Goal: Task Accomplishment & Management: Complete application form

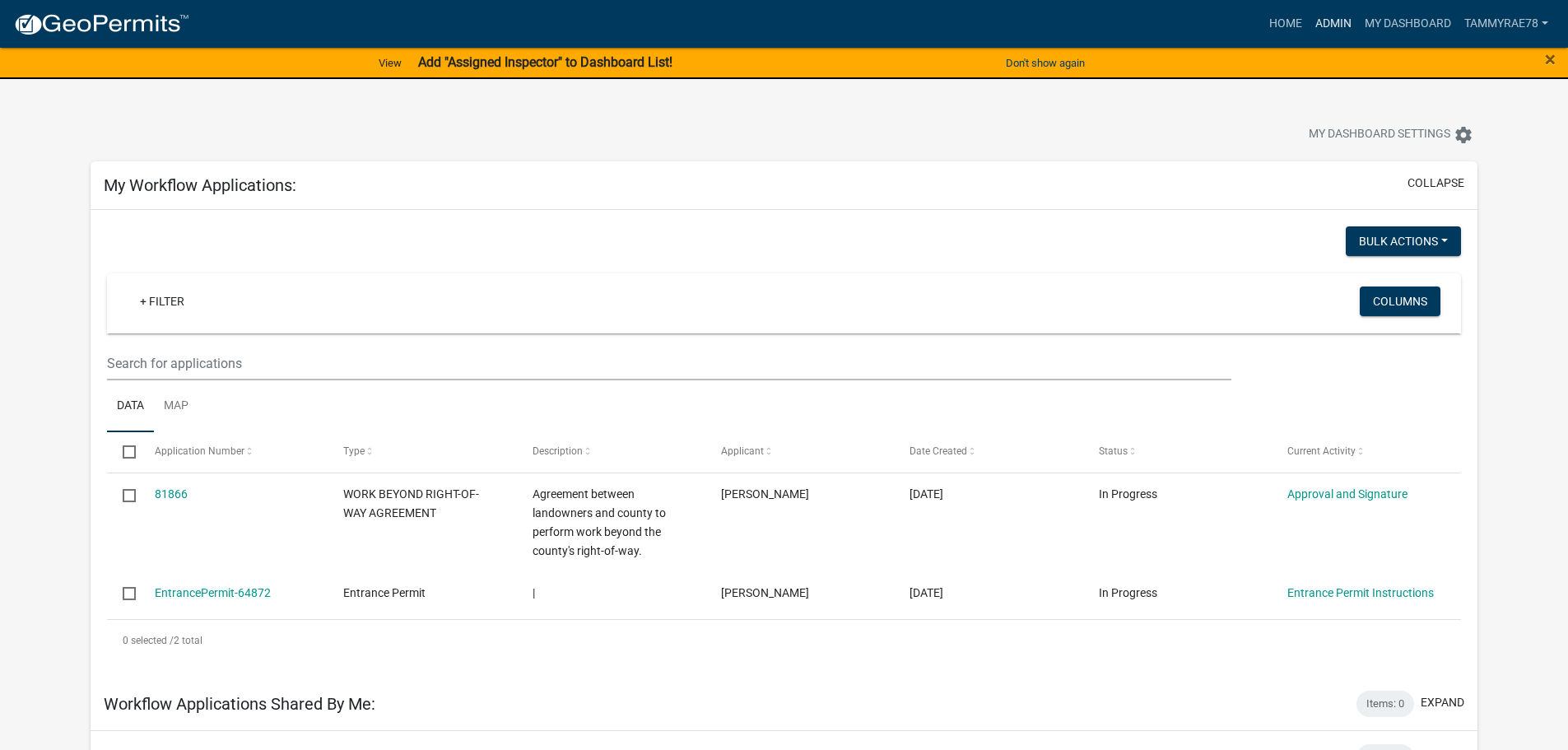
click at [1328, 27] on link "Admin" at bounding box center [1333, 24] width 49 height 32
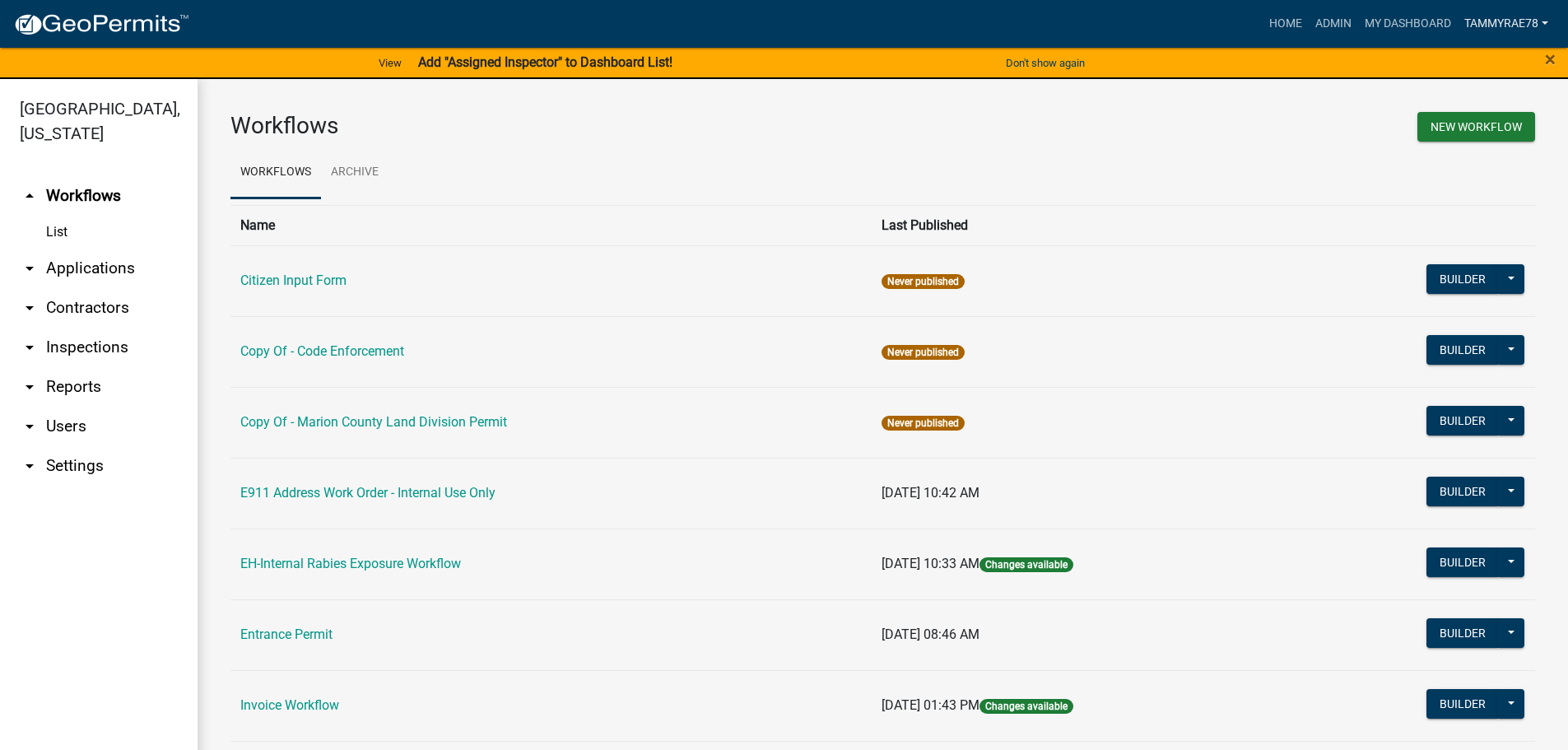
click at [1493, 18] on link "tammyrae78" at bounding box center [1506, 24] width 97 height 32
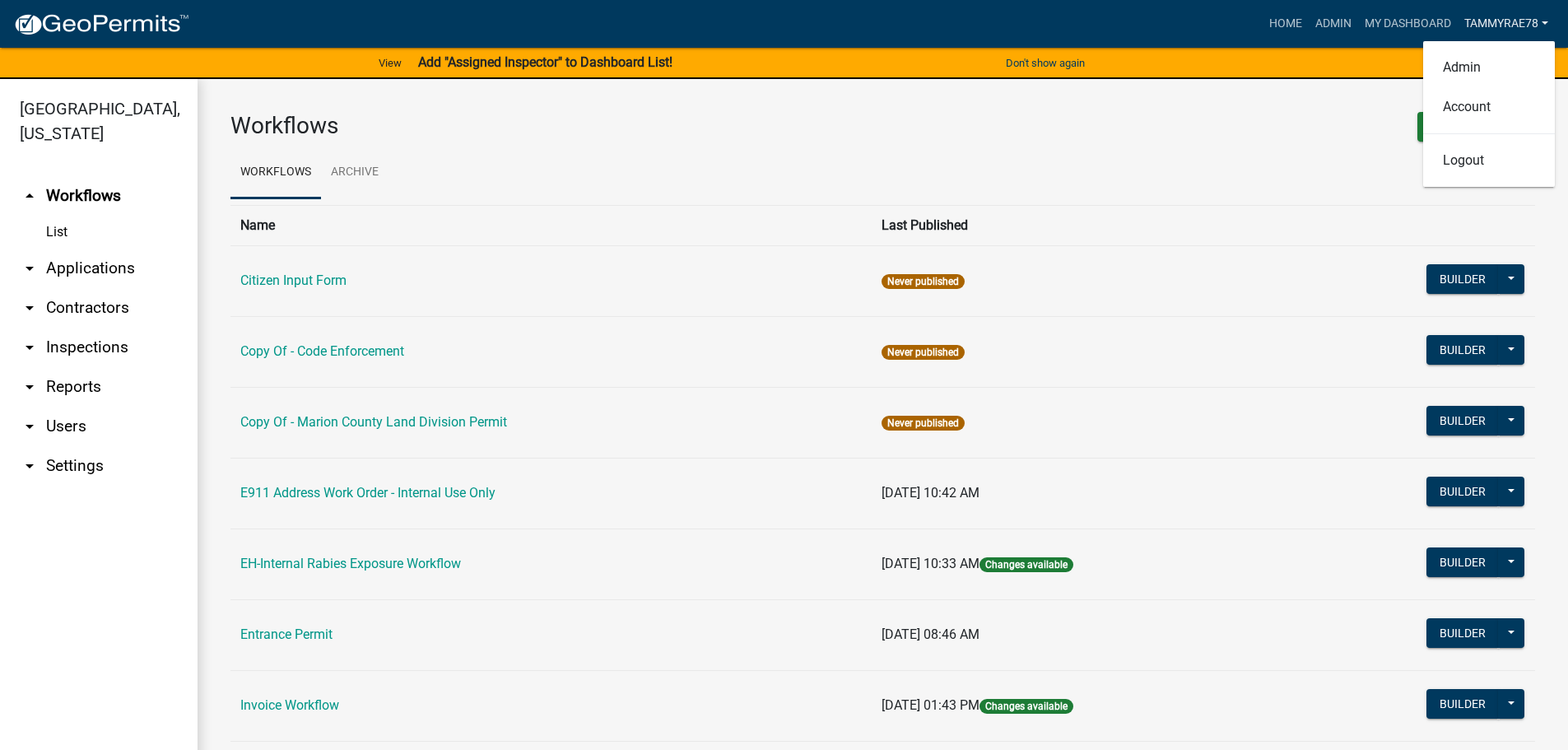
click at [1493, 18] on link "tammyrae78" at bounding box center [1506, 24] width 97 height 32
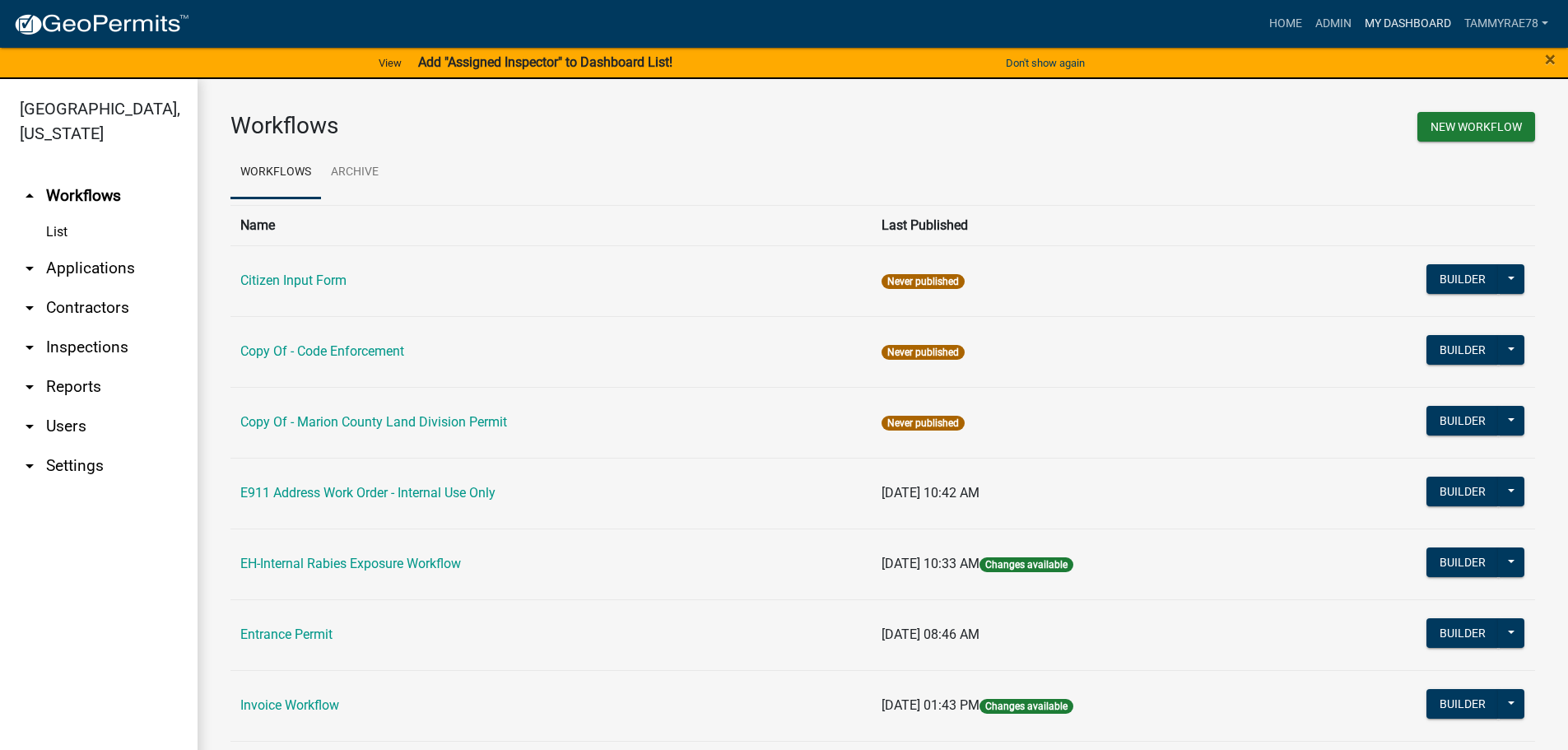
click at [1425, 18] on link "My Dashboard" at bounding box center [1407, 24] width 99 height 32
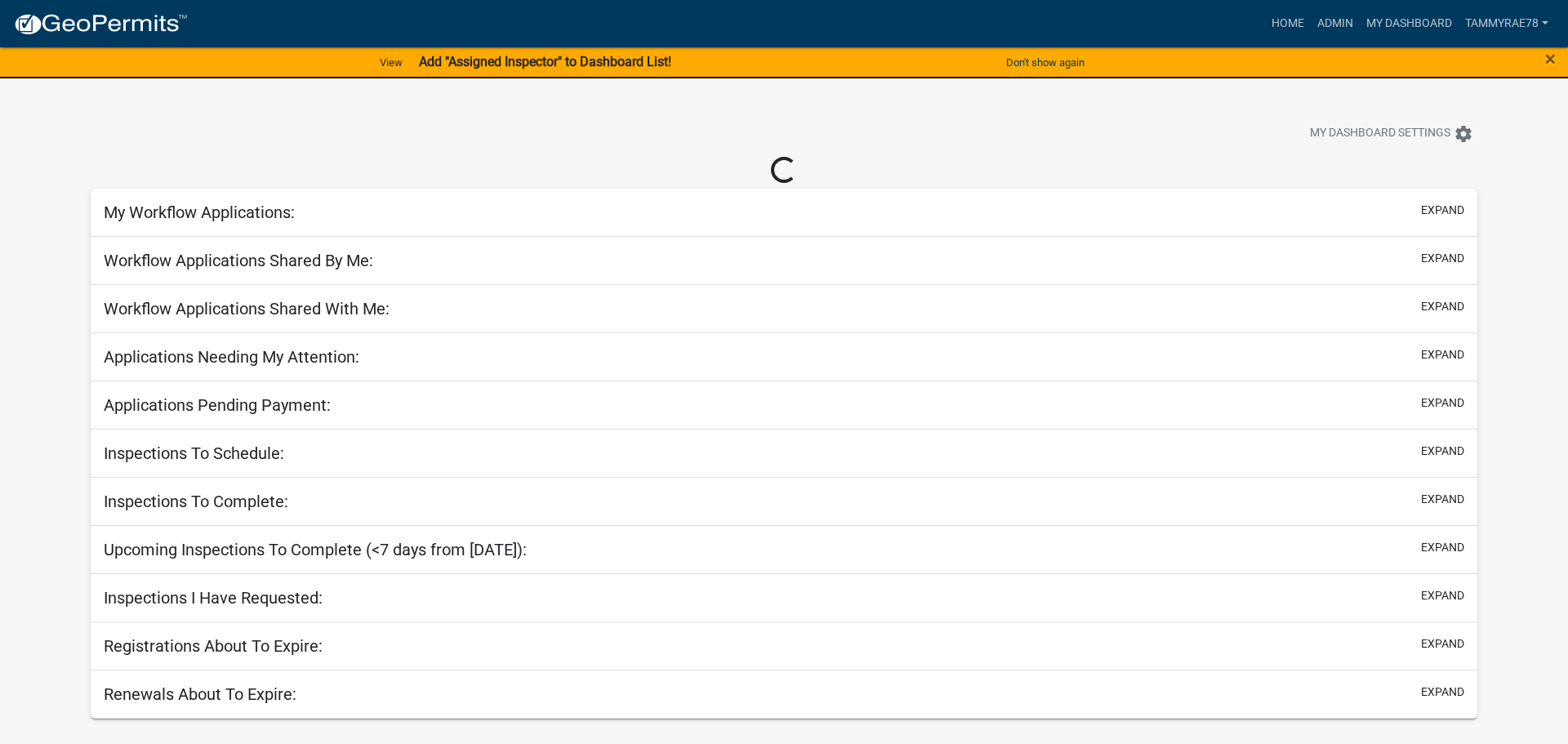
click at [1242, 18] on div "Home Admin My Dashboard tammyrae78 Admin Account Logout" at bounding box center [878, 24] width 1354 height 31
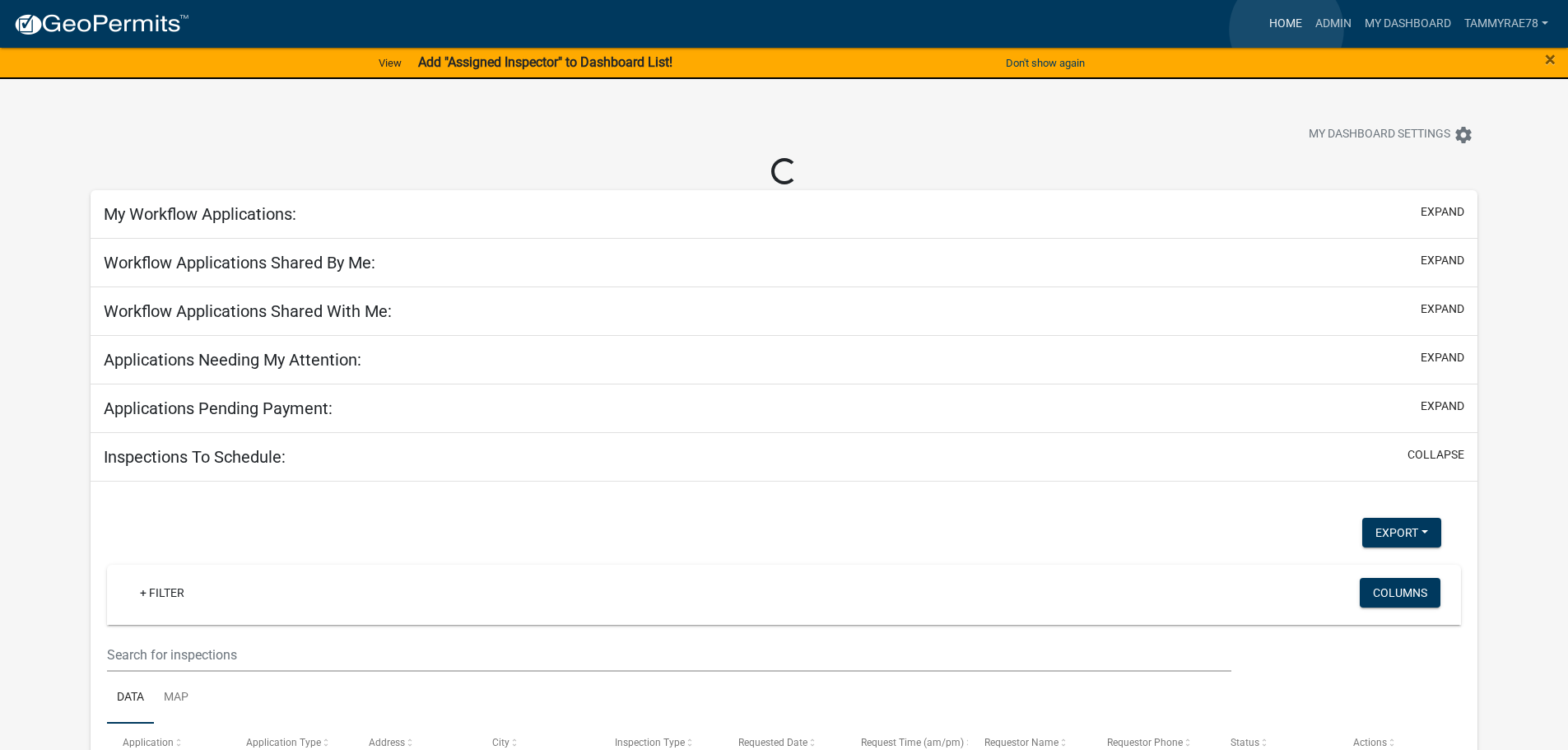
click at [1287, 30] on link "Home" at bounding box center [1286, 24] width 46 height 32
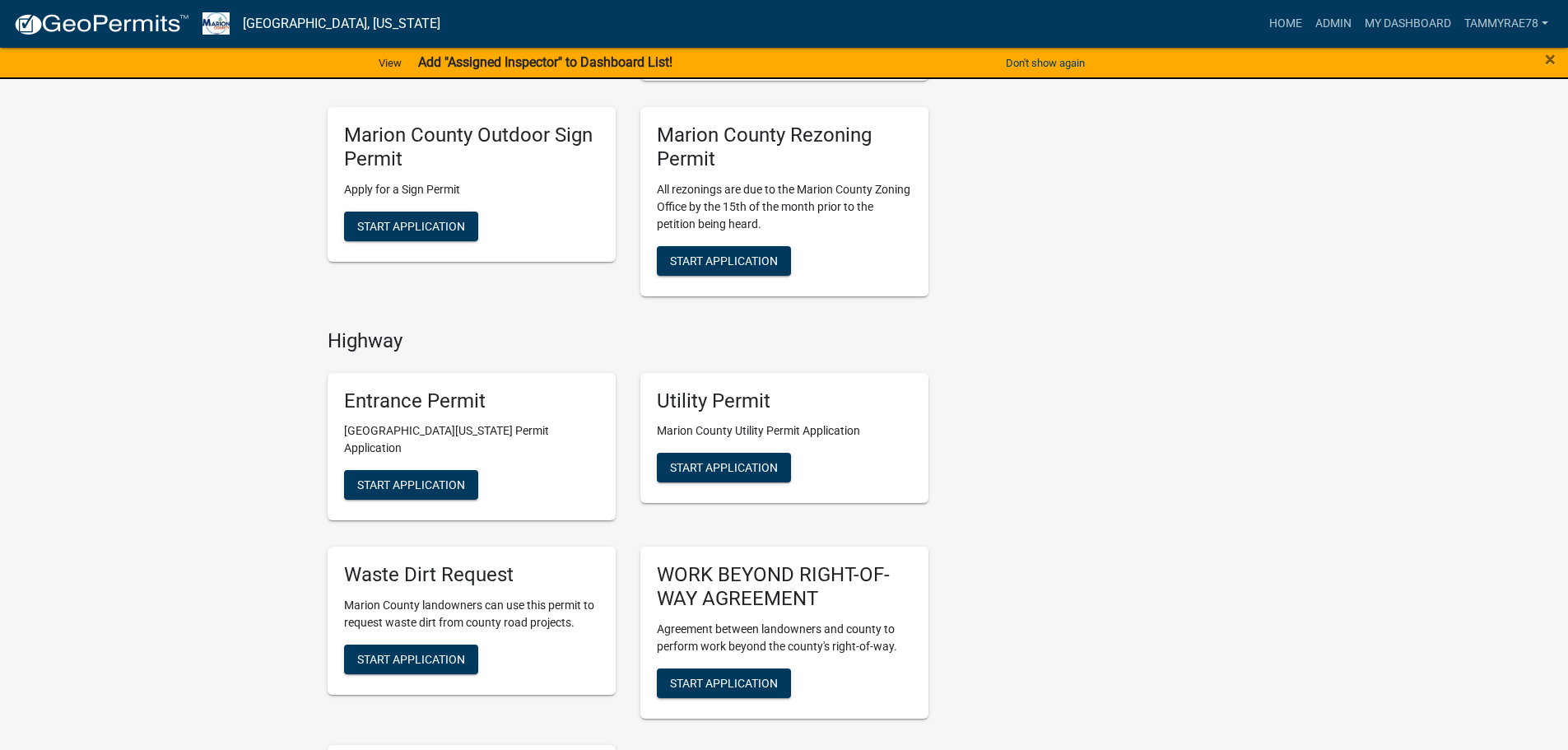
scroll to position [823, 0]
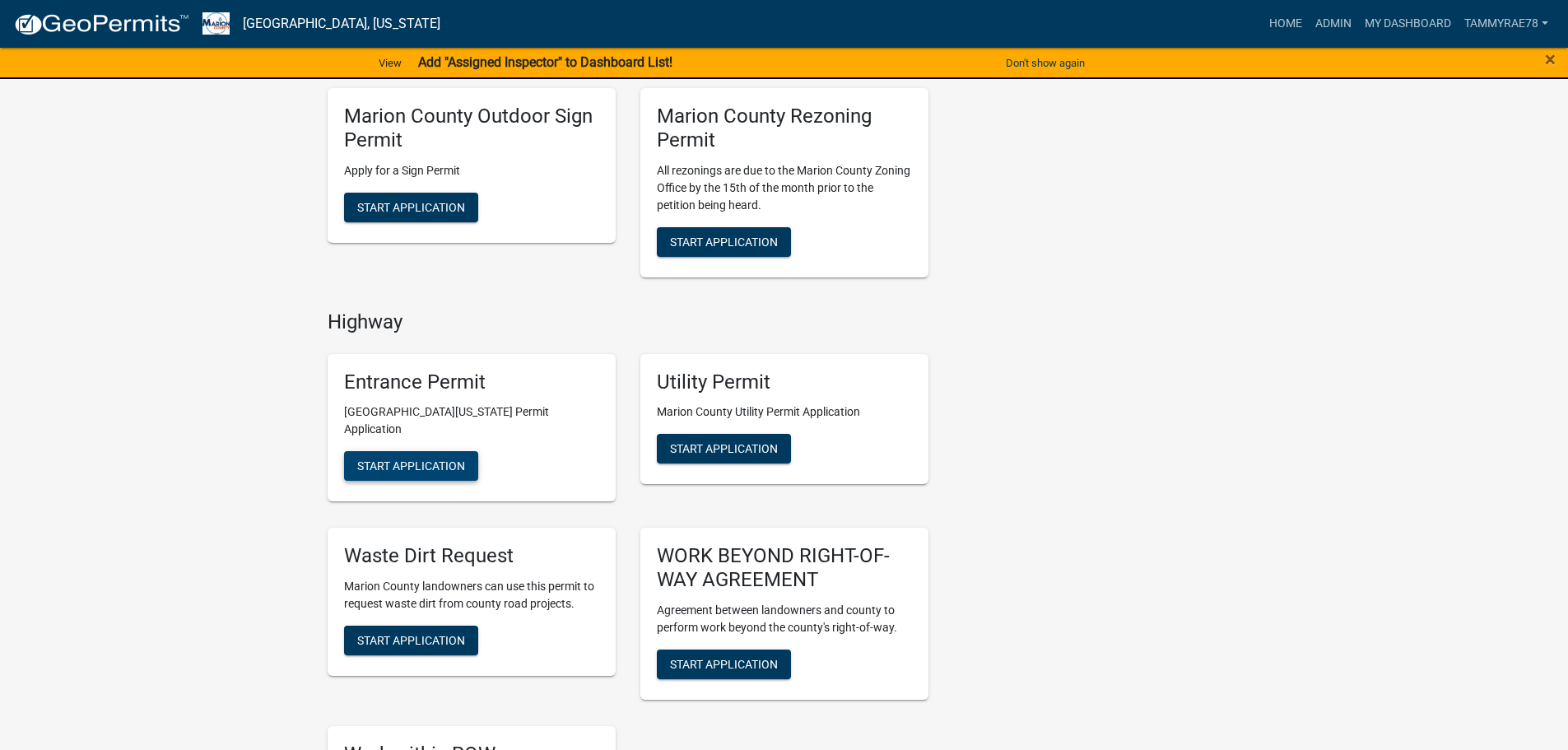
click at [397, 459] on span "Start Application" at bounding box center [411, 466] width 108 height 13
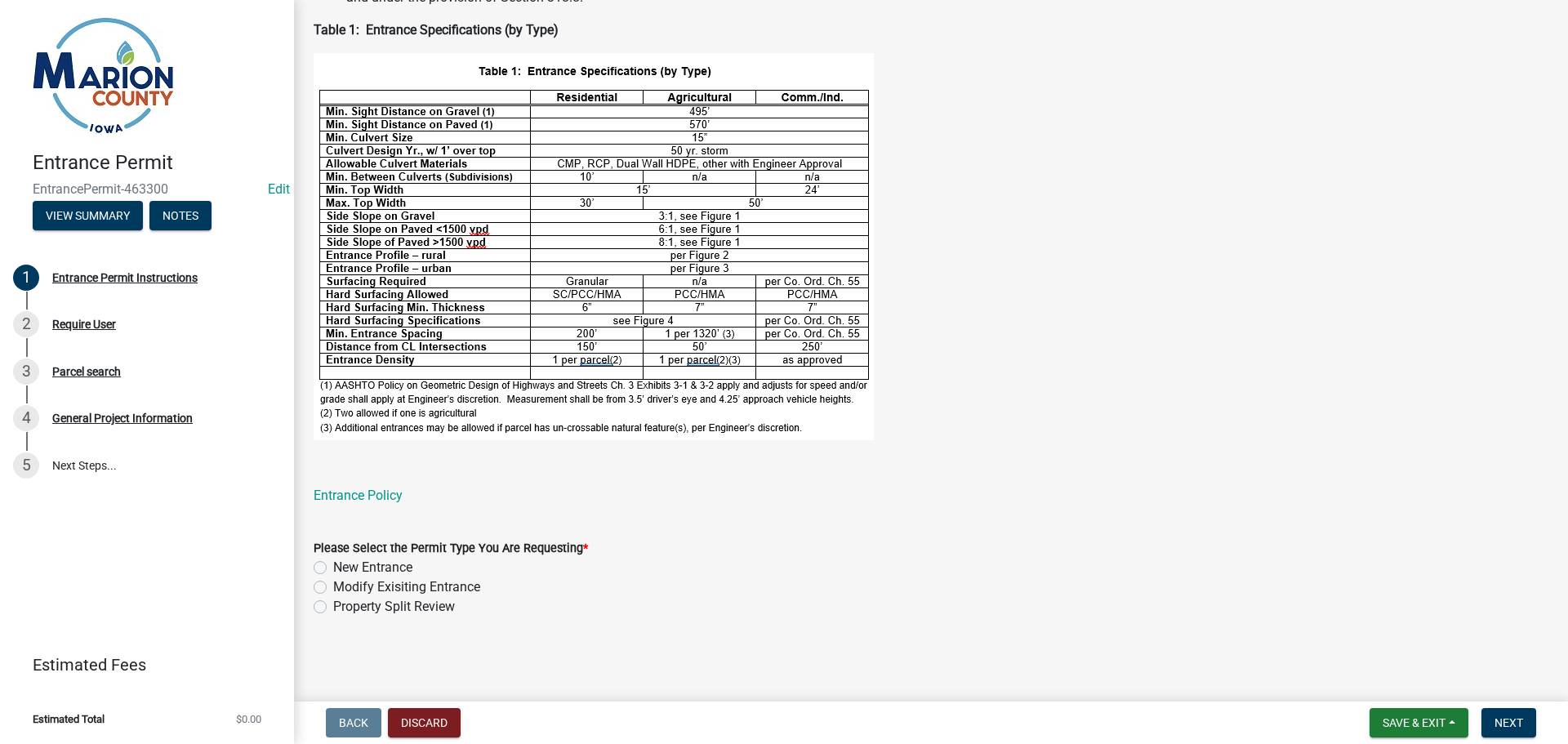
scroll to position [508, 0]
click at [333, 568] on label "New Entrance" at bounding box center [373, 566] width 79 height 19
click at [333, 568] on input "New Entrance" at bounding box center [339, 563] width 11 height 11
radio input "true"
click at [1505, 718] on span "Next" at bounding box center [1508, 722] width 29 height 13
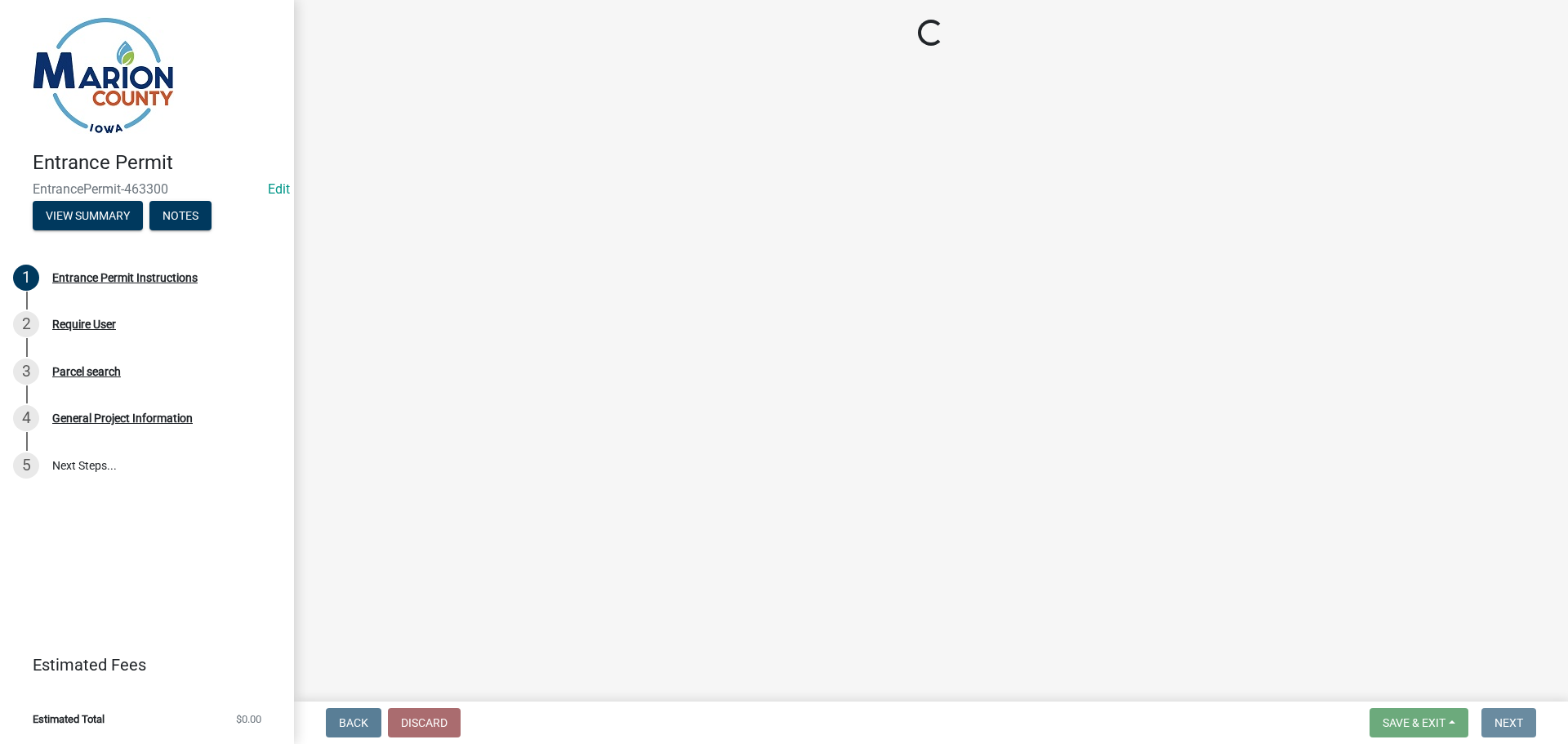
scroll to position [0, 0]
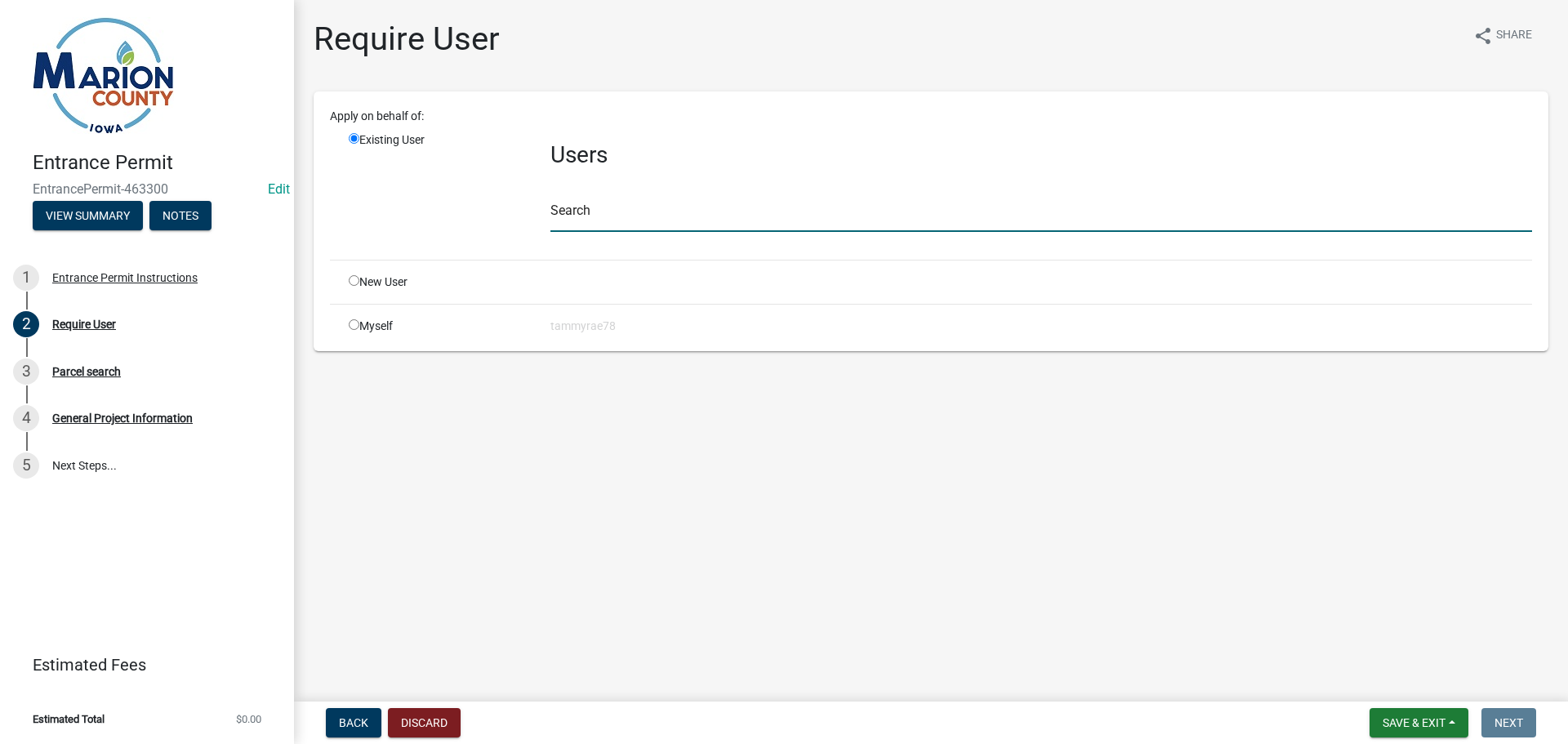
click at [609, 211] on input "text" at bounding box center [1042, 215] width 982 height 33
click at [352, 322] on input "radio" at bounding box center [355, 325] width 11 height 11
radio input "true"
radio input "false"
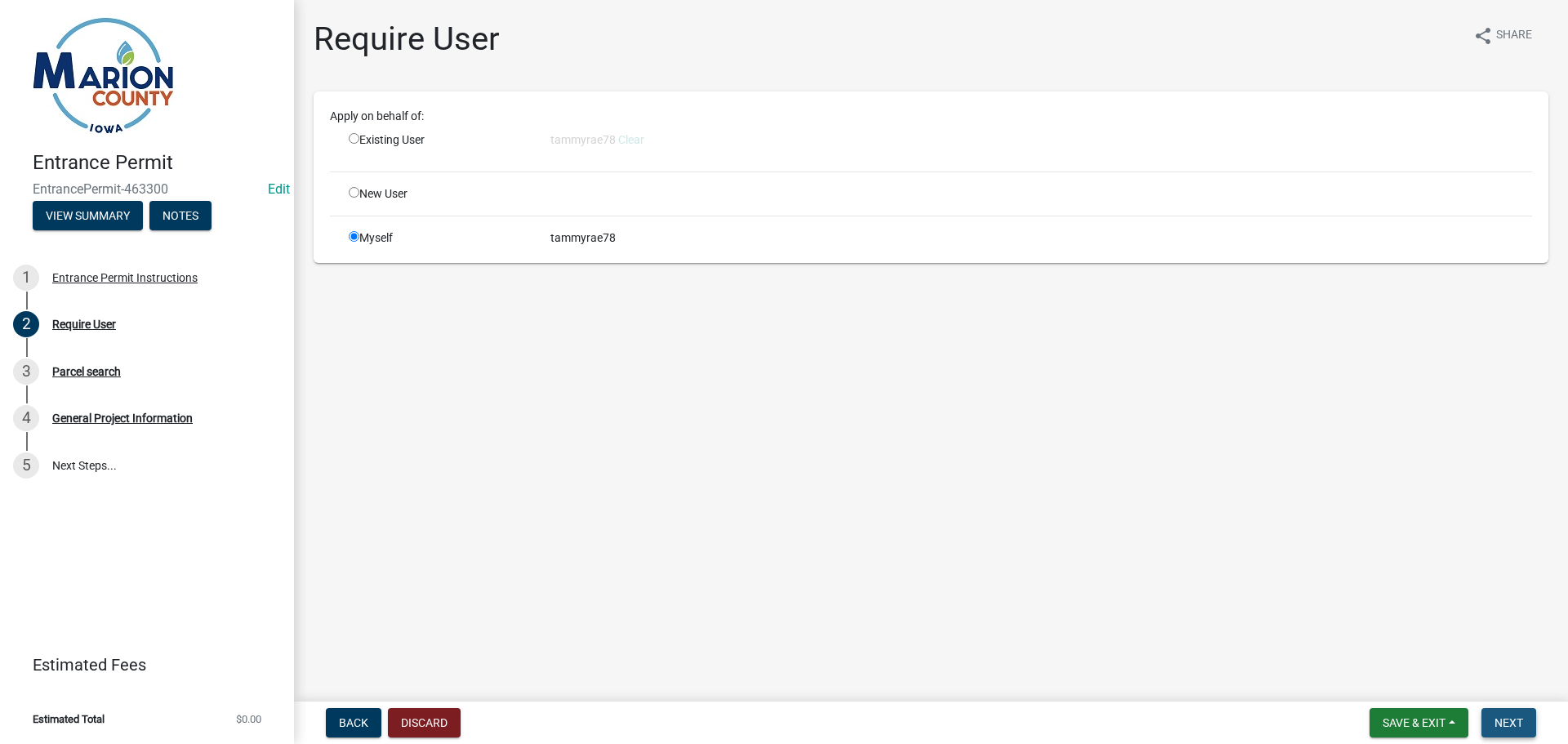
click at [1490, 720] on button "Next" at bounding box center [1508, 723] width 54 height 29
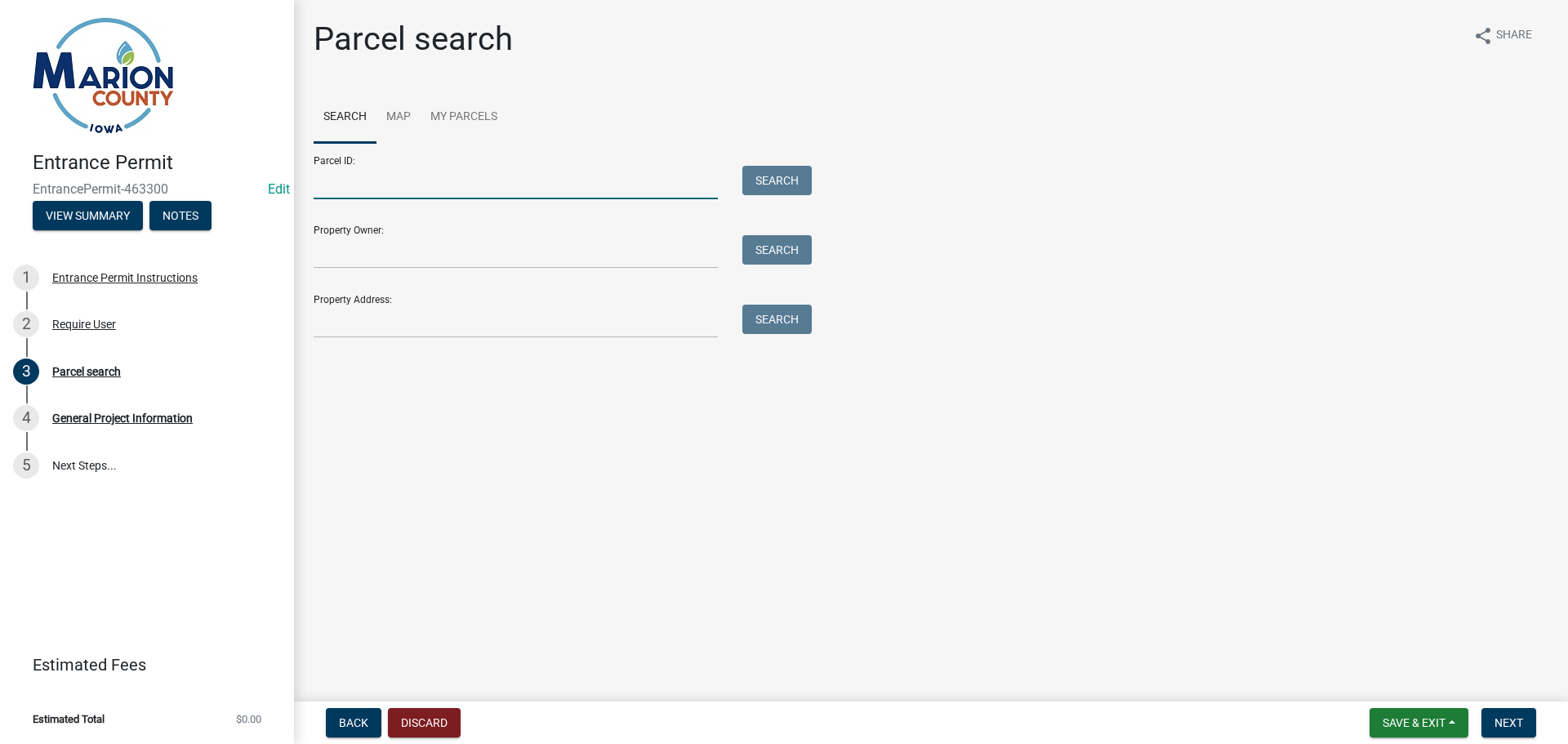
click at [363, 192] on input "Parcel ID:" at bounding box center [515, 182] width 404 height 33
click at [358, 248] on input "Property Owner:" at bounding box center [515, 251] width 404 height 33
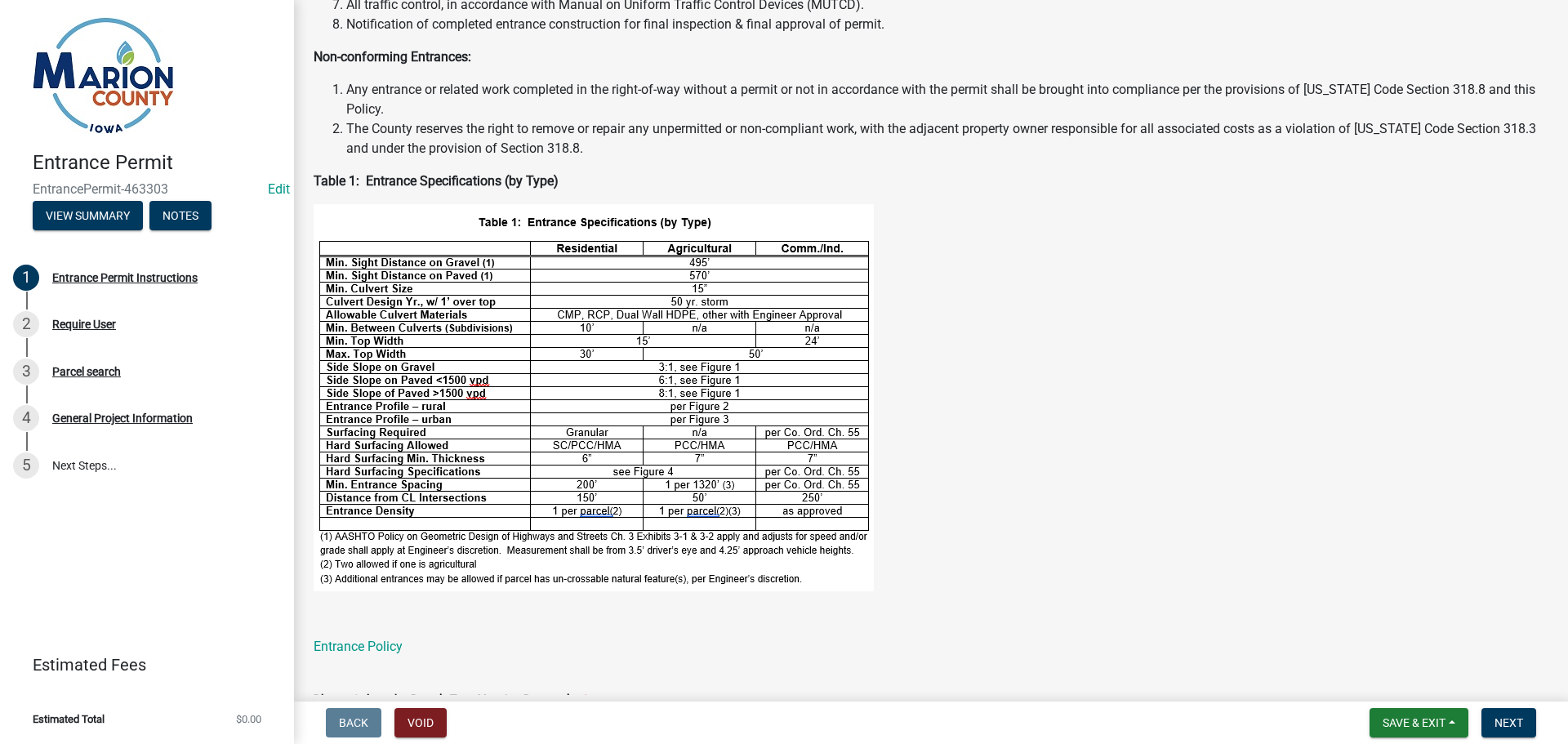
scroll to position [508, 0]
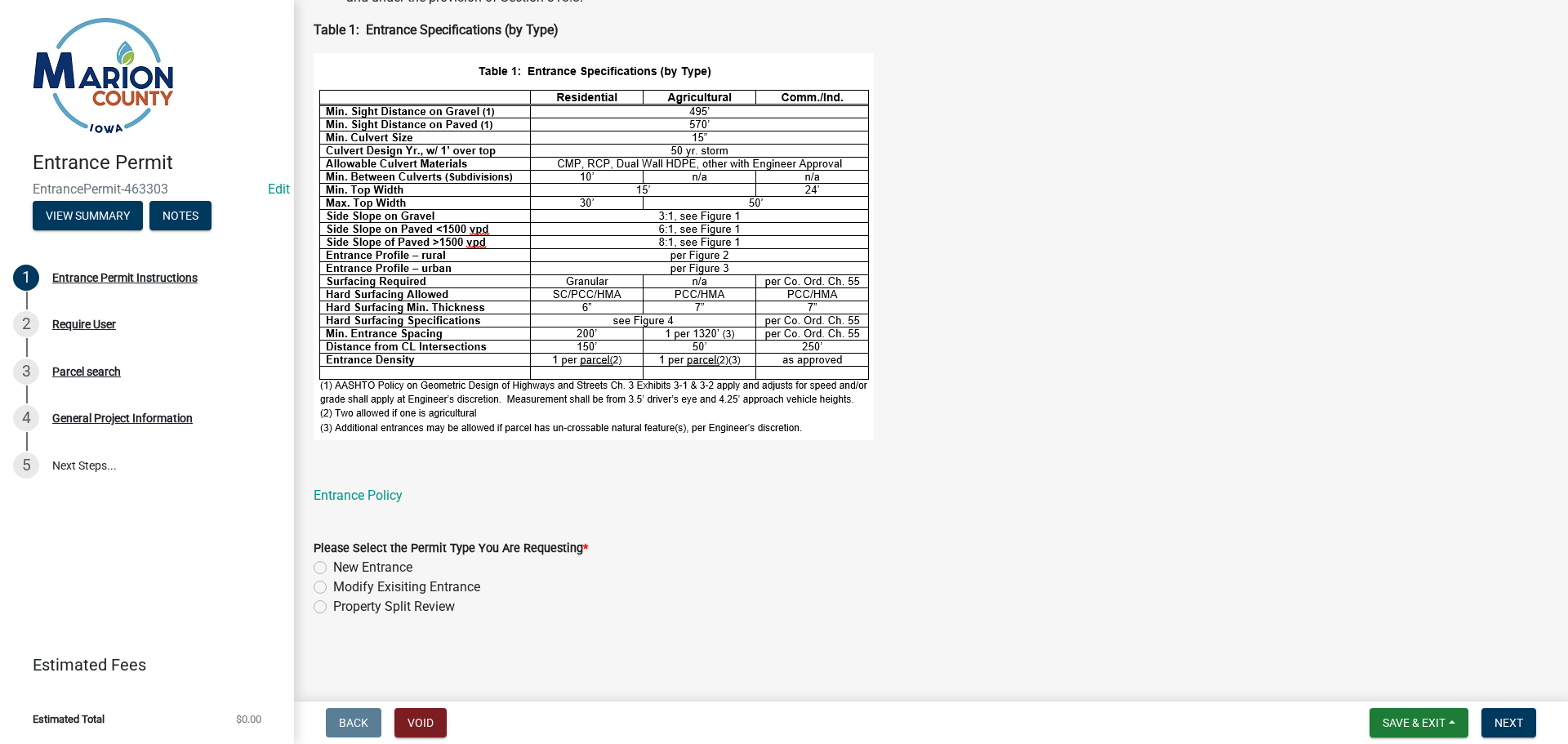
click at [343, 572] on label "New Entrance" at bounding box center [373, 566] width 79 height 19
click at [343, 568] on input "New Entrance" at bounding box center [339, 563] width 11 height 11
radio input "true"
click at [1514, 727] on span "Next" at bounding box center [1508, 722] width 29 height 13
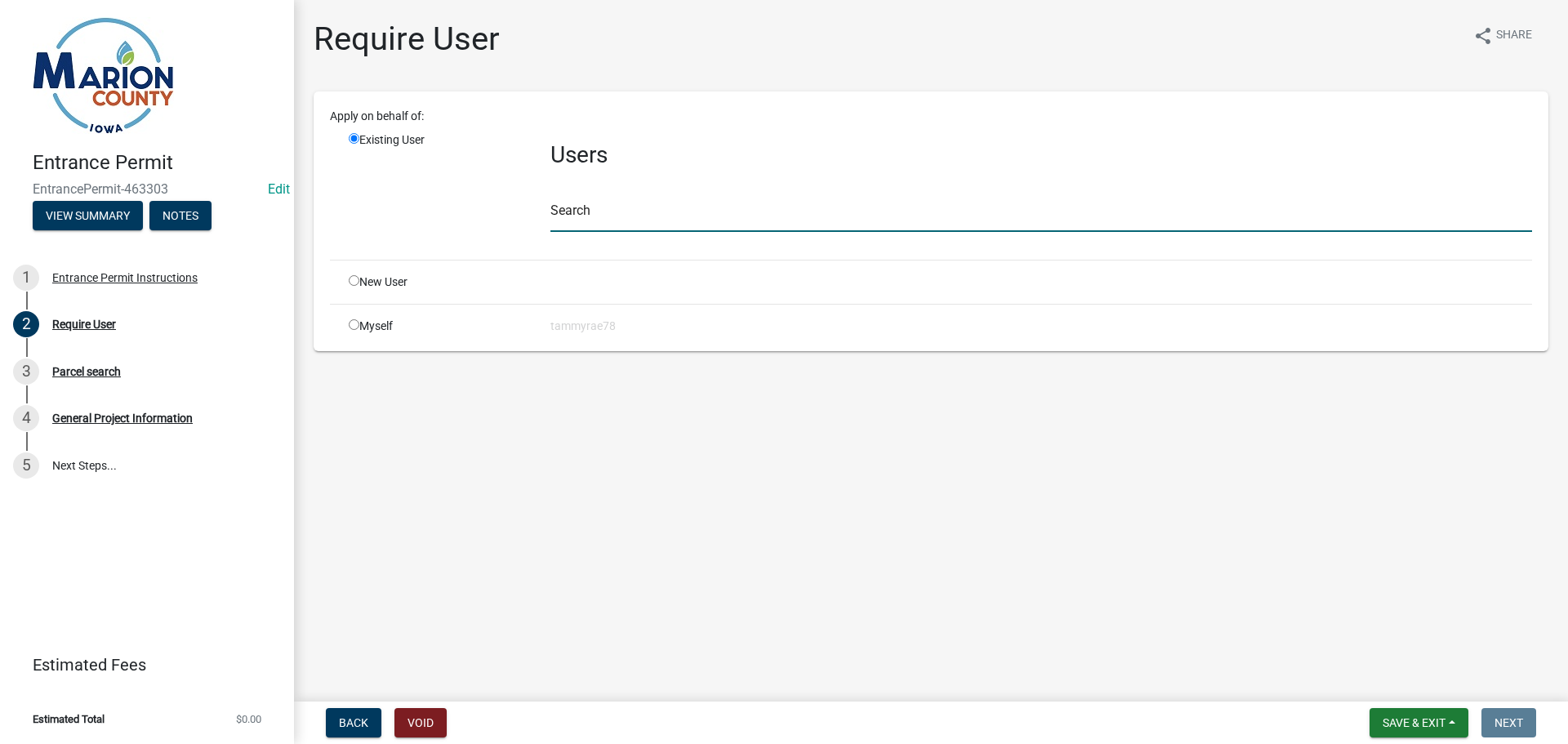
click at [599, 206] on input "text" at bounding box center [1042, 215] width 982 height 33
click at [359, 290] on div "New User" at bounding box center [437, 282] width 202 height 17
click at [360, 283] on div "New User" at bounding box center [437, 282] width 202 height 17
click at [353, 278] on input "radio" at bounding box center [355, 281] width 11 height 11
radio input "true"
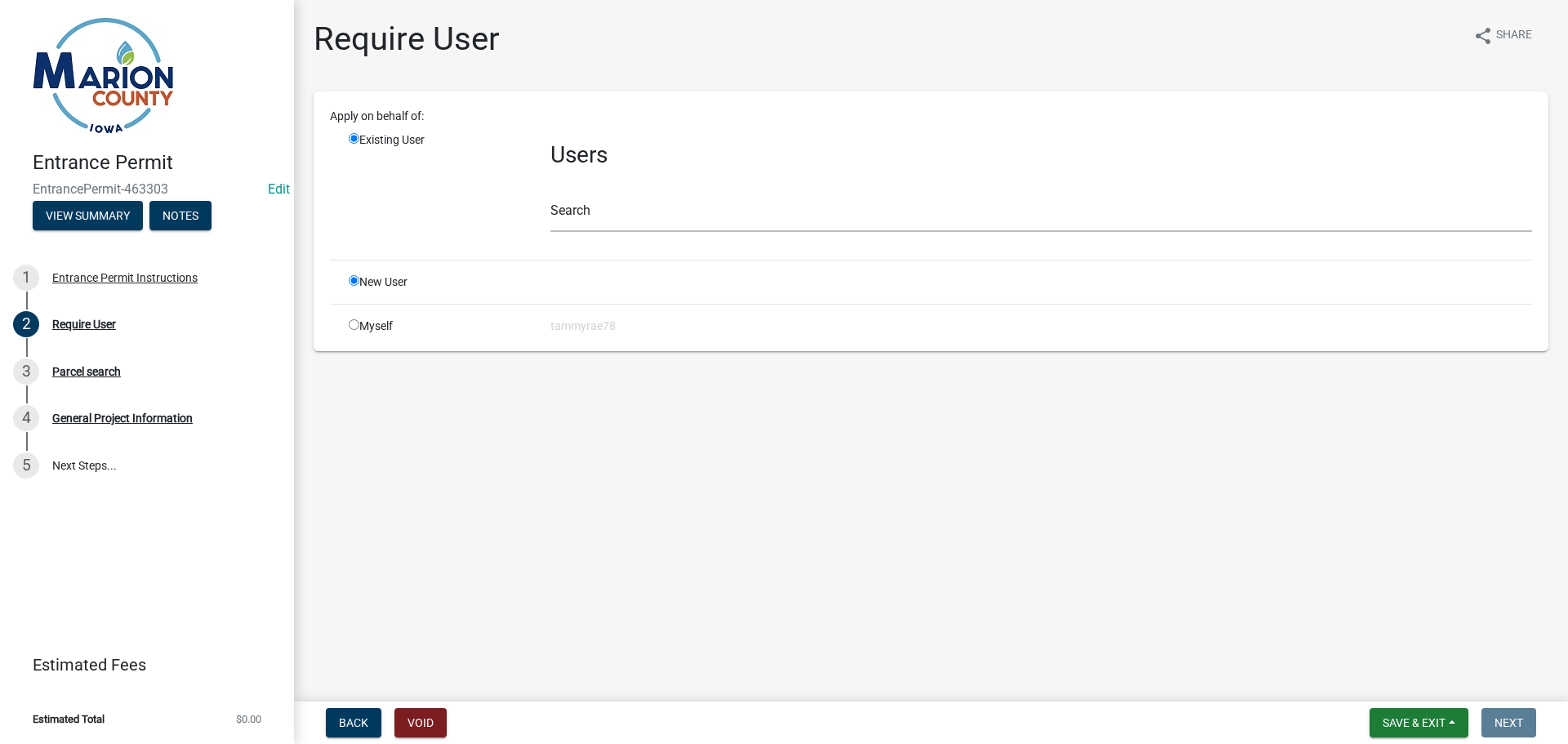
radio input "false"
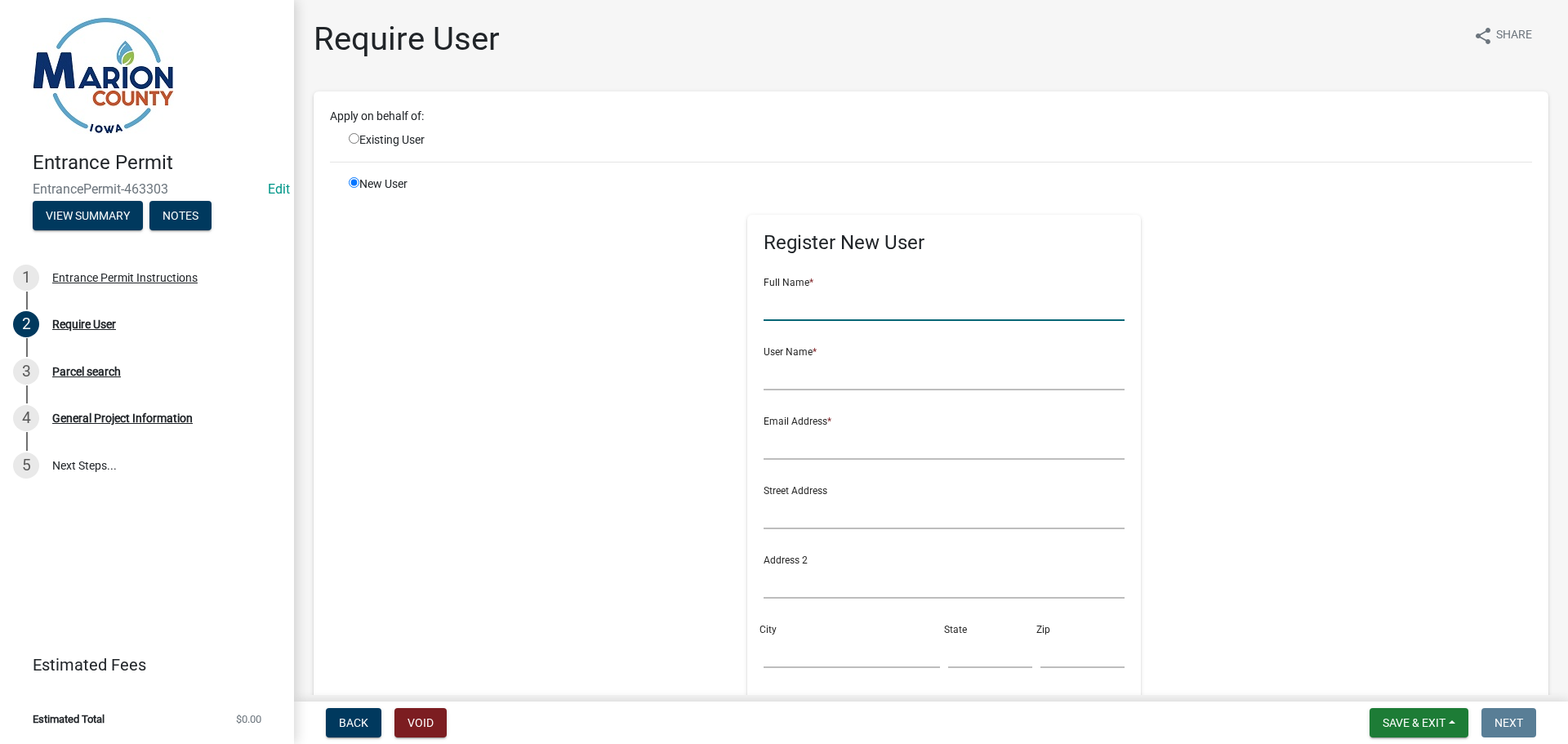
click at [789, 298] on input "text" at bounding box center [944, 304] width 362 height 33
type input "[PERSON_NAME]"
click at [788, 371] on input "text" at bounding box center [944, 373] width 362 height 33
type input "ksperfslage"
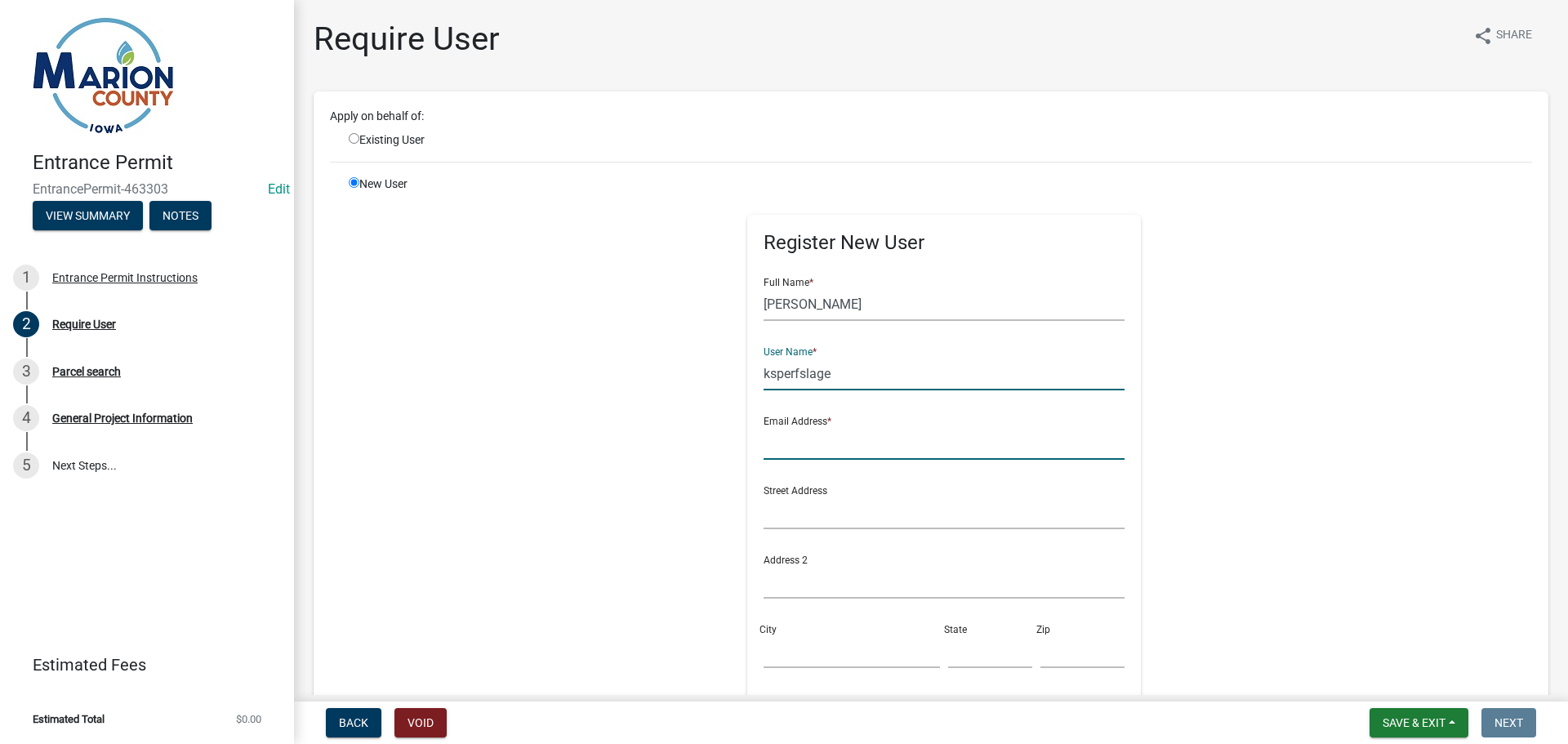
click at [835, 439] on input "text" at bounding box center [944, 443] width 362 height 33
type input "[EMAIL_ADDRESS][DOMAIN_NAME]"
click at [832, 512] on input "text" at bounding box center [944, 512] width 362 height 33
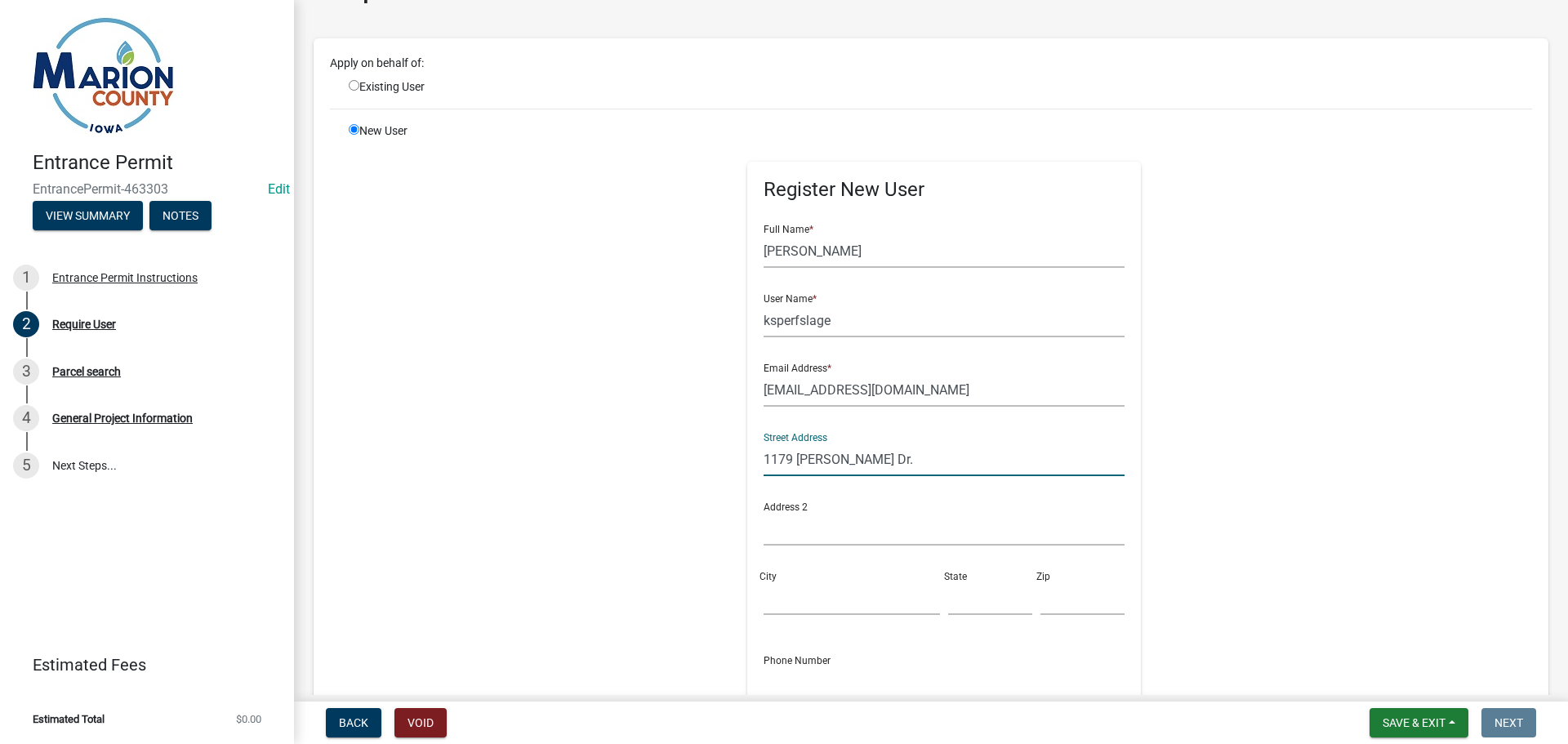
scroll to position [163, 0]
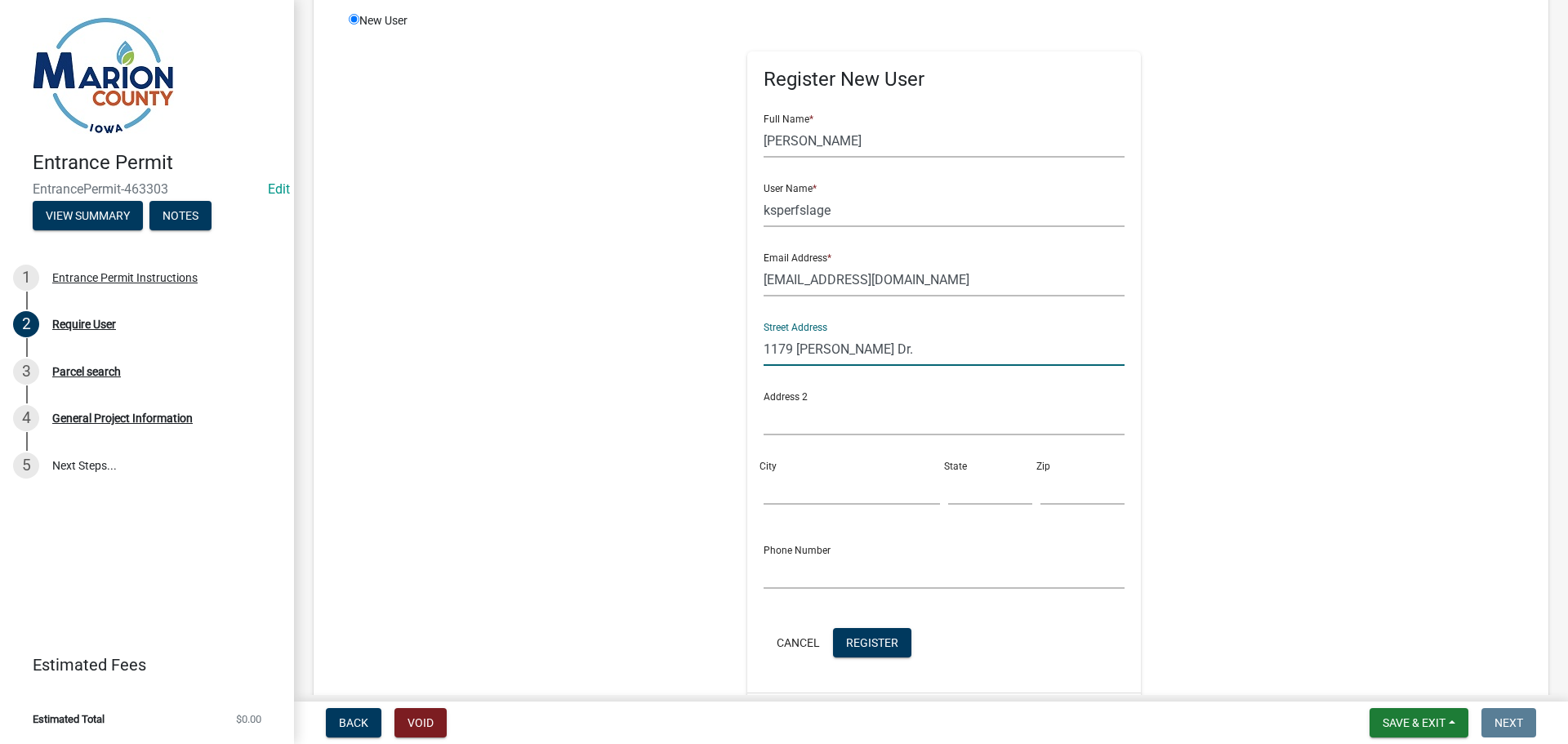
type input "1179 [PERSON_NAME] Dr."
click at [787, 482] on input "City" at bounding box center [851, 488] width 176 height 33
type input "Otley"
type input "IA"
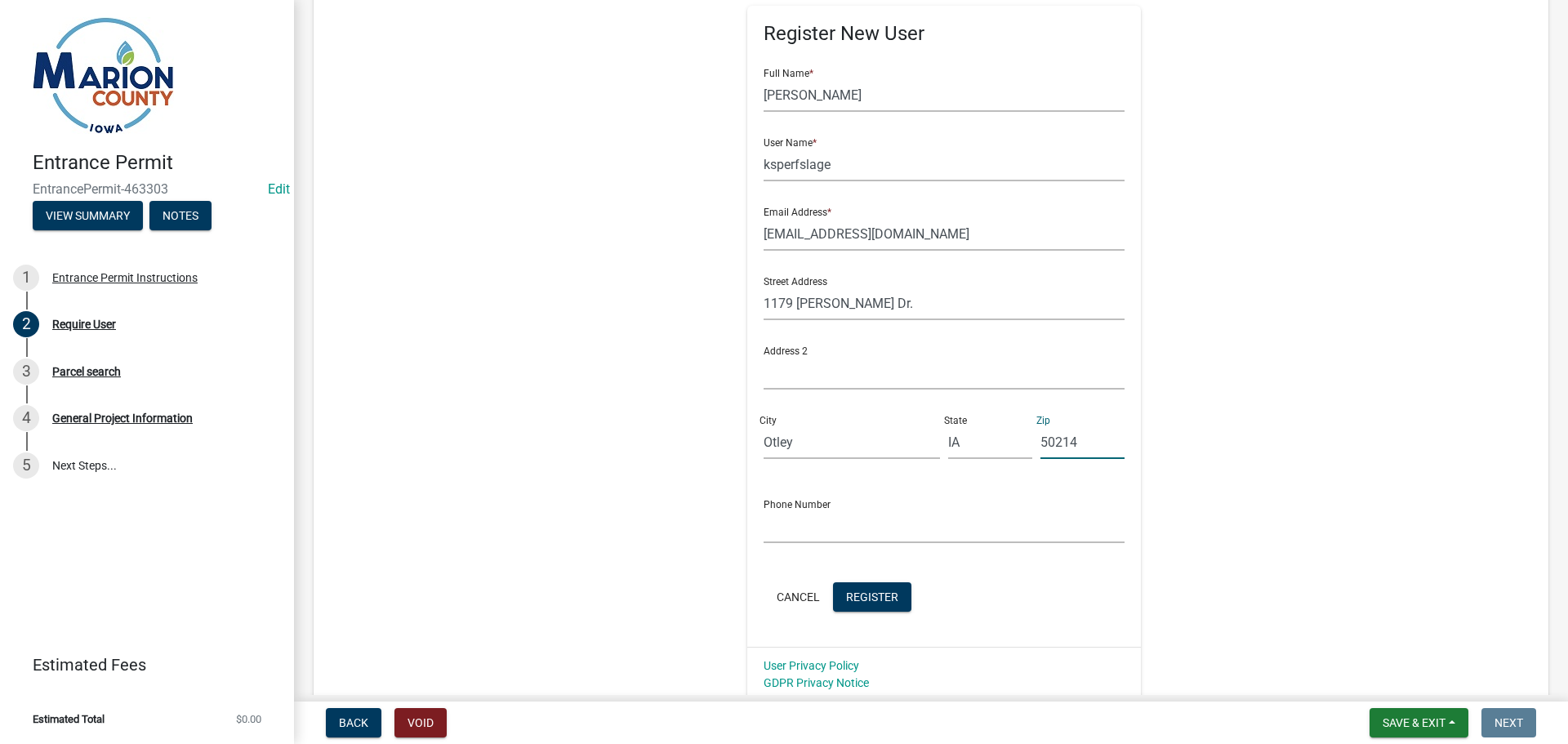
scroll to position [327, 0]
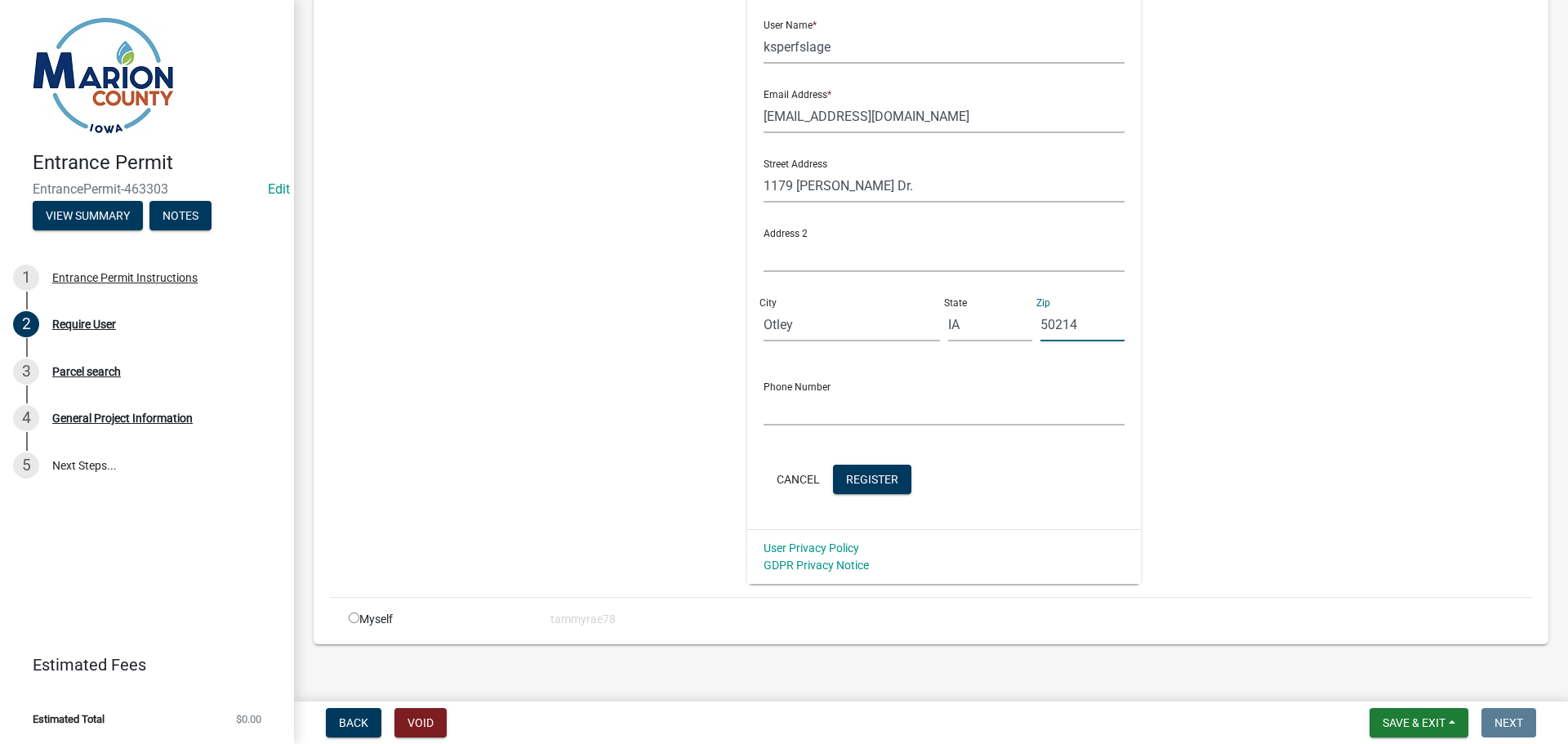
type input "50214"
click at [786, 407] on input "text" at bounding box center [944, 409] width 362 height 33
type input "6418914973"
click at [850, 485] on span "Register" at bounding box center [872, 478] width 53 height 13
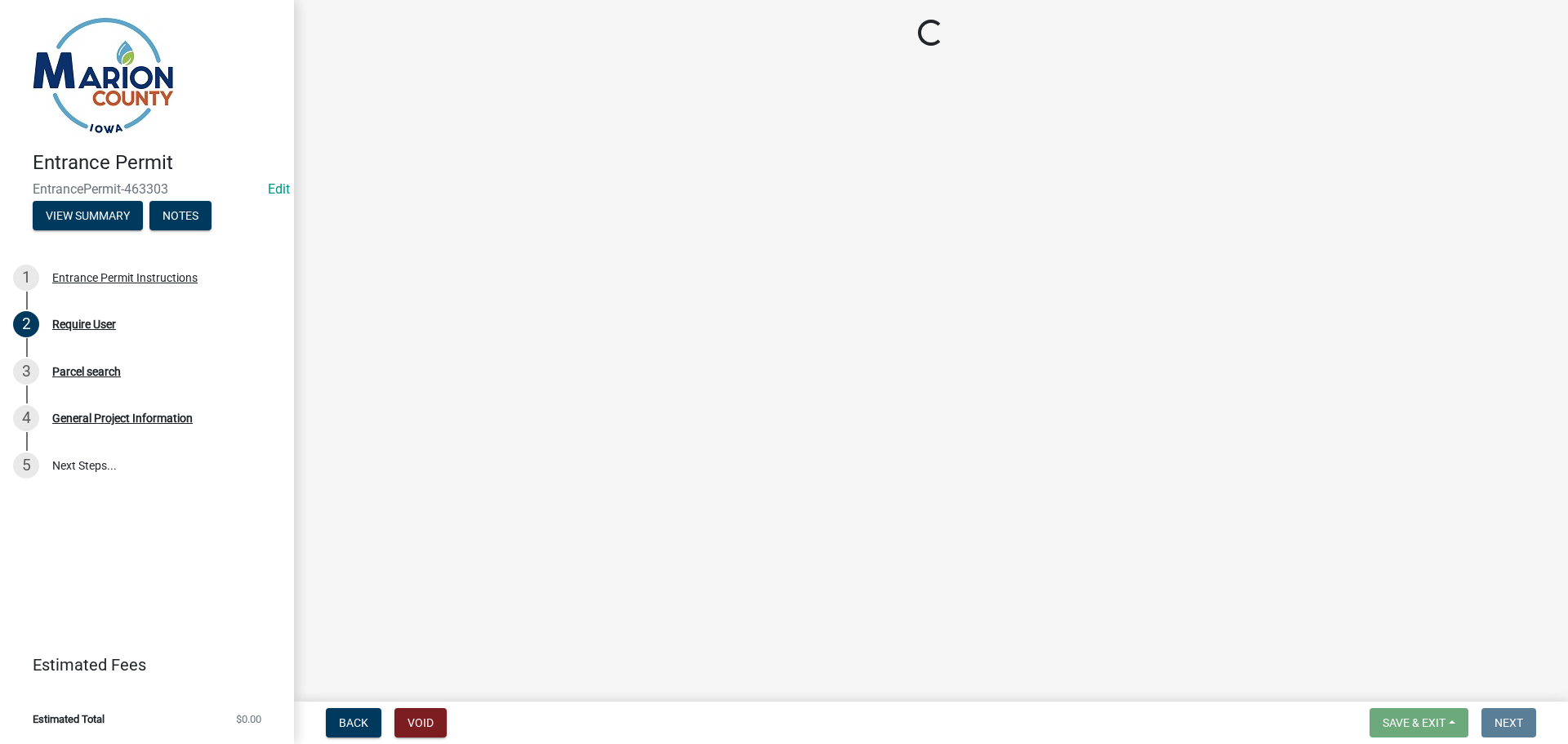
scroll to position [0, 0]
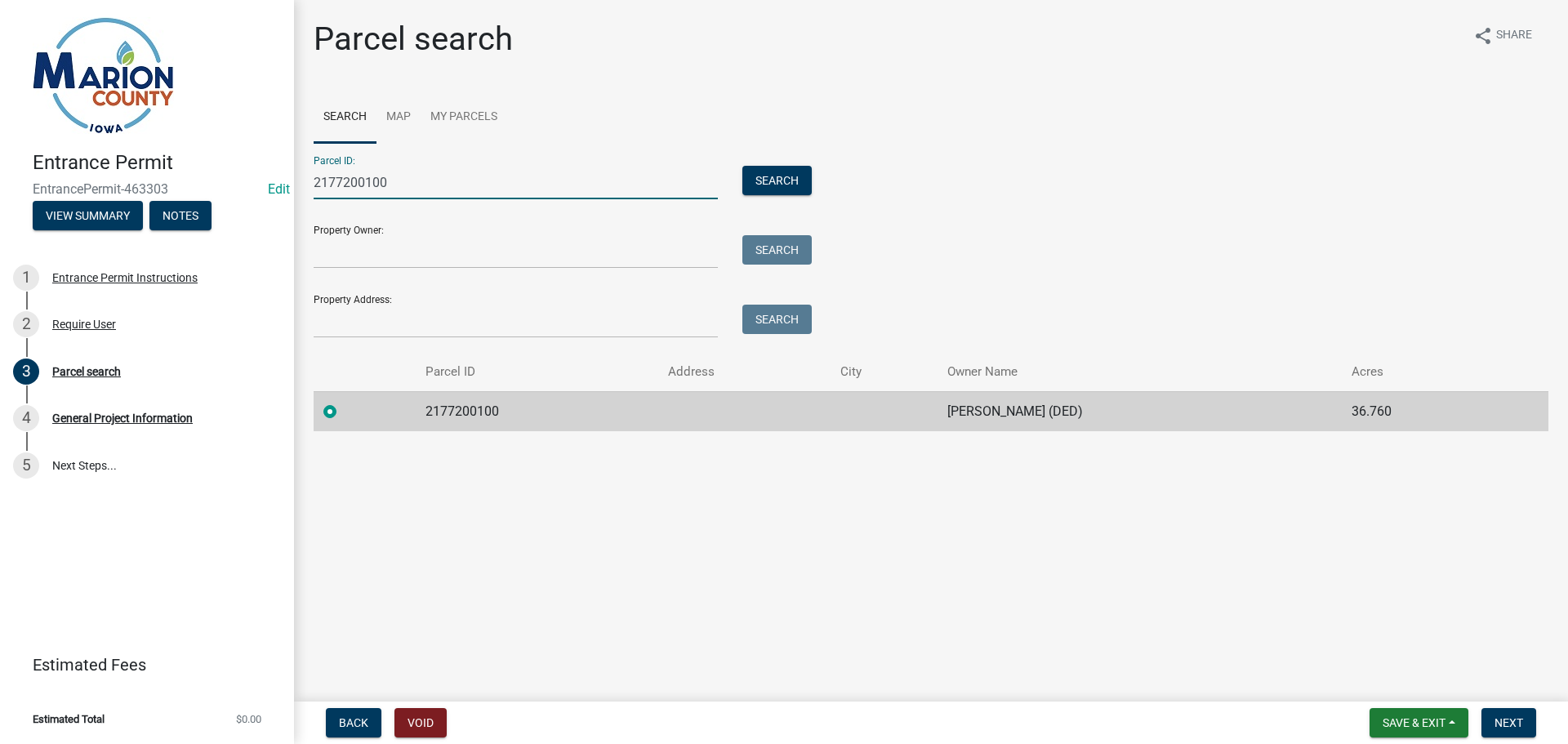
click at [427, 183] on input "2177200100" at bounding box center [515, 182] width 404 height 33
type input "2"
paste input "2177200100"
click at [338, 178] on input "2177200100" at bounding box center [515, 182] width 404 height 33
type input "2177200100"
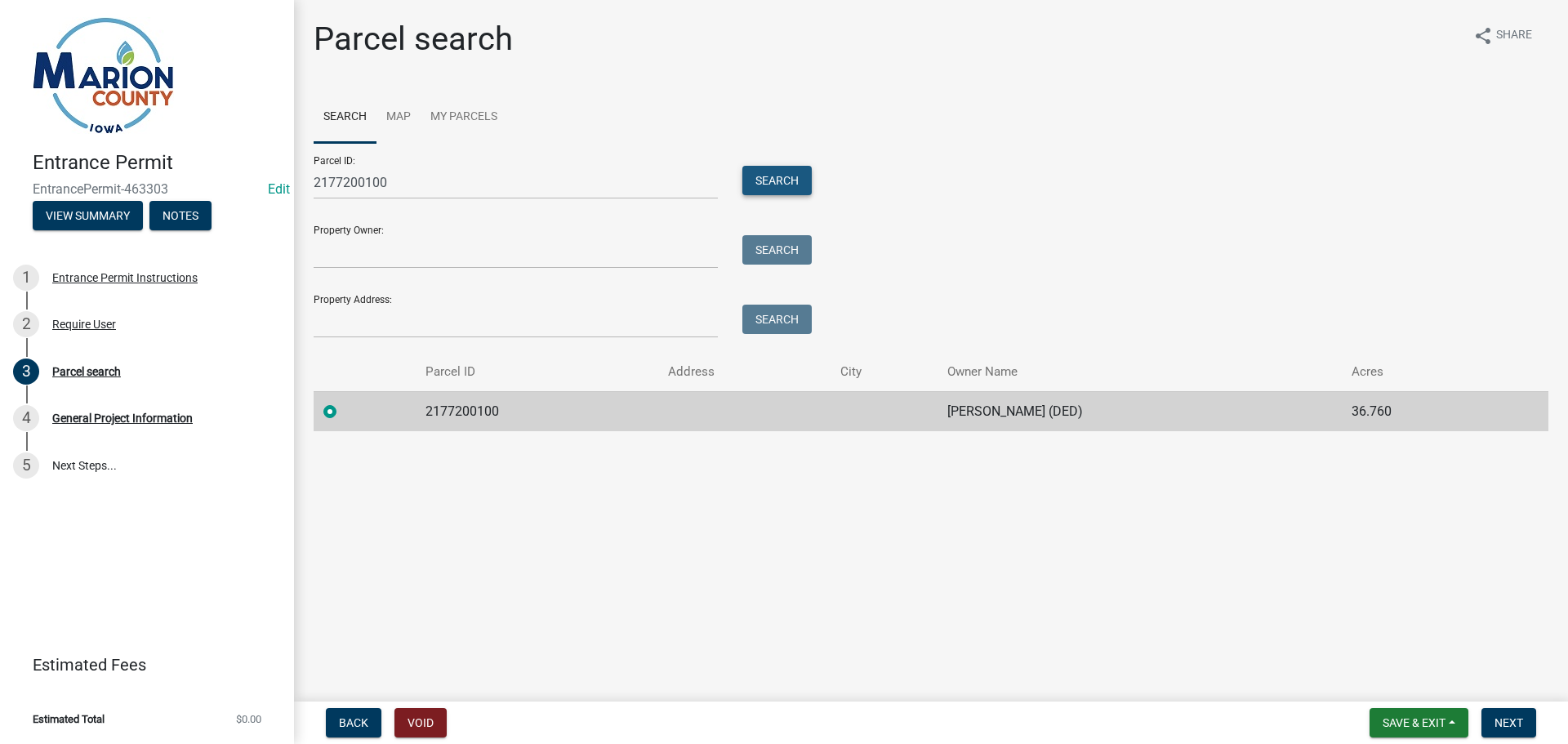
click at [766, 180] on button "Search" at bounding box center [777, 180] width 69 height 29
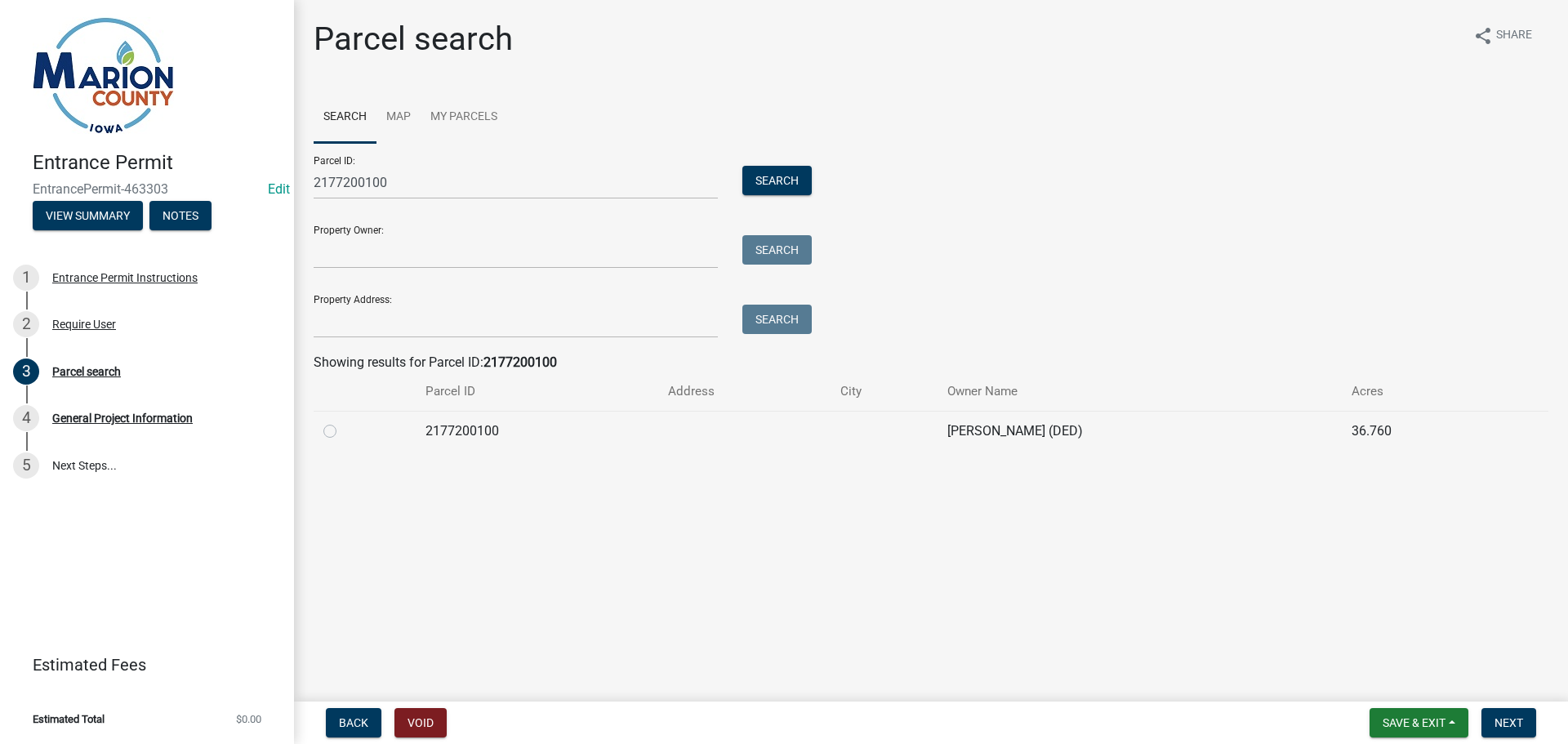
click at [330, 437] on div at bounding box center [365, 430] width 83 height 19
click at [343, 421] on label at bounding box center [343, 421] width 0 height 0
click at [343, 432] on input "radio" at bounding box center [348, 426] width 11 height 11
radio input "true"
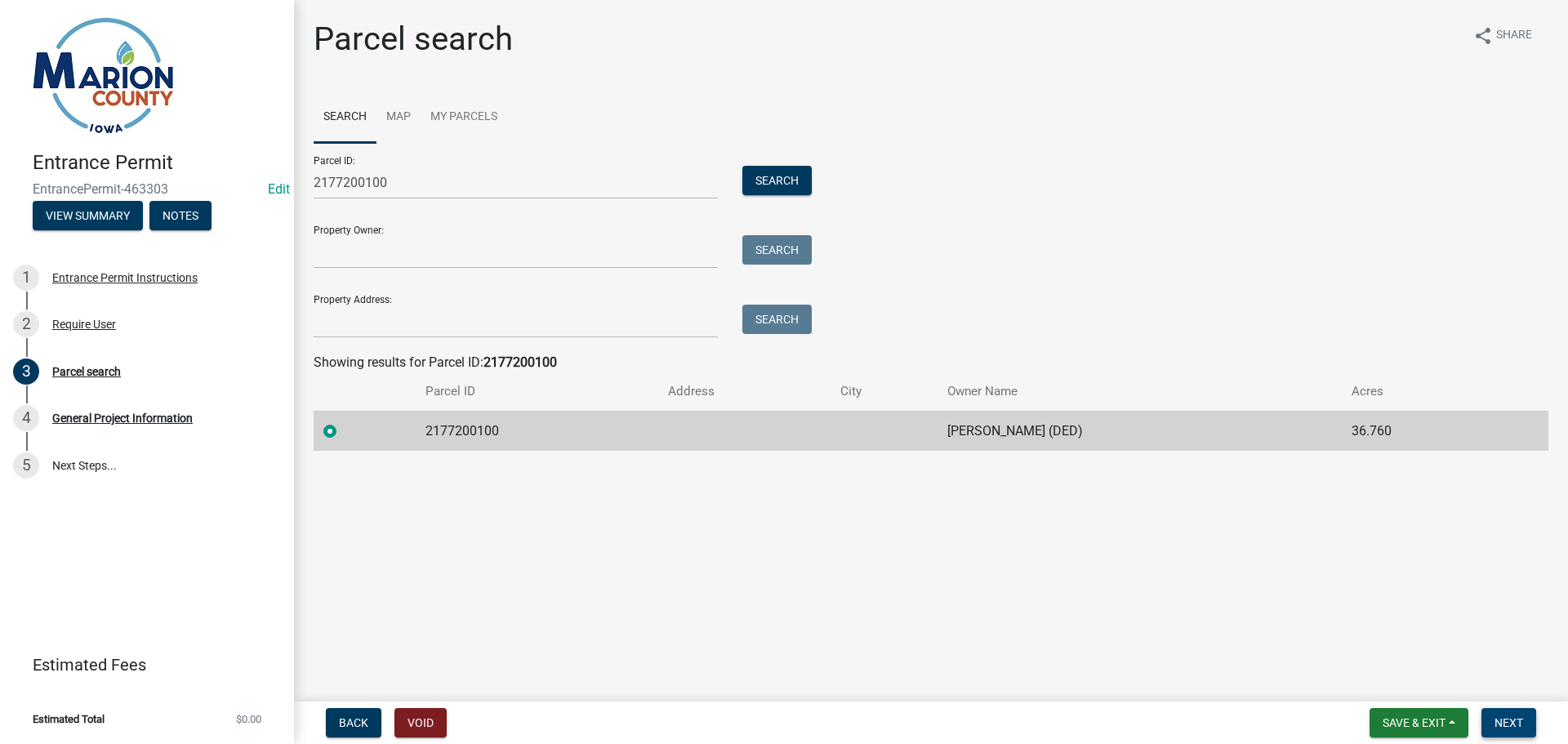
click at [1508, 721] on span "Next" at bounding box center [1508, 722] width 29 height 13
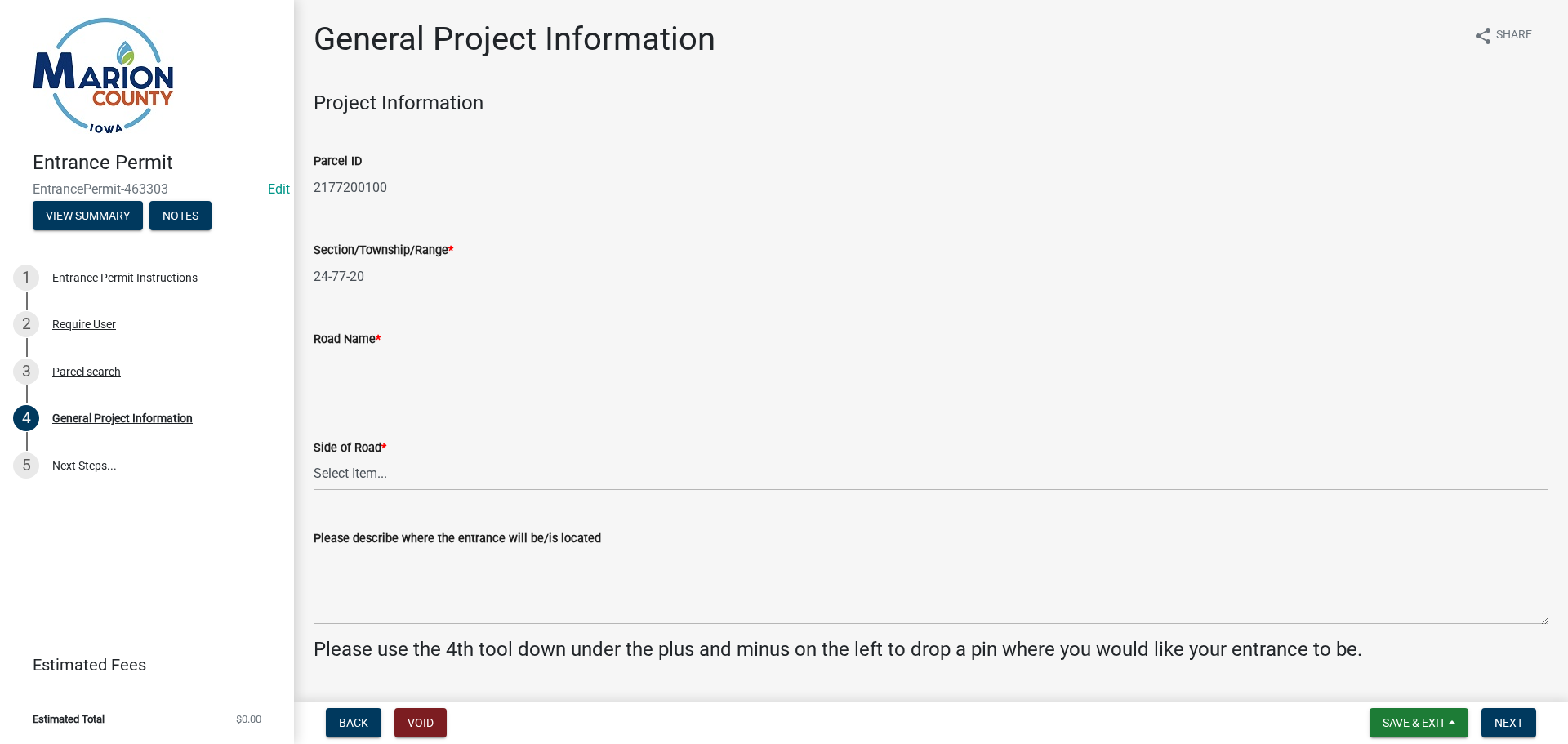
click at [370, 341] on label "Road Name *" at bounding box center [346, 340] width 67 height 11
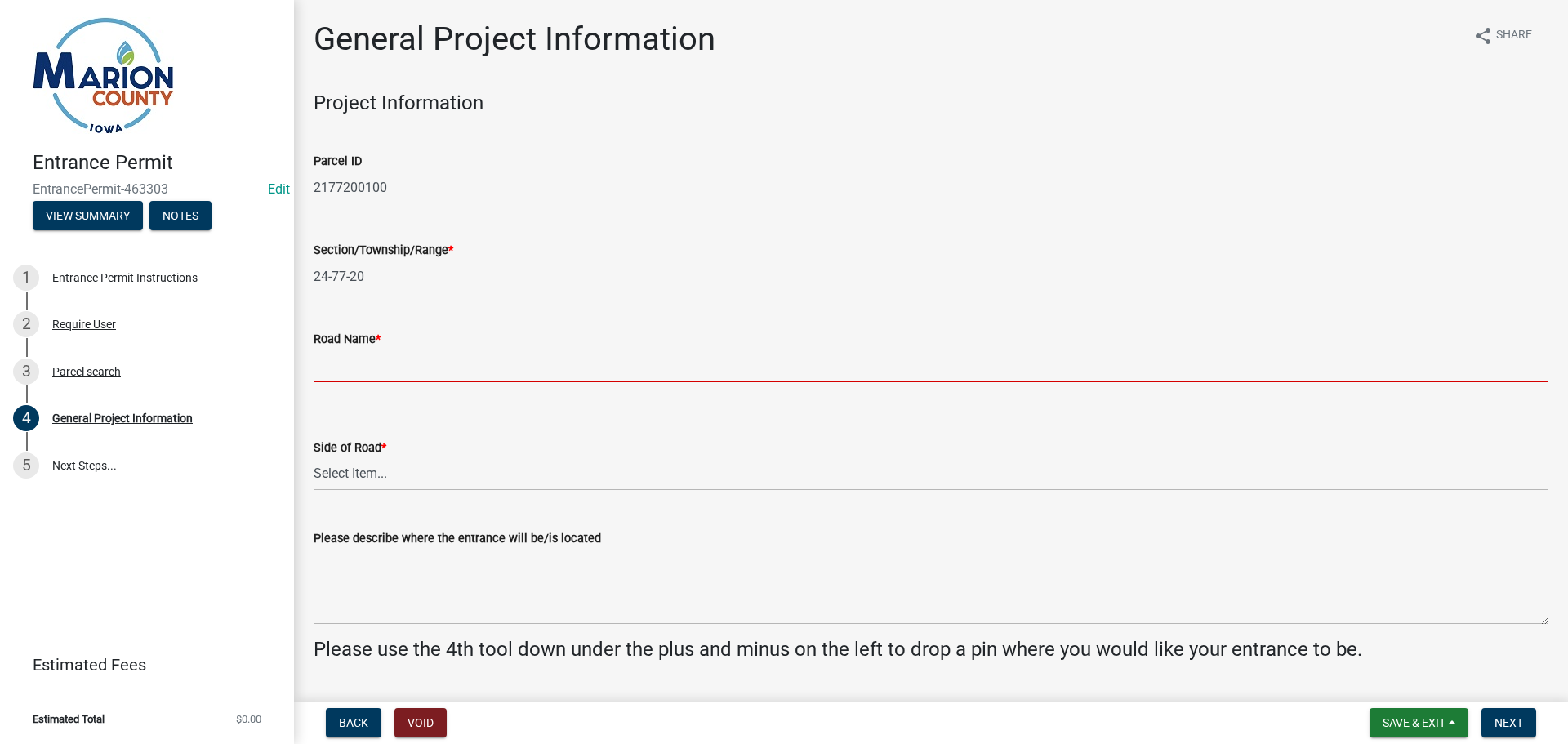
click at [370, 349] on input "Road Name *" at bounding box center [930, 366] width 1235 height 33
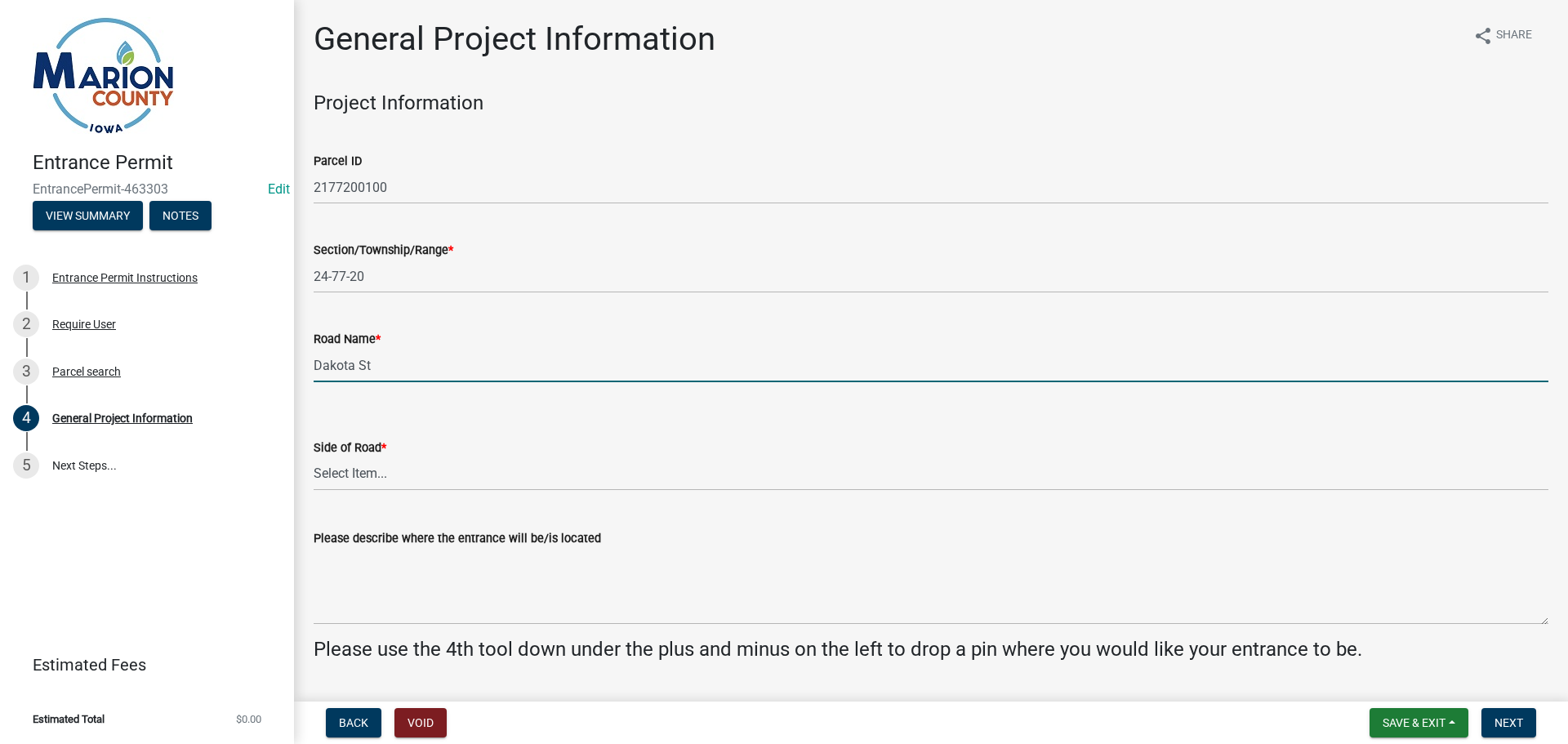
type input "Dakota St"
click at [322, 467] on select "Select Item... [GEOGRAPHIC_DATA]" at bounding box center [930, 473] width 1235 height 33
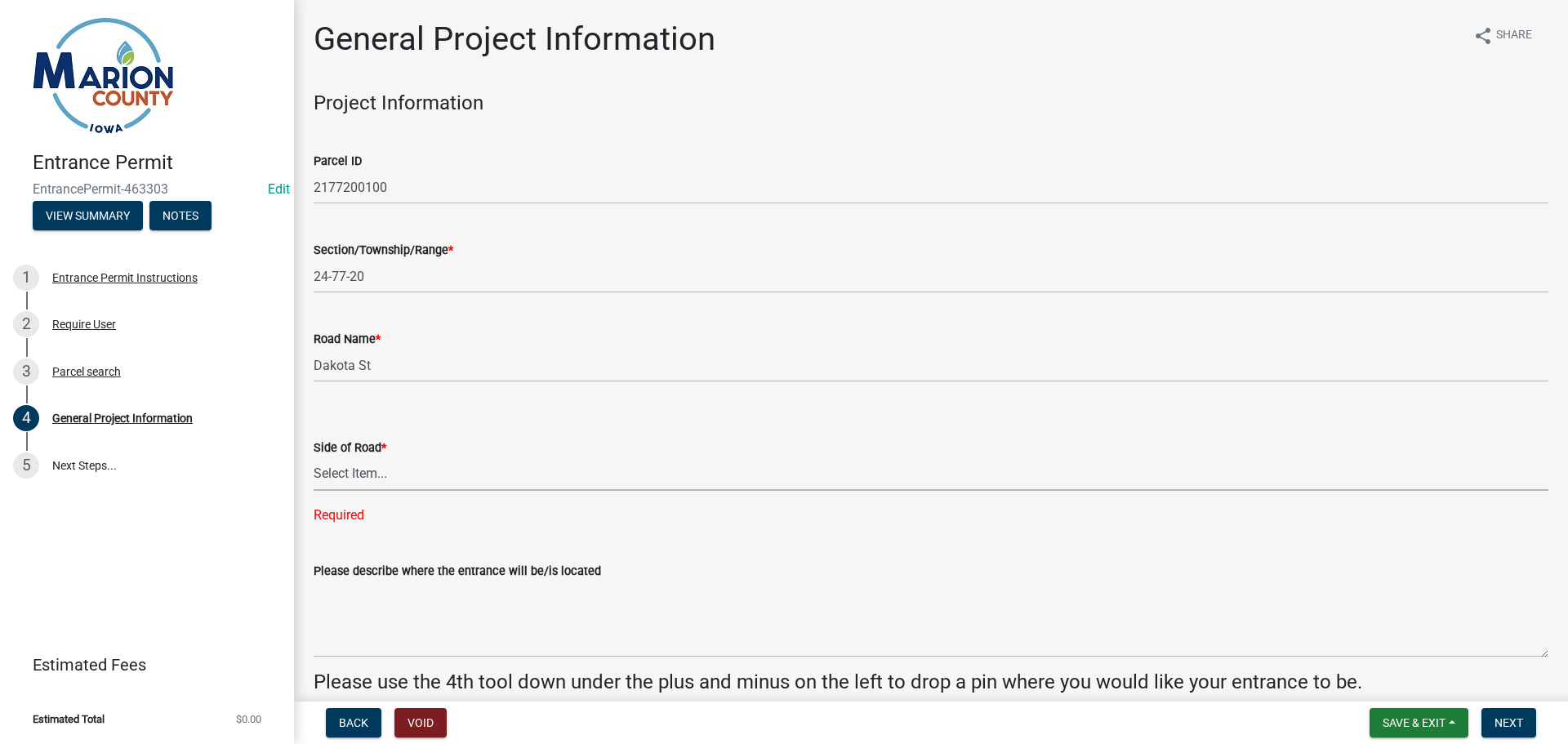
click at [342, 470] on select "Select Item... [GEOGRAPHIC_DATA]" at bounding box center [930, 473] width 1235 height 33
click at [313, 457] on select "Select Item... [GEOGRAPHIC_DATA]" at bounding box center [930, 473] width 1235 height 33
select select "491d49cf-3fe2-4d6a-91d4-9261f1d4421d"
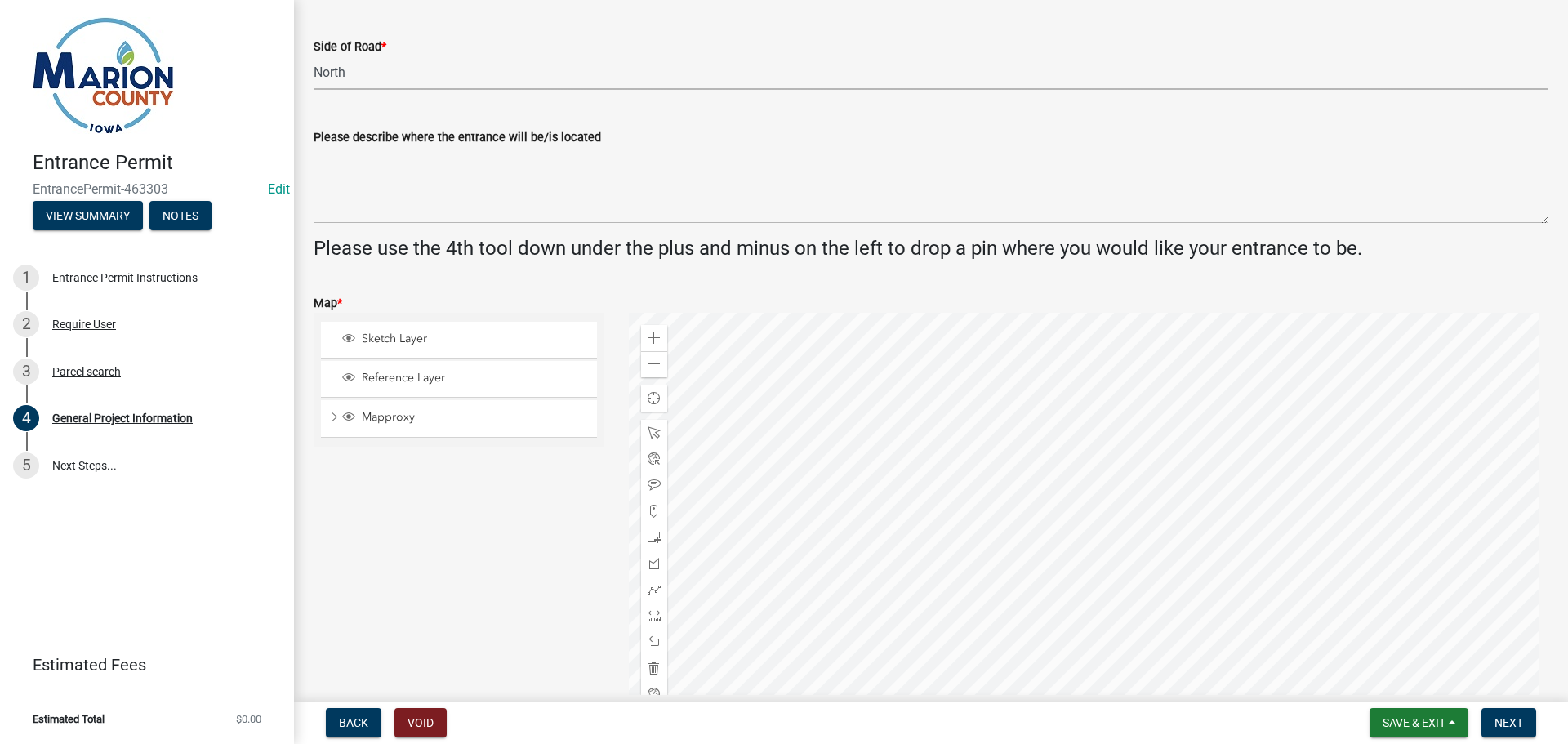
scroll to position [490, 0]
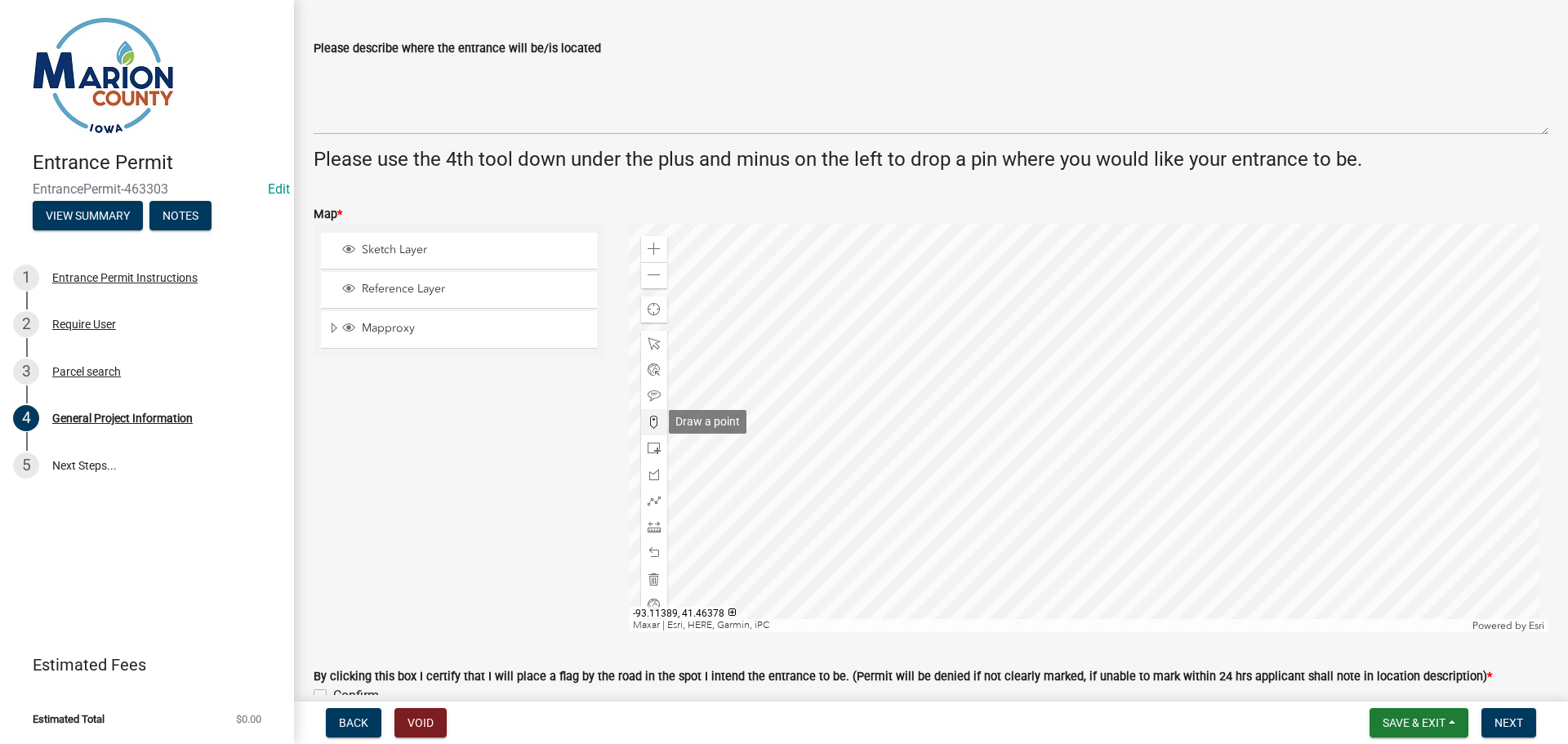
click at [649, 419] on span at bounding box center [654, 422] width 13 height 13
click at [1049, 529] on div at bounding box center [1089, 427] width 920 height 408
click at [1494, 719] on span "Next" at bounding box center [1508, 722] width 29 height 13
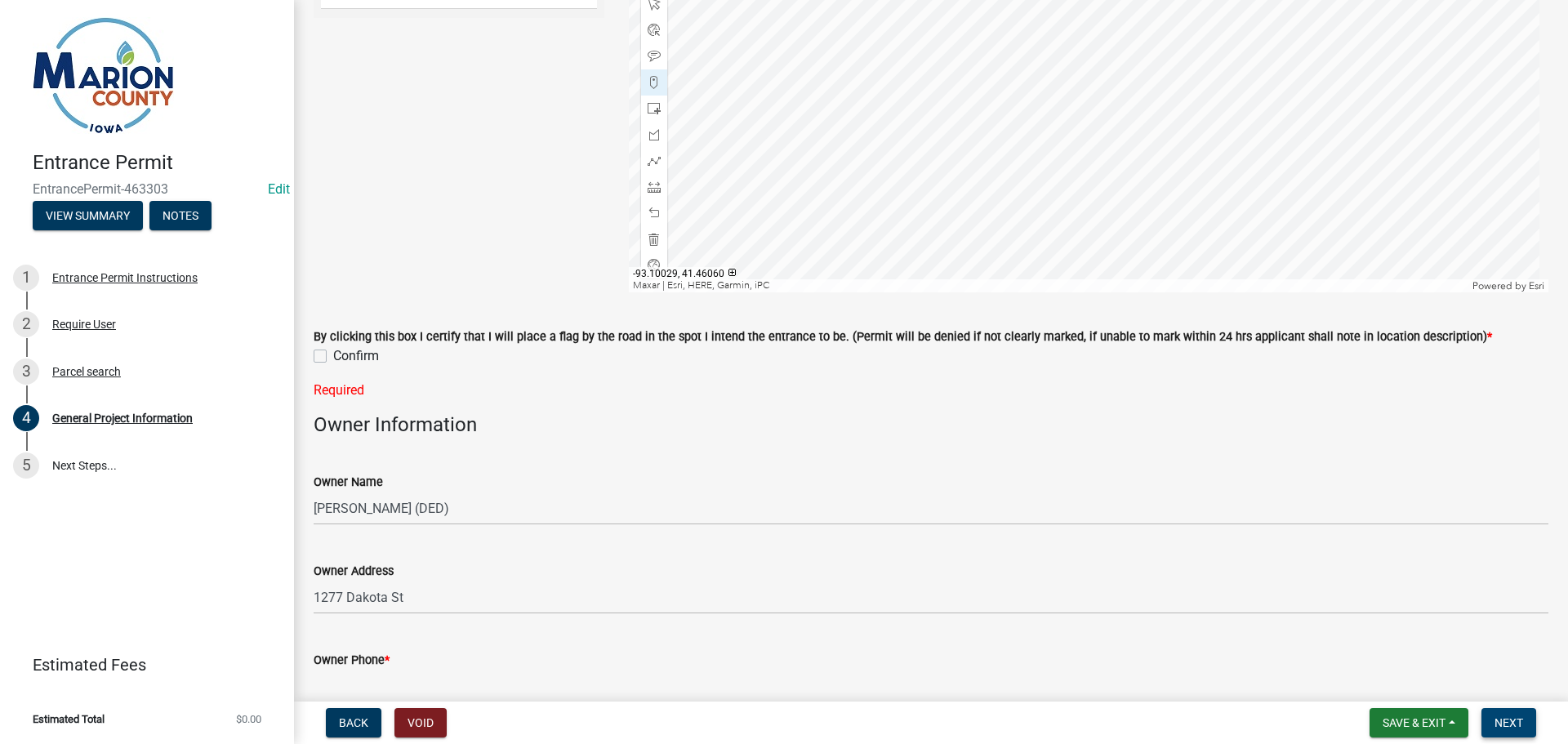
scroll to position [980, 0]
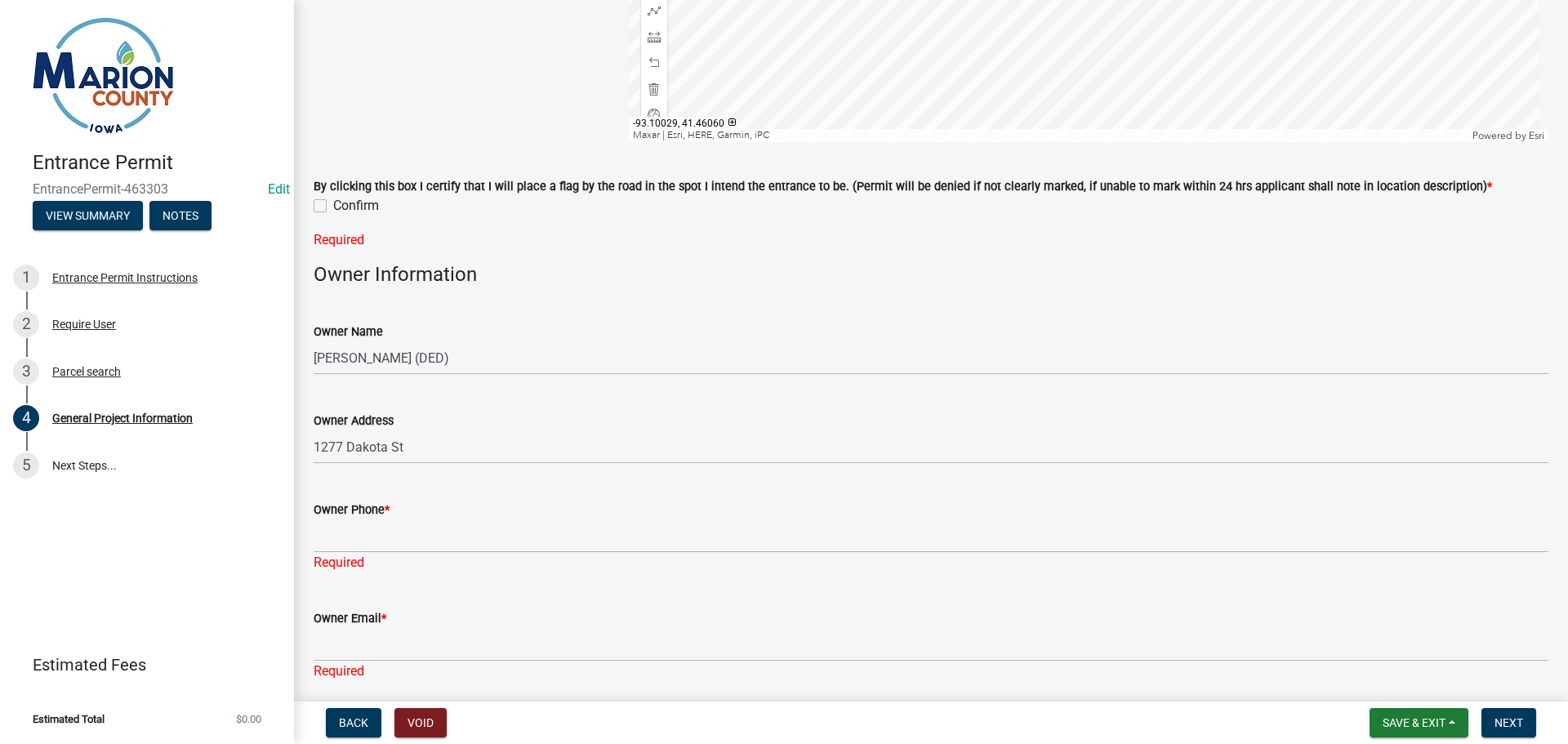
click at [333, 205] on label "Confirm" at bounding box center [357, 205] width 46 height 19
click at [333, 205] on input "Confirm" at bounding box center [339, 202] width 11 height 11
checkbox input "true"
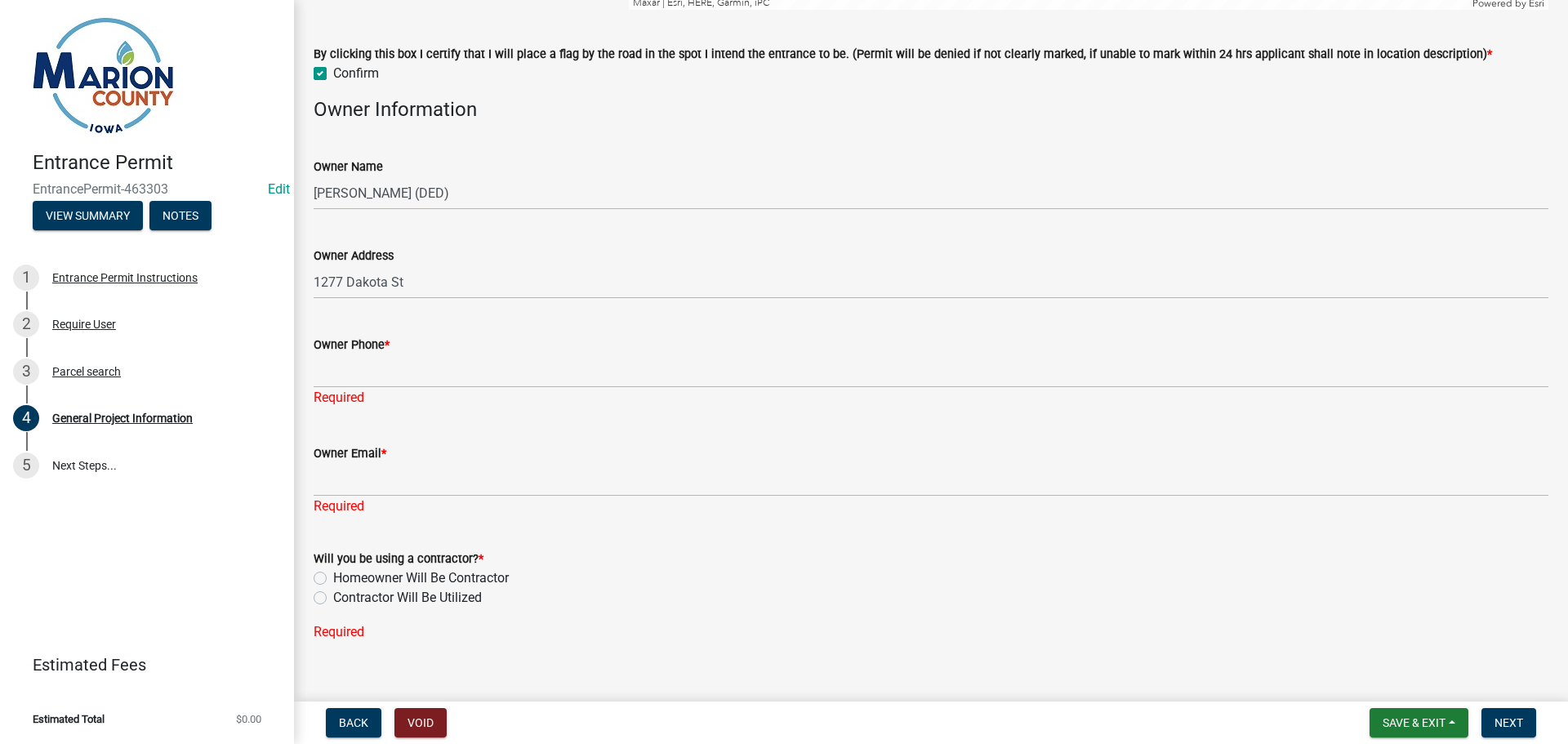
scroll to position [1135, 0]
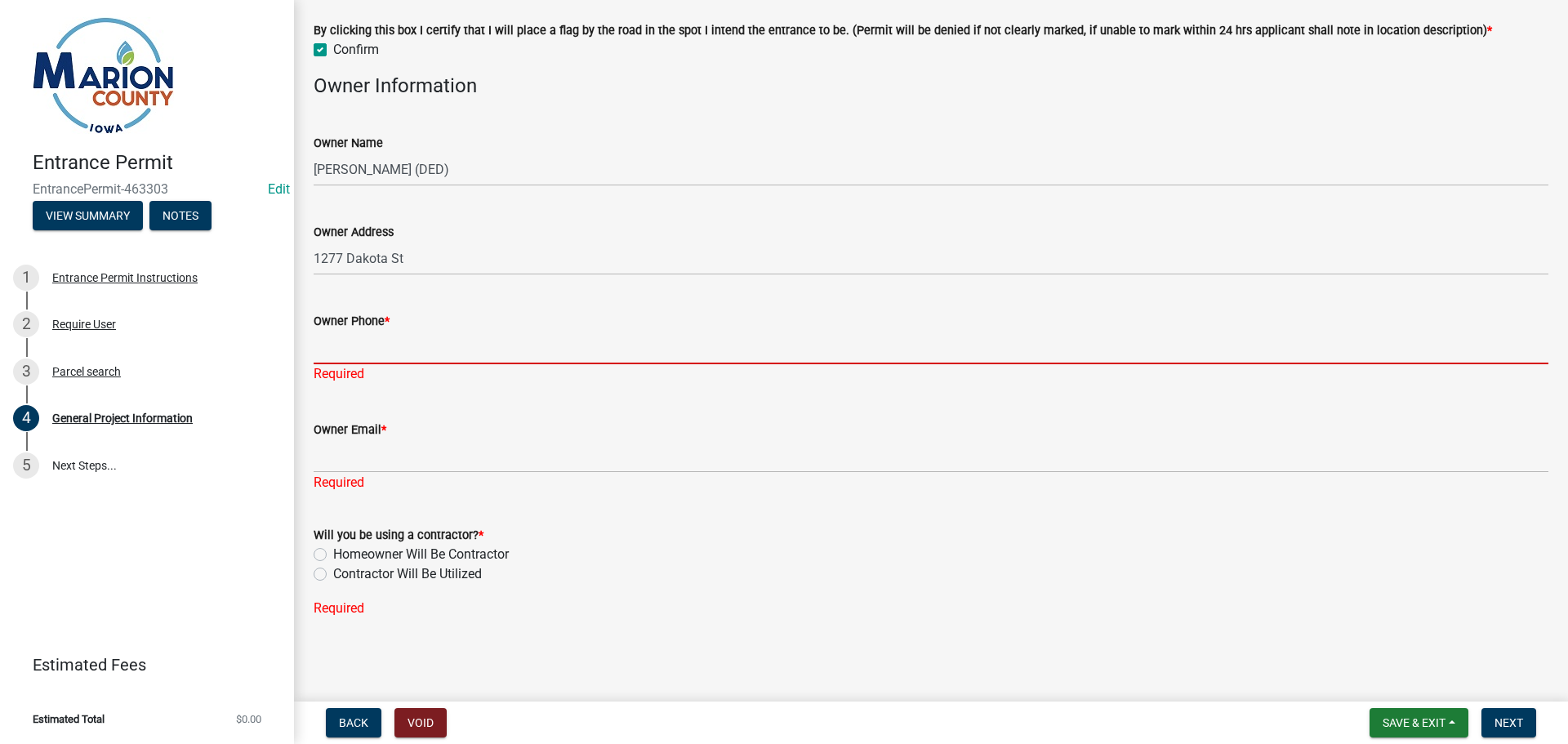
click at [421, 354] on input "Owner Phone *" at bounding box center [930, 347] width 1235 height 33
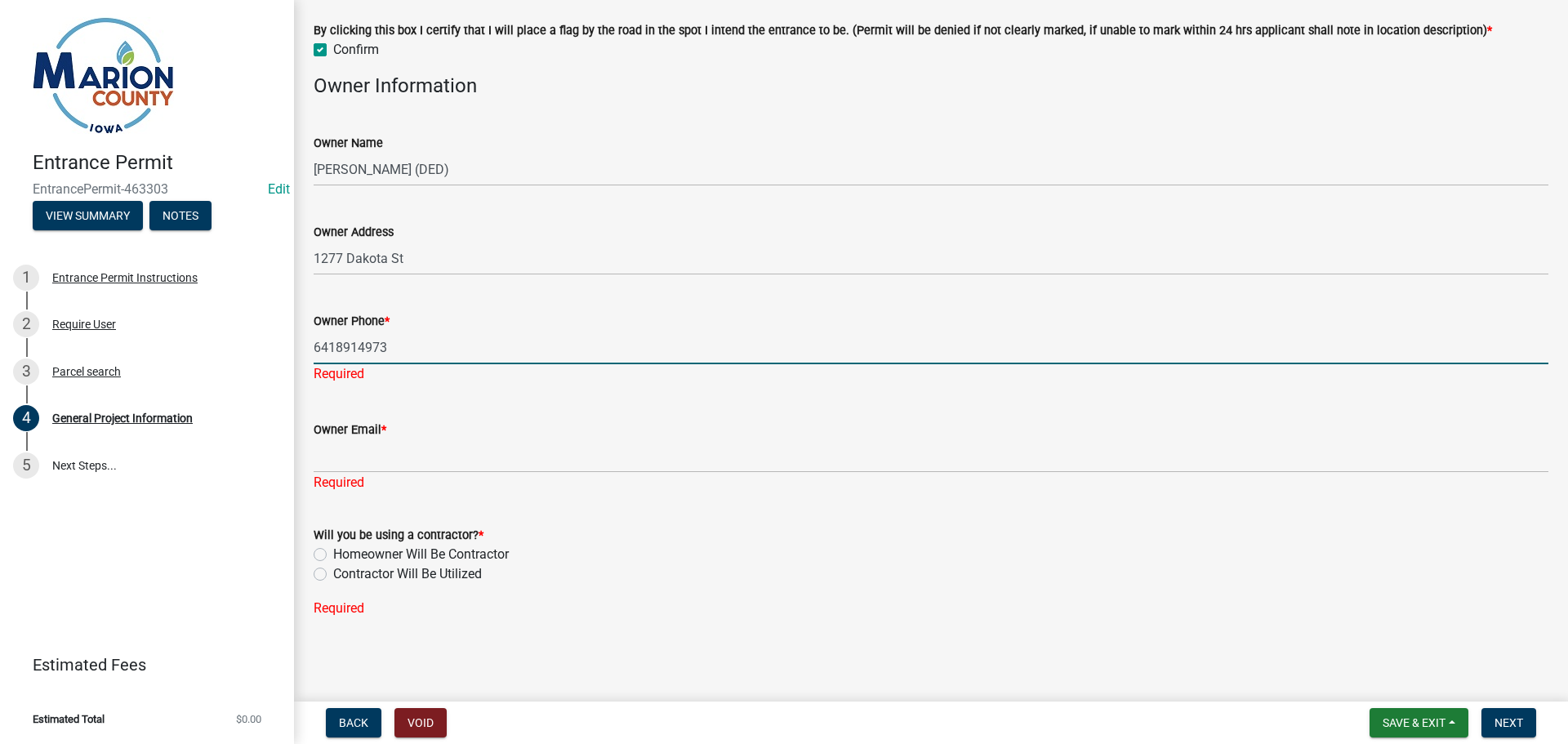
type input "6418914973"
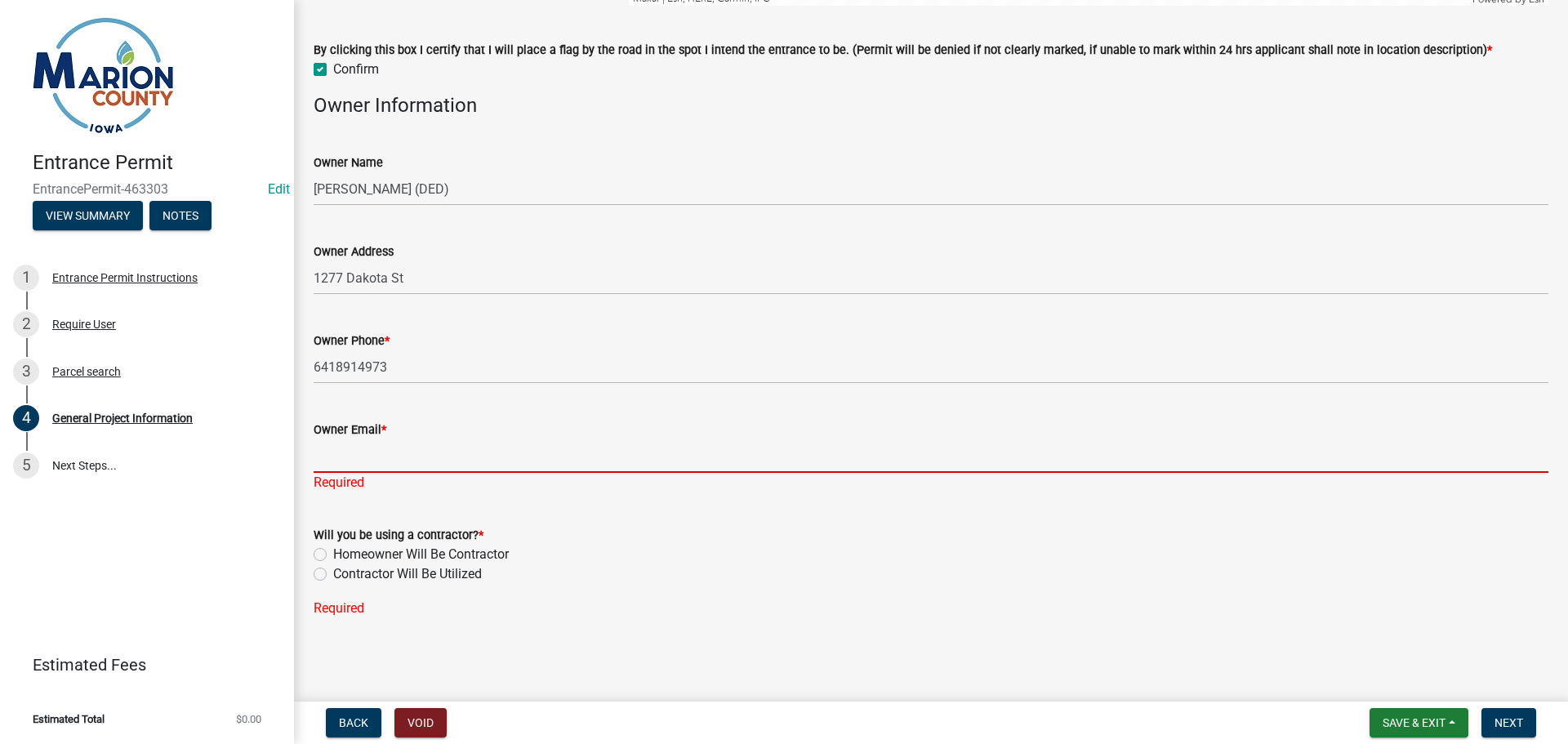
click at [395, 459] on input "Owner Email *" at bounding box center [930, 456] width 1235 height 33
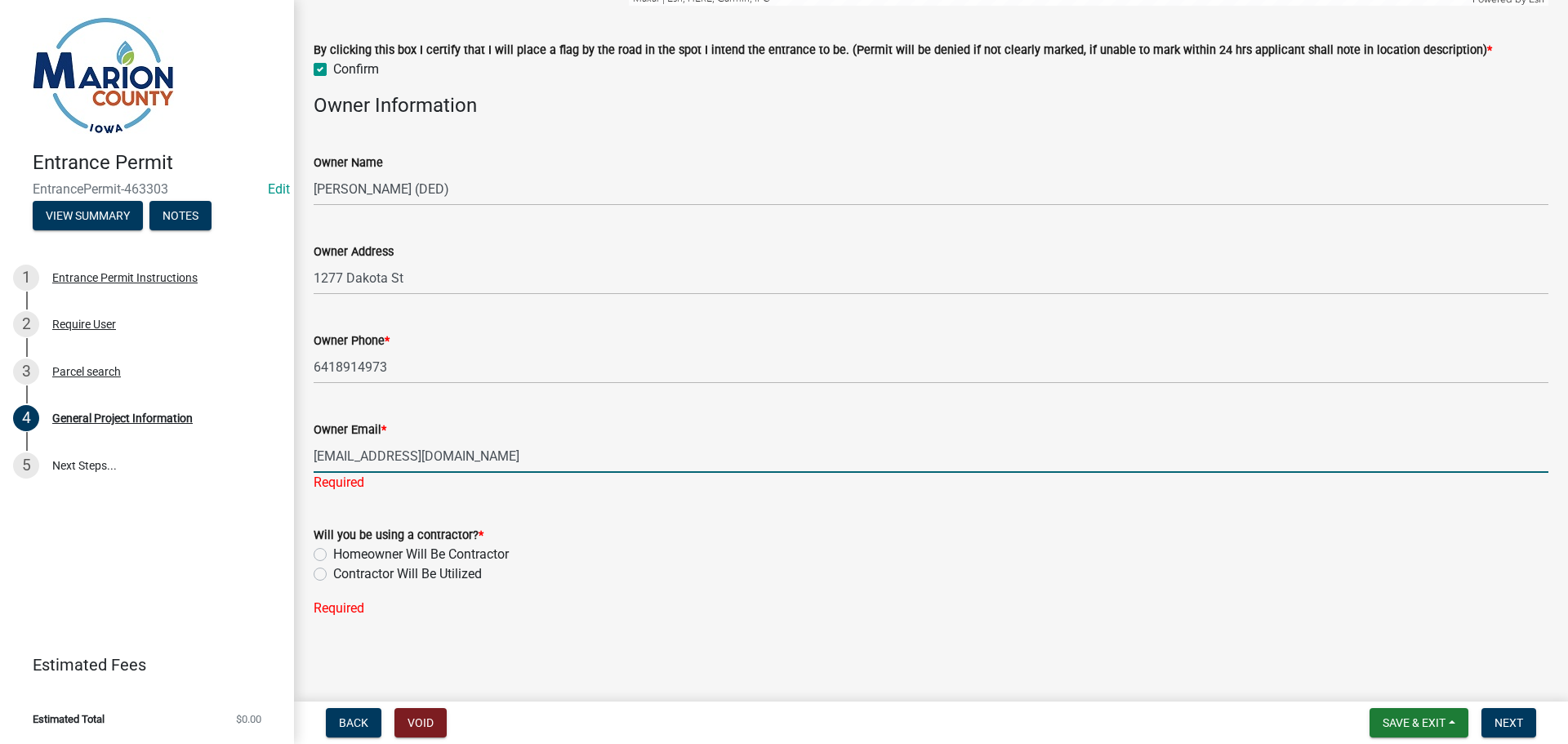
type input "[EMAIL_ADDRESS][DOMAIN_NAME]"
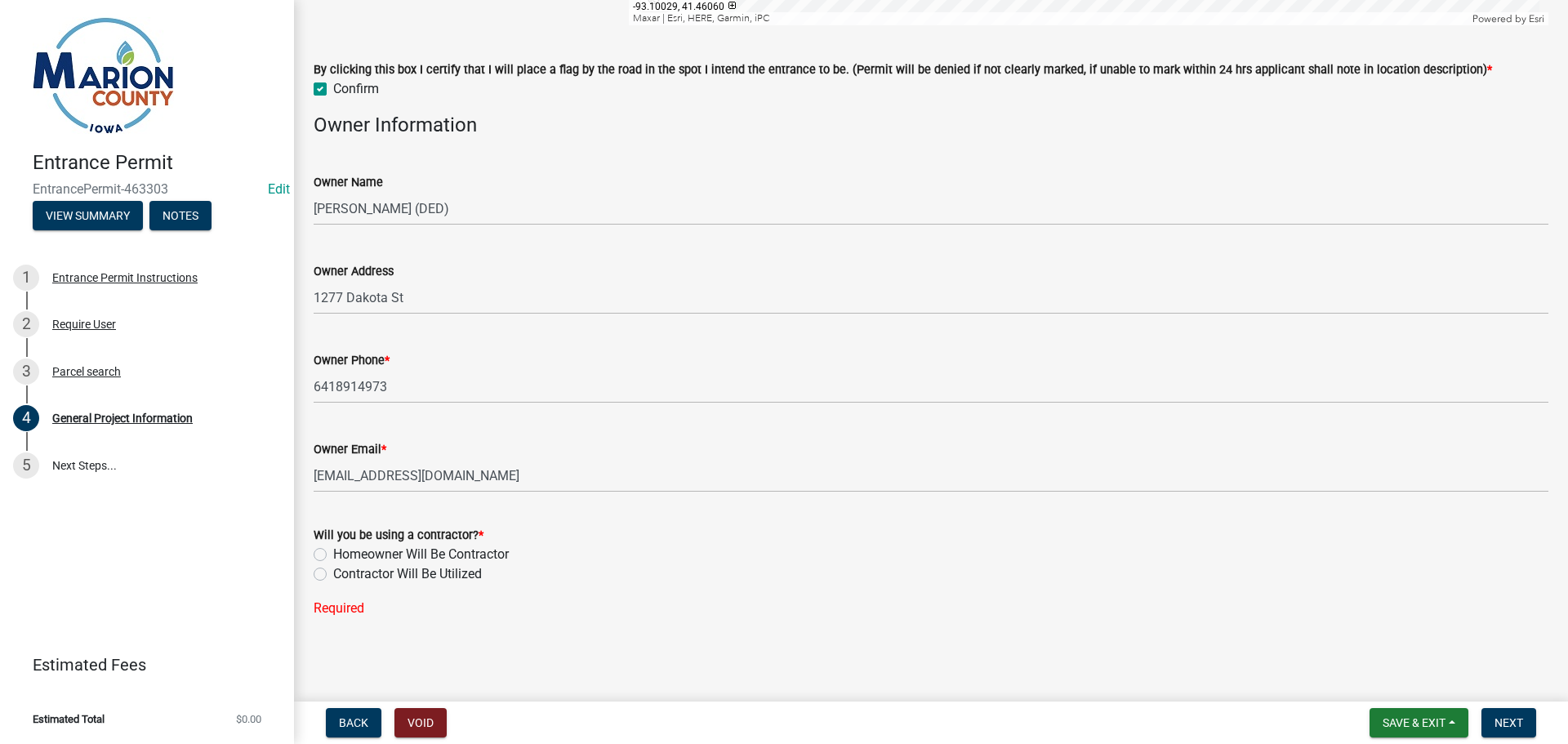
click at [333, 554] on label "Homeowner Will Be Contractor" at bounding box center [421, 553] width 176 height 19
click at [333, 554] on input "Homeowner Will Be Contractor" at bounding box center [339, 550] width 11 height 11
radio input "true"
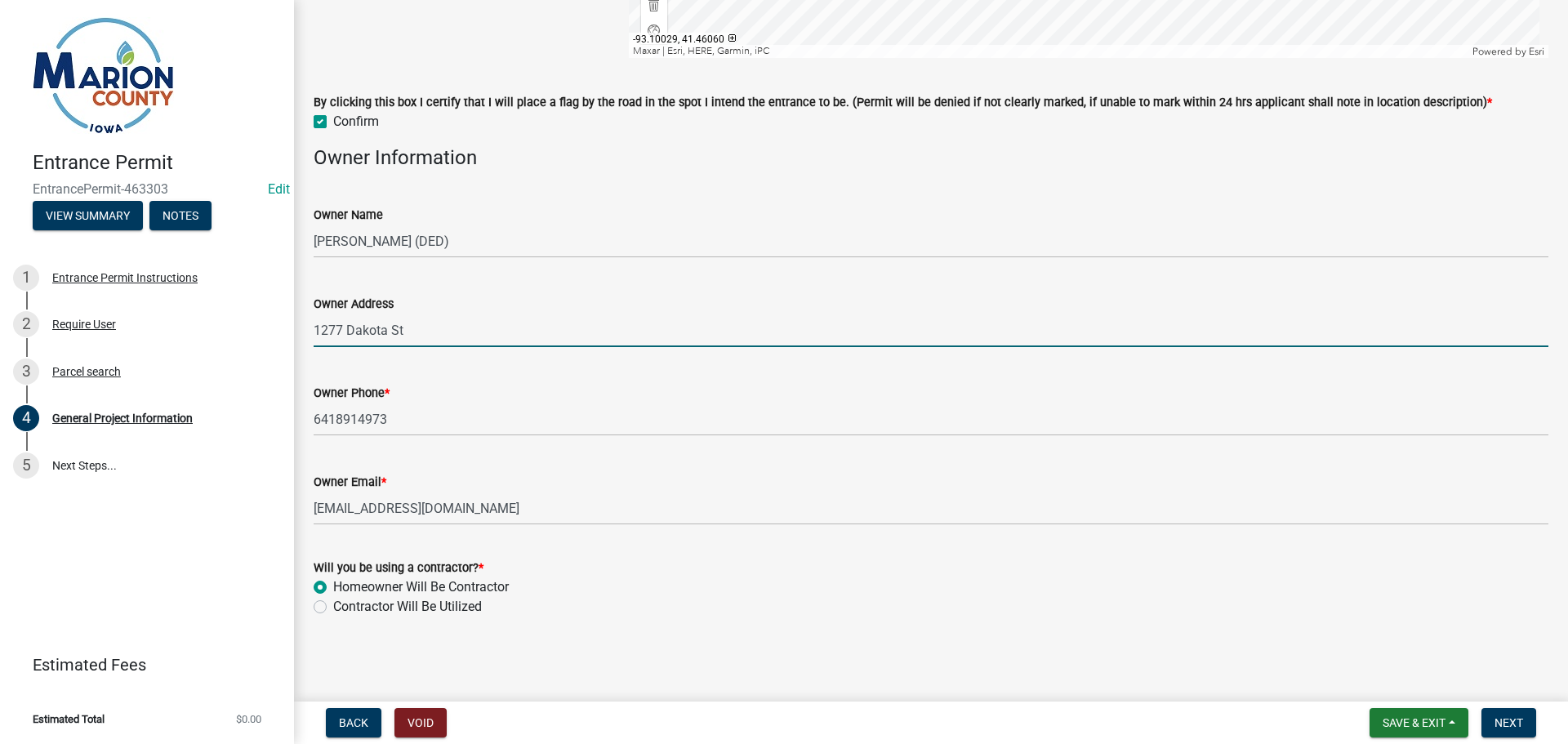
click at [417, 332] on input "1277 Dakota St" at bounding box center [930, 330] width 1235 height 33
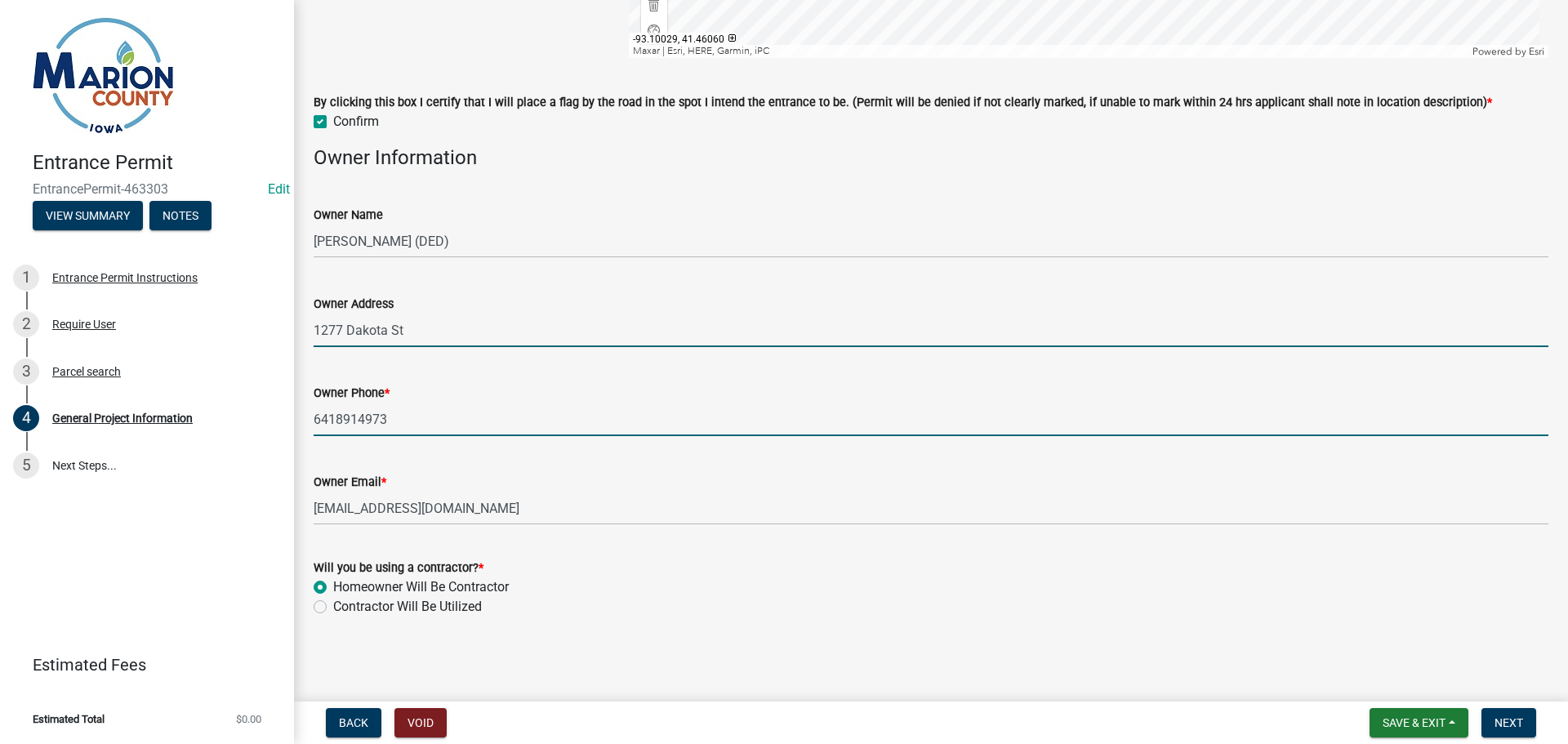
click at [404, 410] on input "6418914973" at bounding box center [930, 419] width 1235 height 33
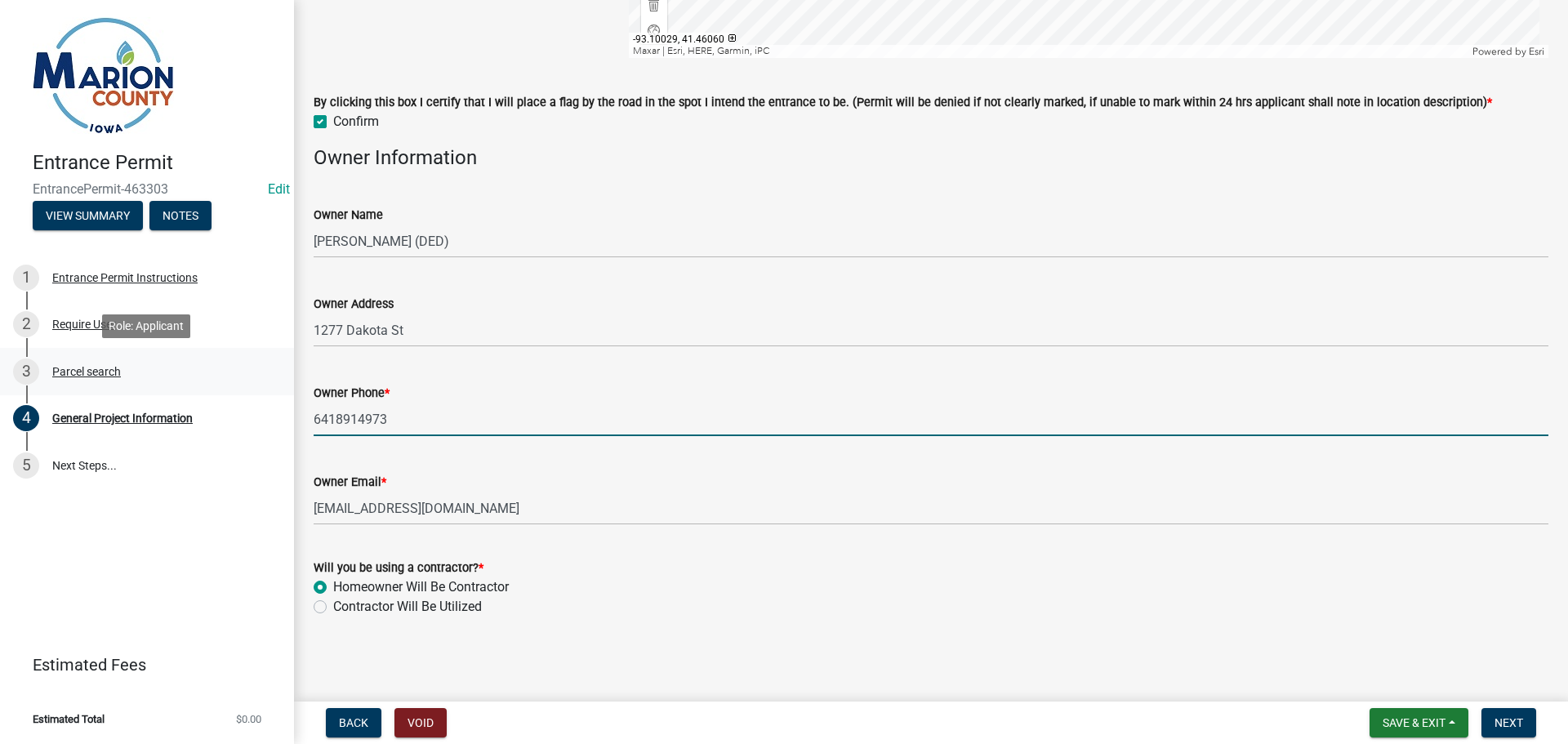
drag, startPoint x: 395, startPoint y: 413, endPoint x: 207, endPoint y: 356, distance: 196.5
click at [210, 357] on div "Entrance Permit EntrancePermit-463303 Edit View Summary Notes 1 Entrance Permit…" at bounding box center [784, 372] width 1568 height 744
type input "6412300924"
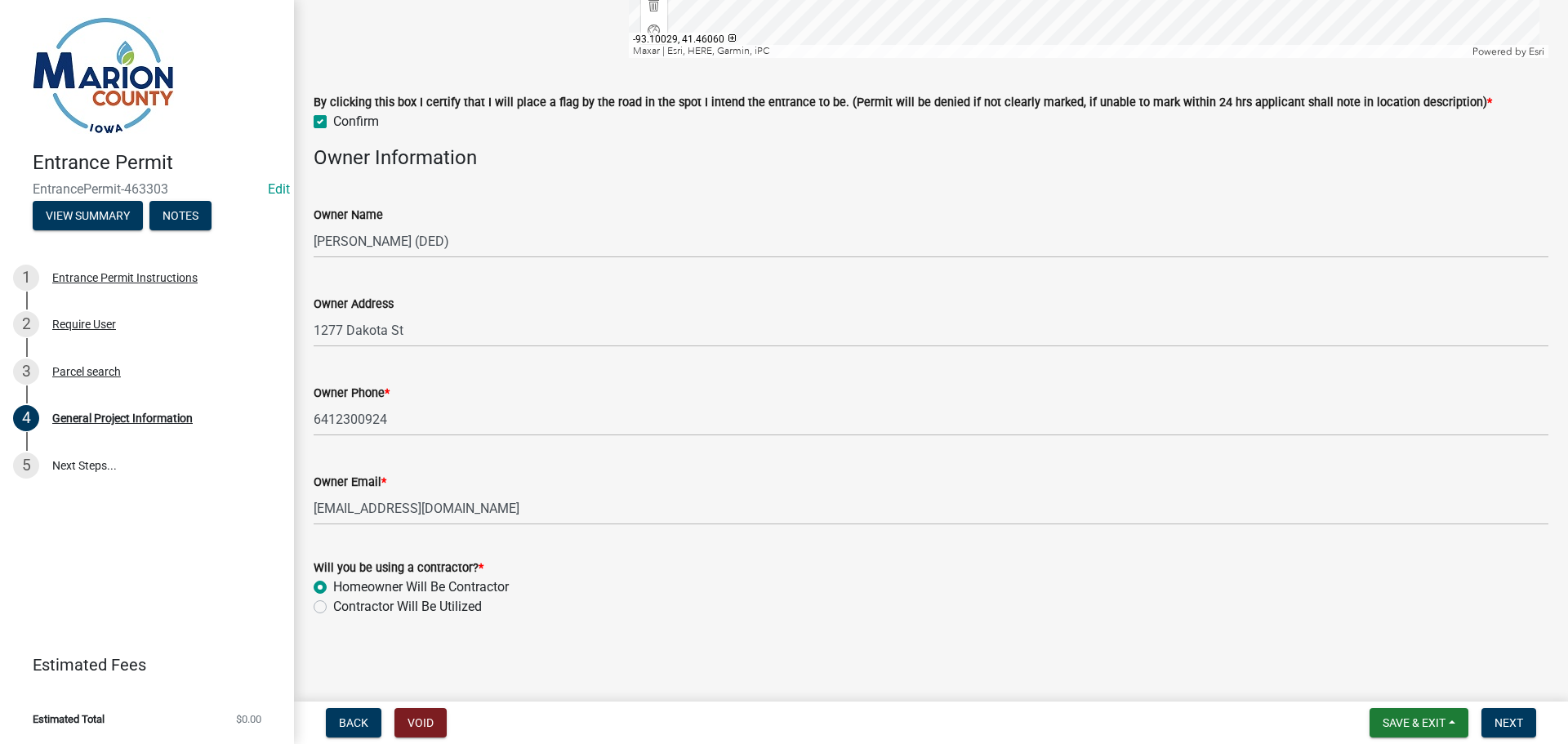
click at [333, 609] on label "Contractor Will Be Utilized" at bounding box center [407, 606] width 148 height 19
click at [333, 608] on input "Contractor Will Be Utilized" at bounding box center [339, 602] width 11 height 11
radio input "true"
click at [1504, 722] on span "Next" at bounding box center [1508, 722] width 29 height 13
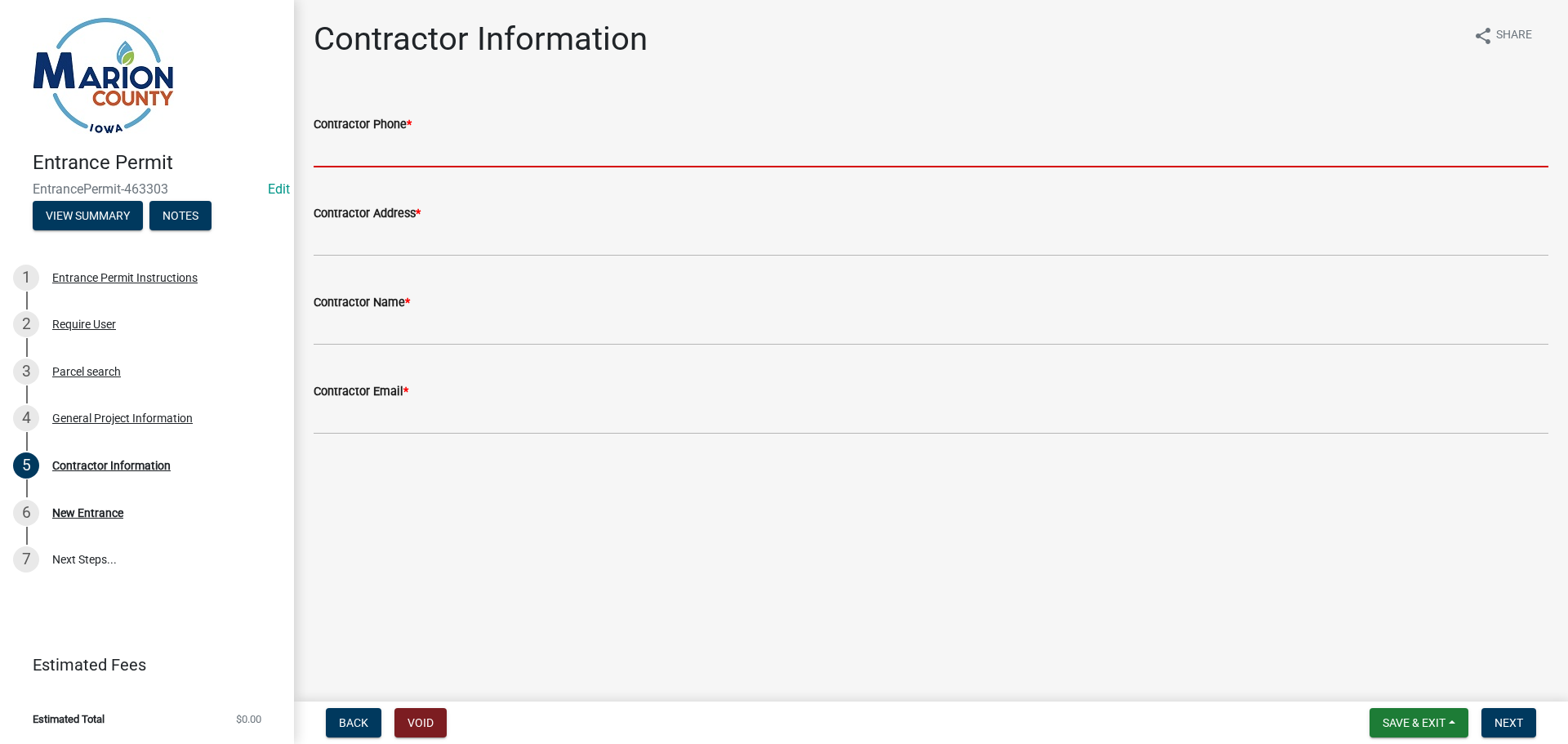
click at [365, 163] on input "Contractor Phone *" at bounding box center [930, 150] width 1235 height 33
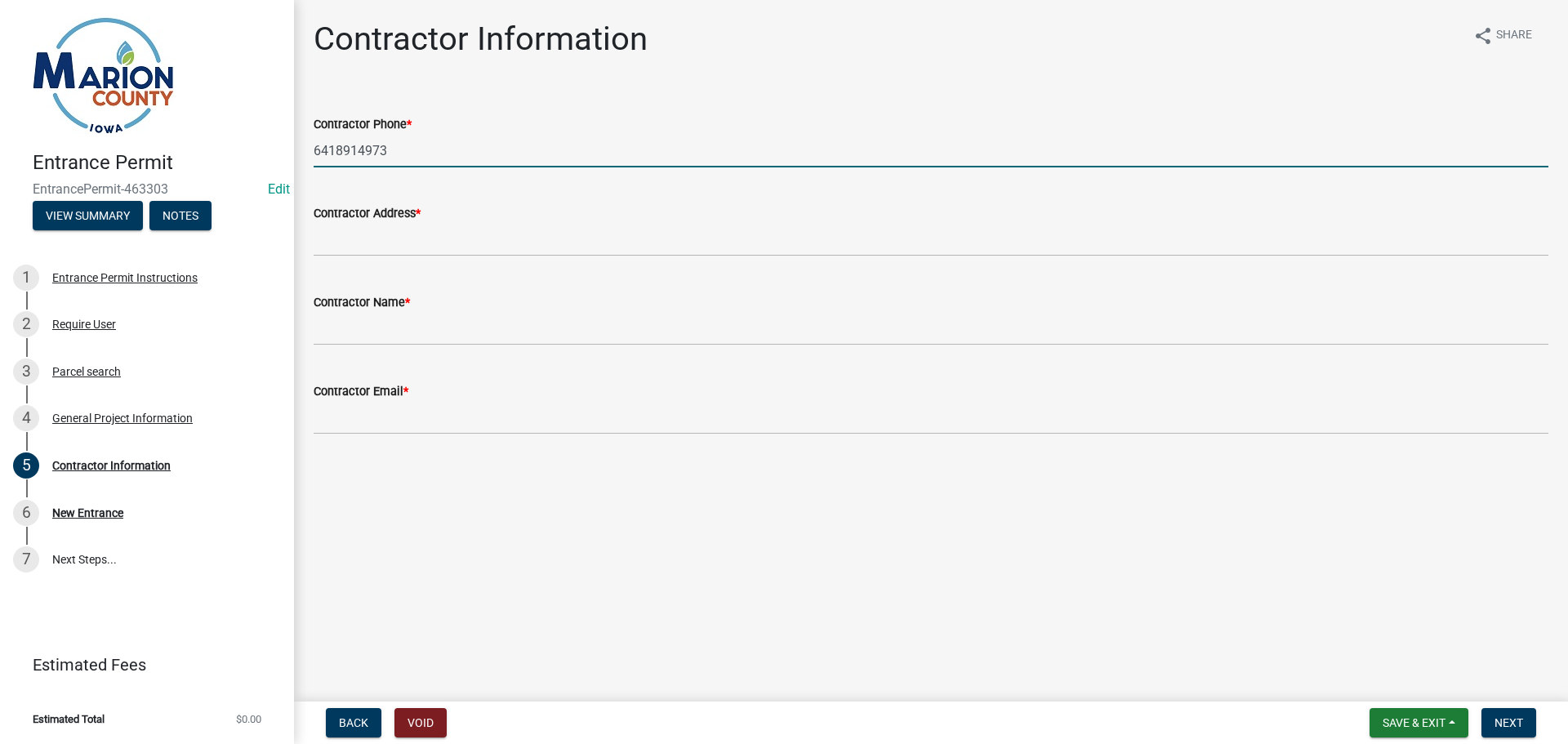
type input "6418914973"
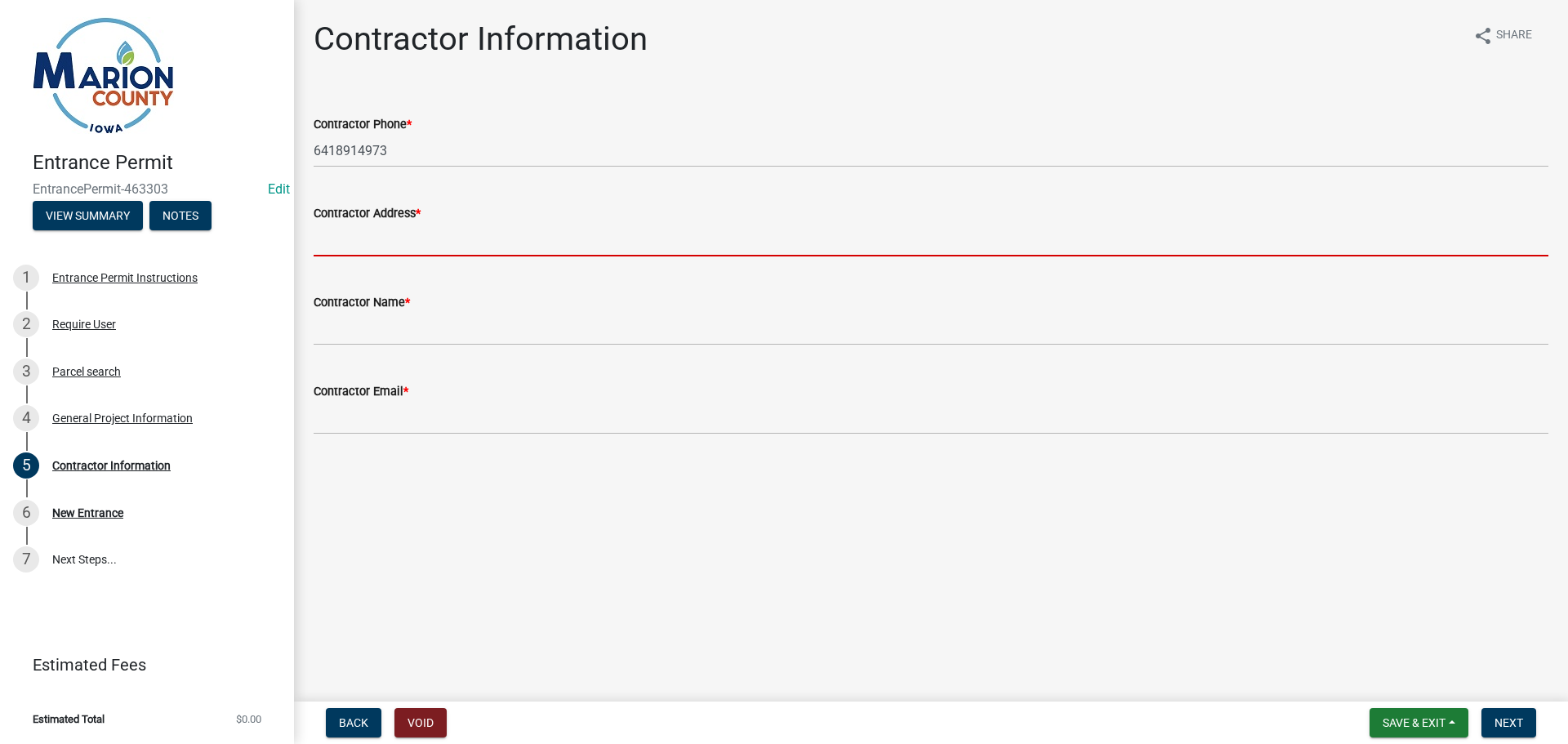
click at [409, 232] on input "Contractor Address *" at bounding box center [930, 239] width 1235 height 33
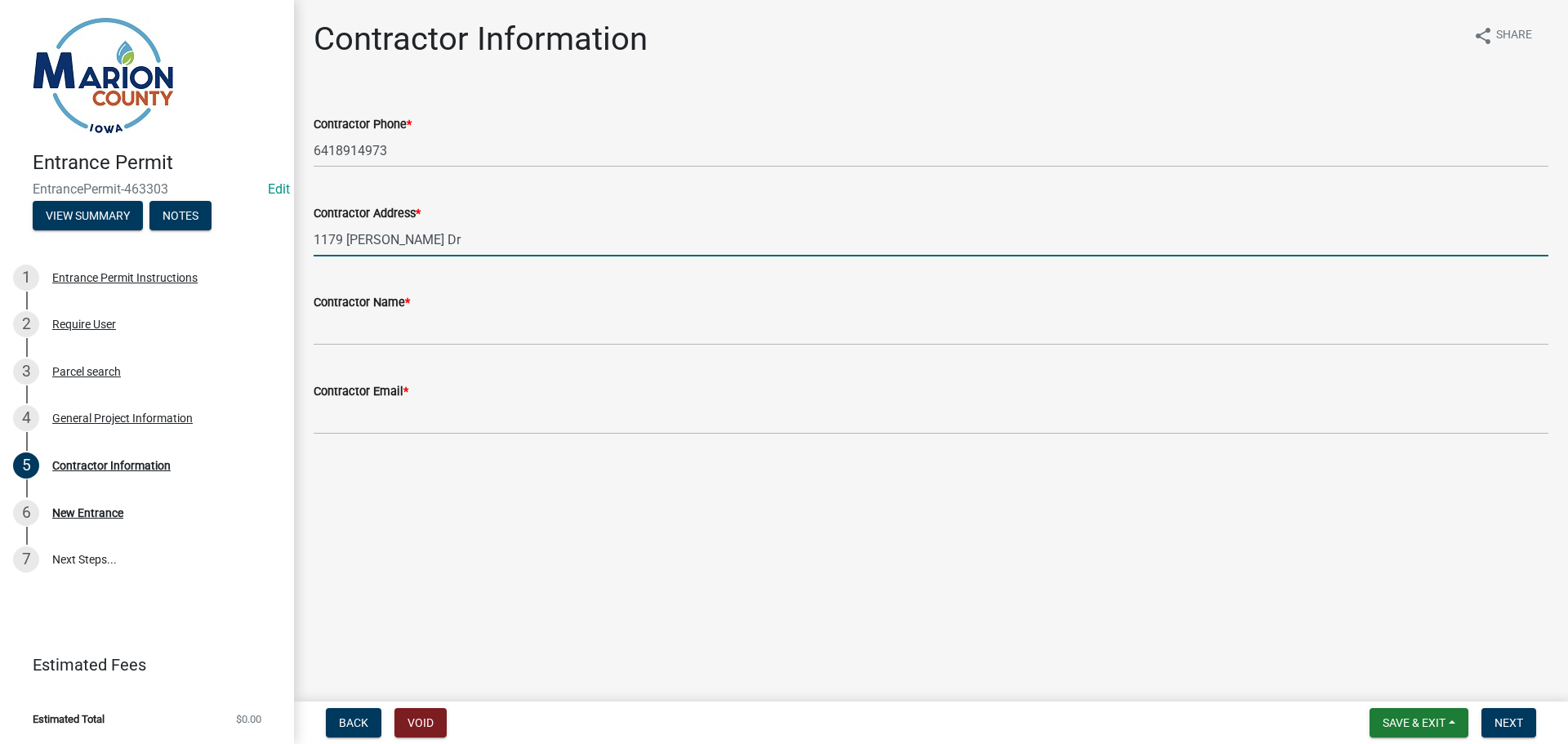
type input "1179 [PERSON_NAME] Dr"
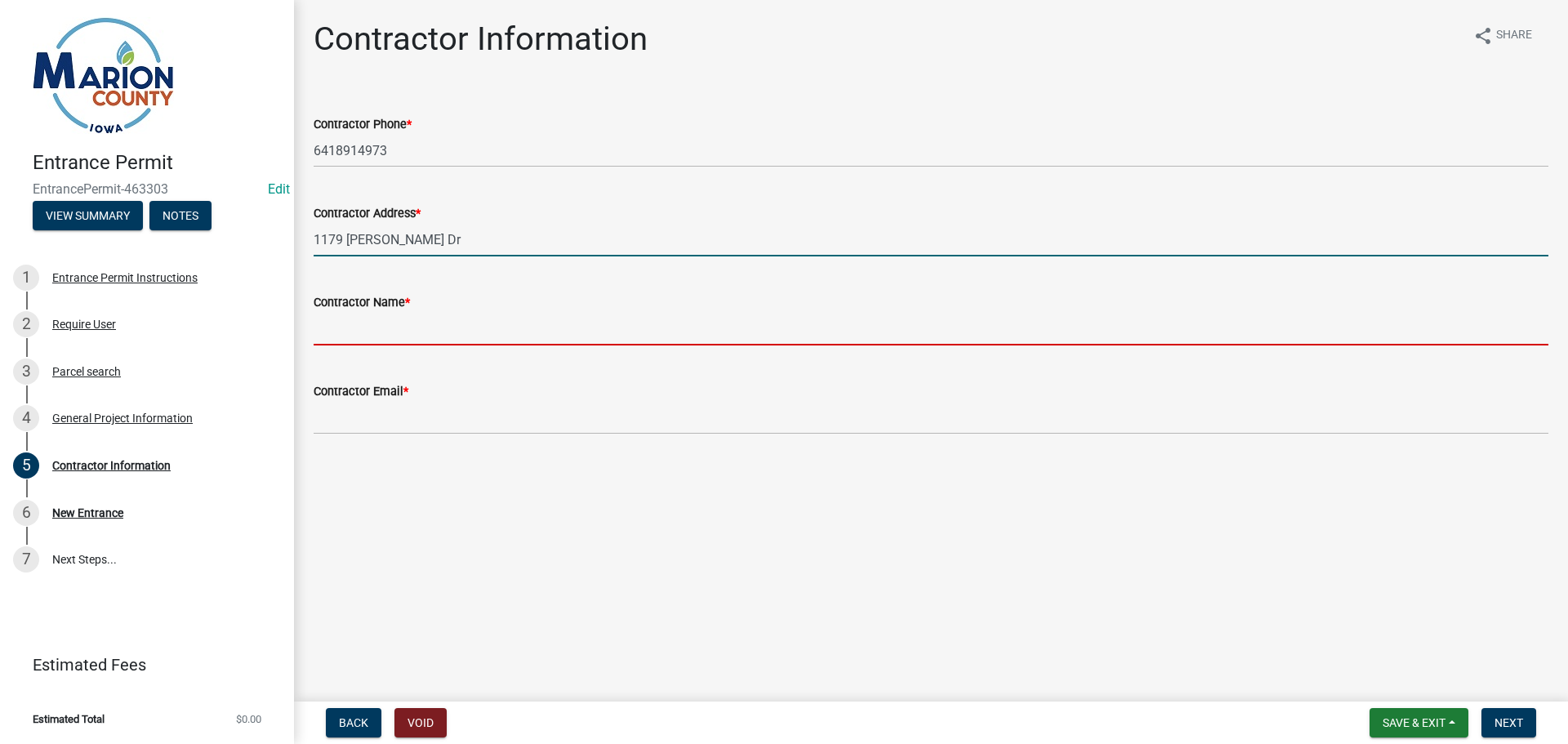
click at [408, 320] on input "Contractor Name *" at bounding box center [930, 329] width 1235 height 33
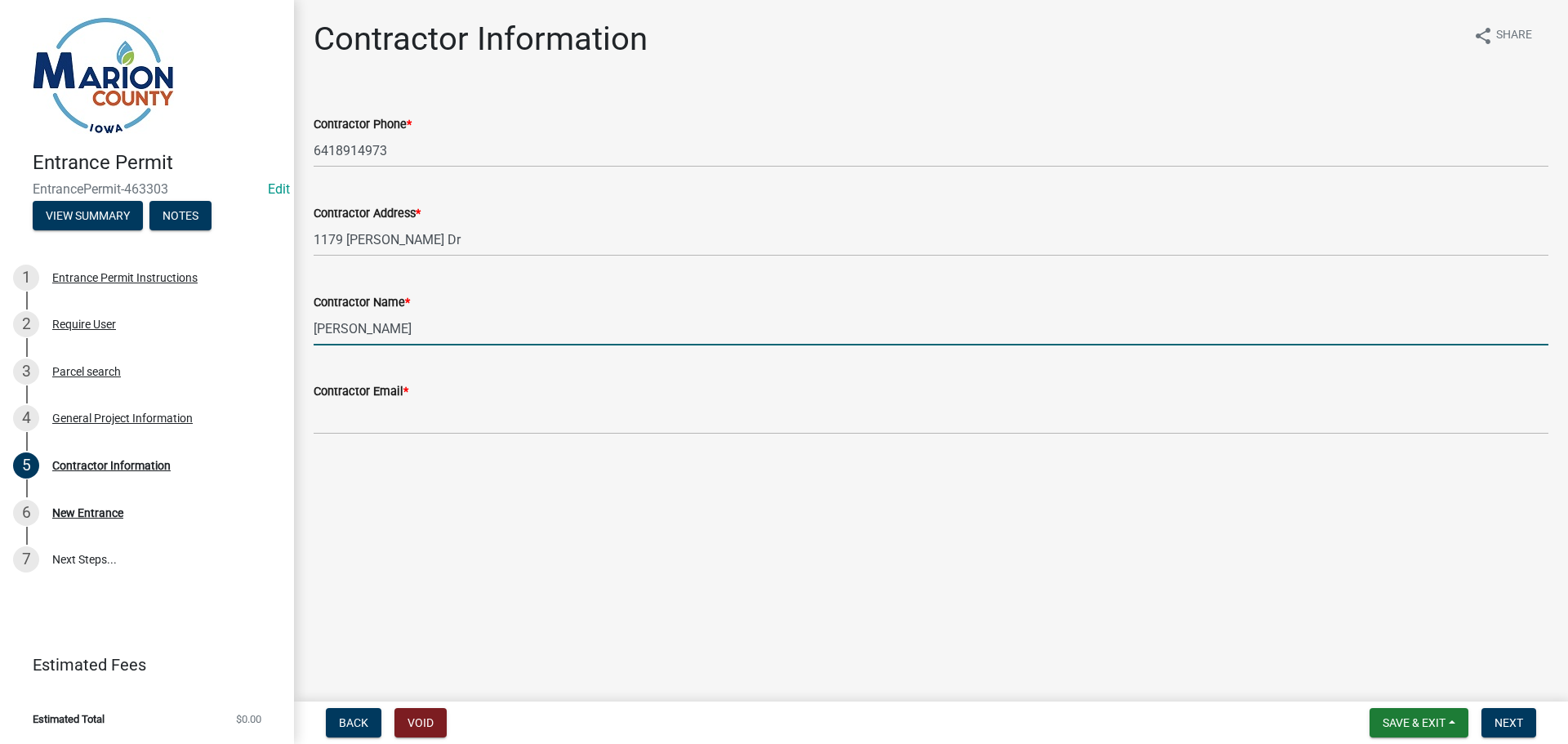
type input "[PERSON_NAME]"
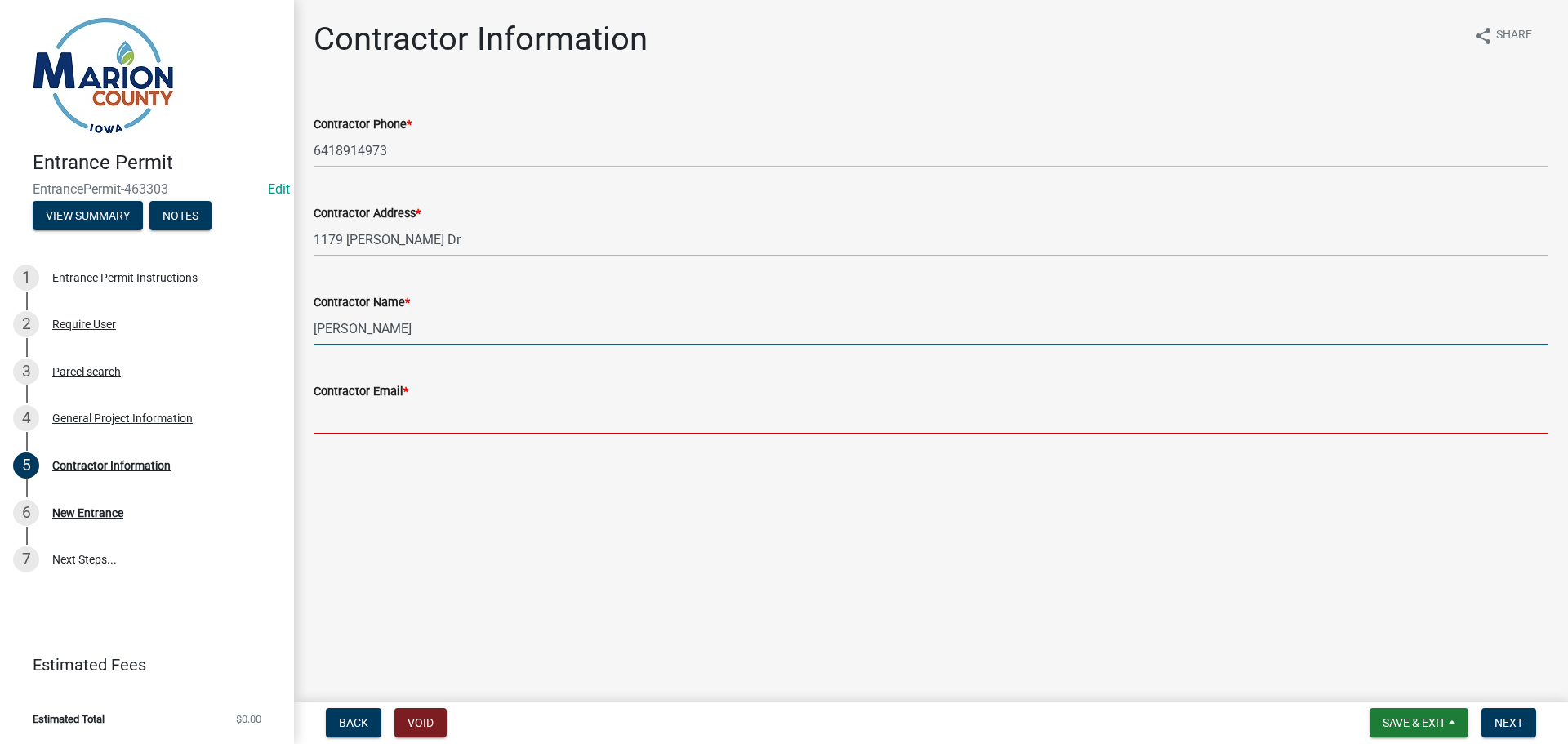
click at [378, 413] on input "Contractor Email *" at bounding box center [930, 417] width 1235 height 33
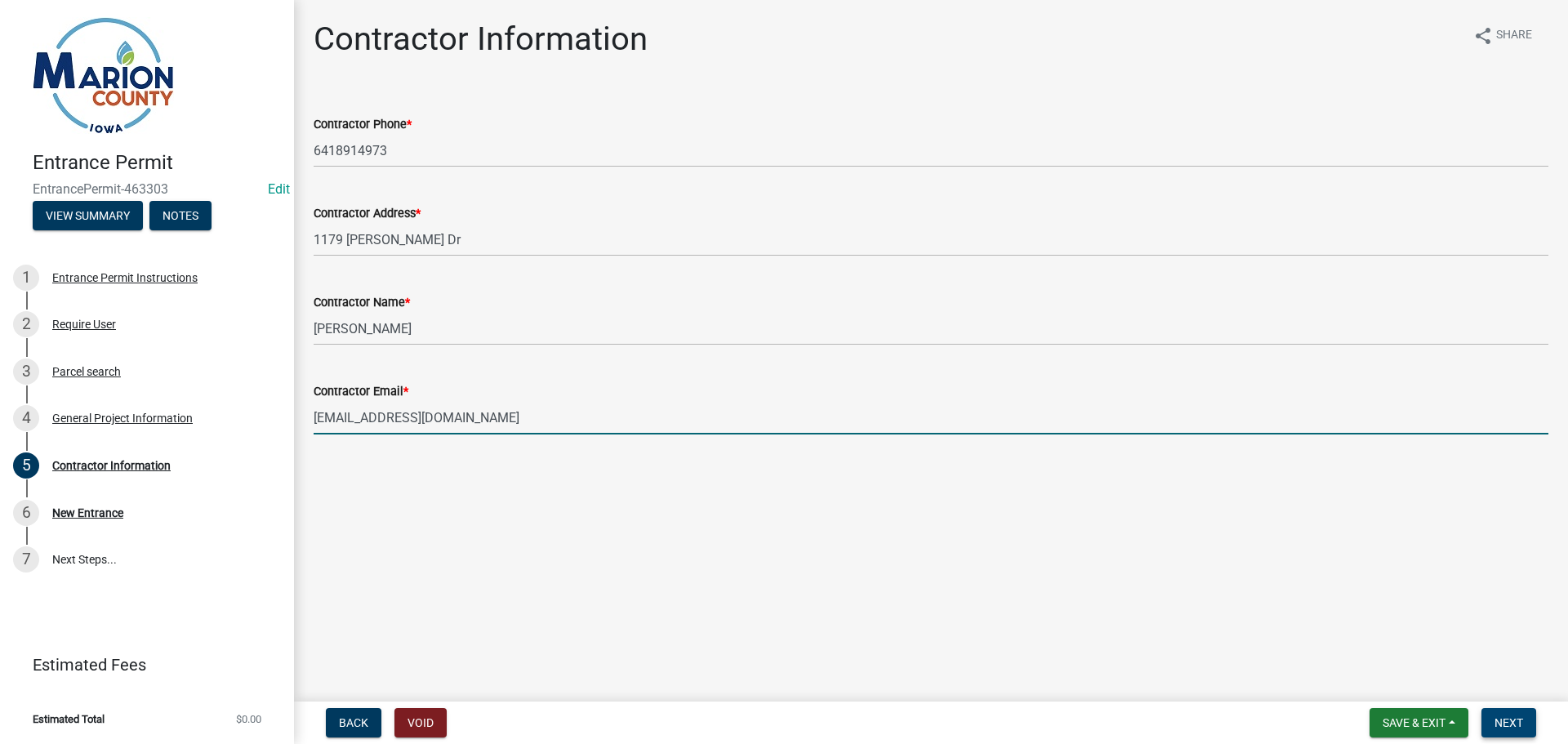
type input "[EMAIL_ADDRESS][DOMAIN_NAME]"
click at [1519, 712] on button "Next" at bounding box center [1508, 723] width 54 height 29
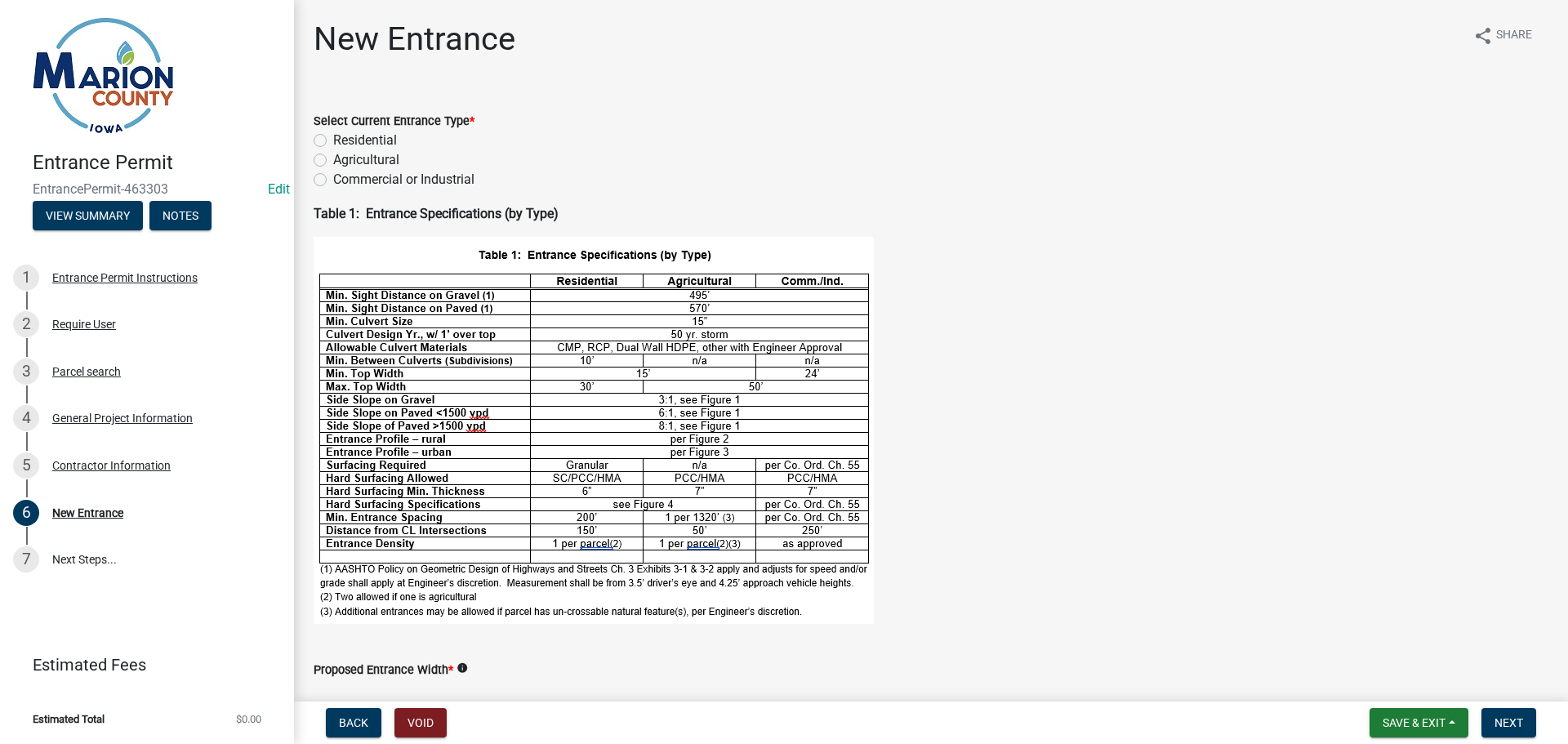
click at [329, 165] on div "Agricultural" at bounding box center [930, 159] width 1235 height 19
click at [333, 161] on label "Agricultural" at bounding box center [367, 159] width 66 height 19
click at [333, 161] on input "Agricultural" at bounding box center [339, 156] width 11 height 11
radio input "true"
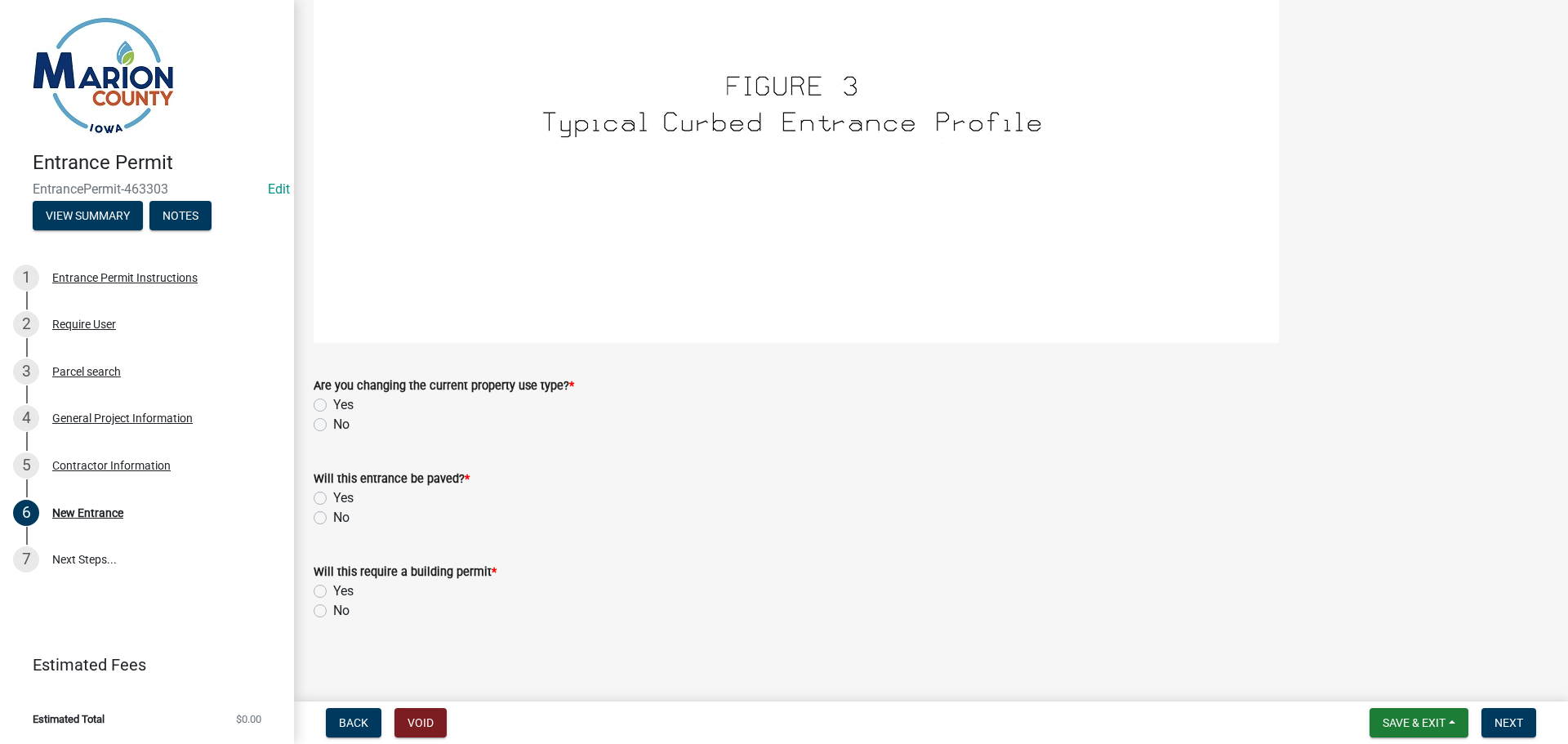
scroll to position [2664, 0]
click at [333, 418] on label "No" at bounding box center [342, 420] width 17 height 19
click at [333, 418] on input "No" at bounding box center [339, 416] width 11 height 11
radio input "true"
click at [333, 510] on label "No" at bounding box center [342, 513] width 17 height 19
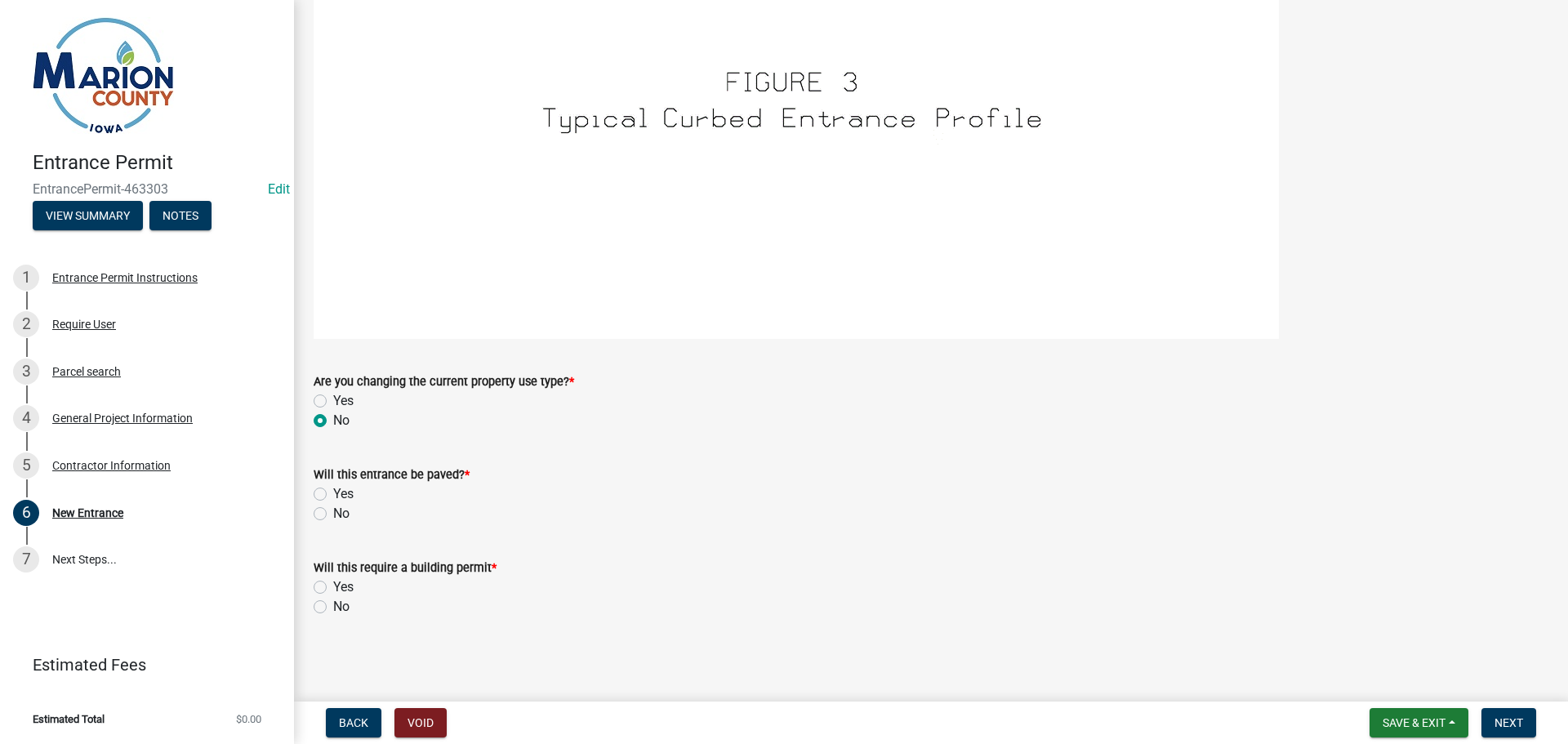
click at [333, 510] on input "No" at bounding box center [339, 509] width 11 height 11
radio input "true"
click at [333, 601] on label "No" at bounding box center [342, 606] width 17 height 19
click at [333, 601] on input "No" at bounding box center [339, 602] width 11 height 11
radio input "true"
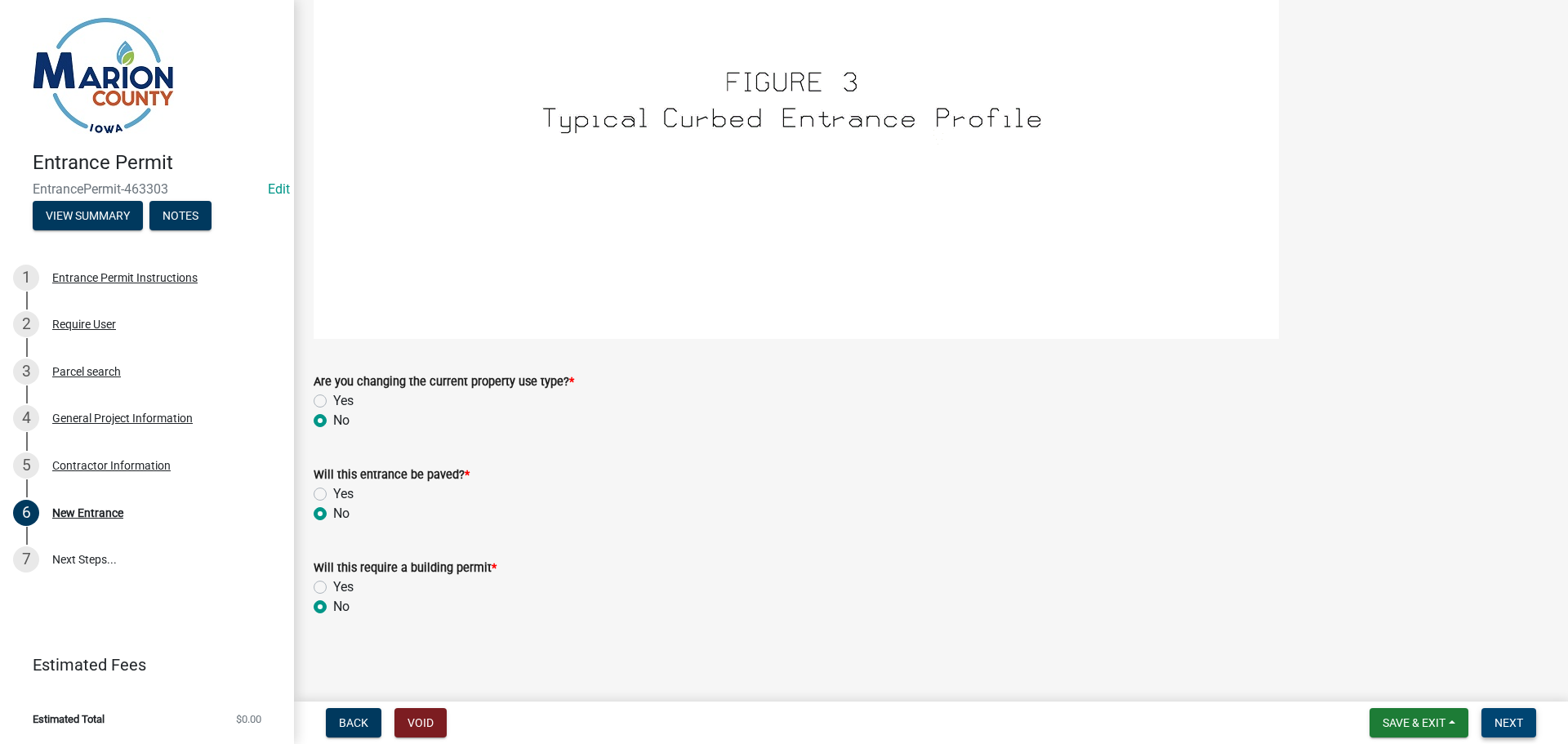
click at [1511, 722] on span "Next" at bounding box center [1508, 722] width 29 height 13
click at [1517, 718] on span "Next" at bounding box center [1508, 722] width 29 height 13
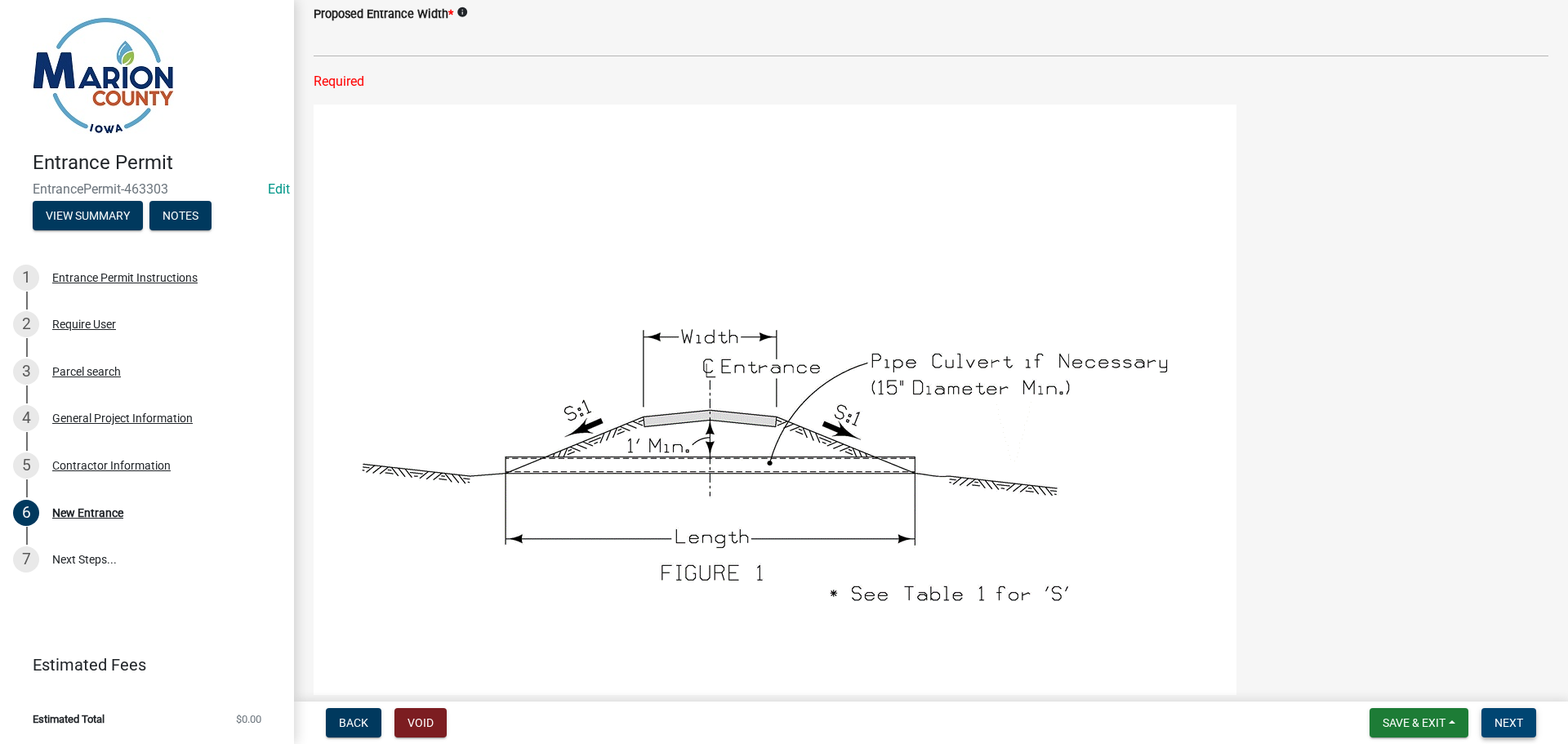
scroll to position [329, 0]
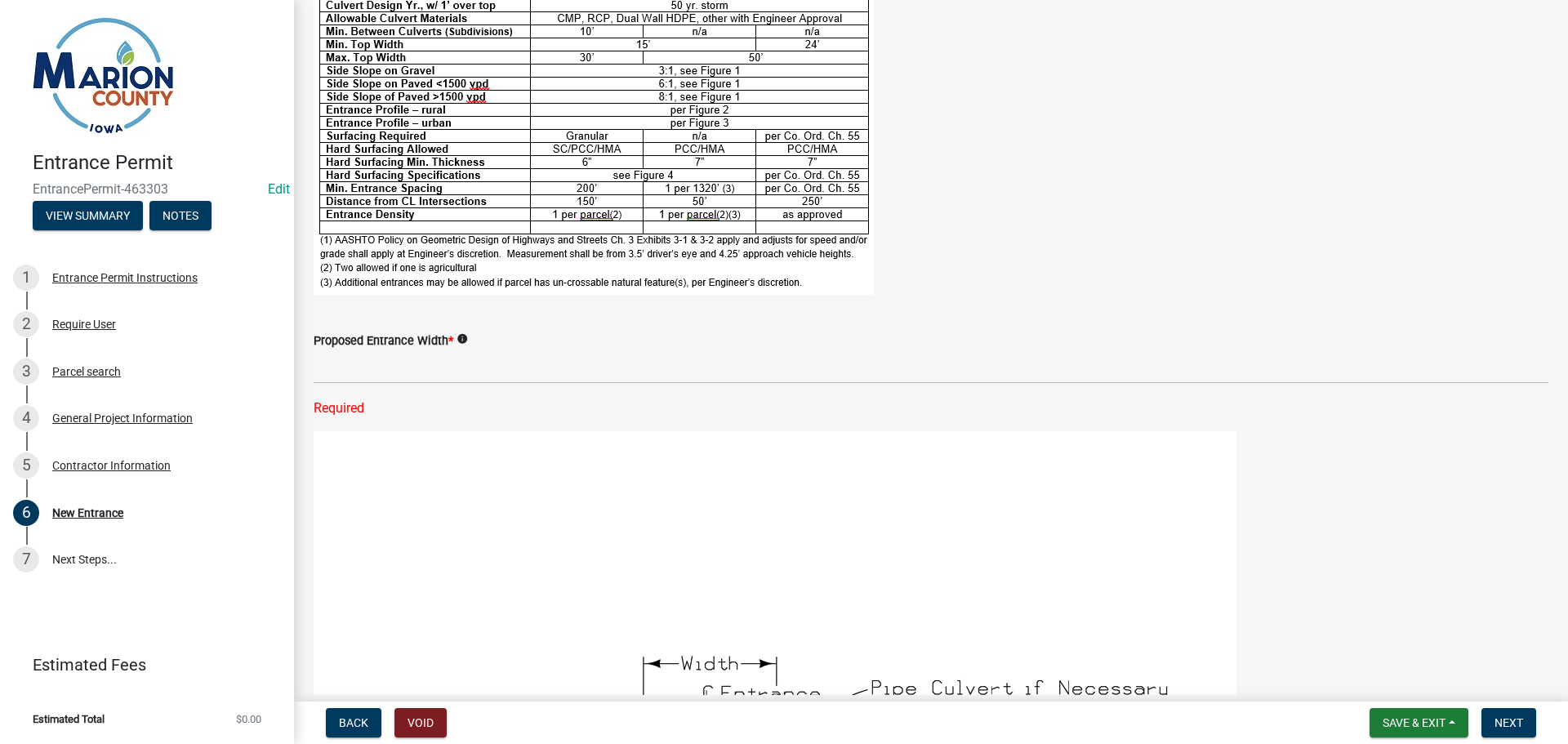
click at [397, 349] on div "Proposed Entrance Width * info" at bounding box center [930, 340] width 1235 height 19
click at [455, 340] on div "Proposed Entrance Width * info" at bounding box center [930, 340] width 1235 height 19
click at [462, 337] on icon "info" at bounding box center [462, 339] width 11 height 11
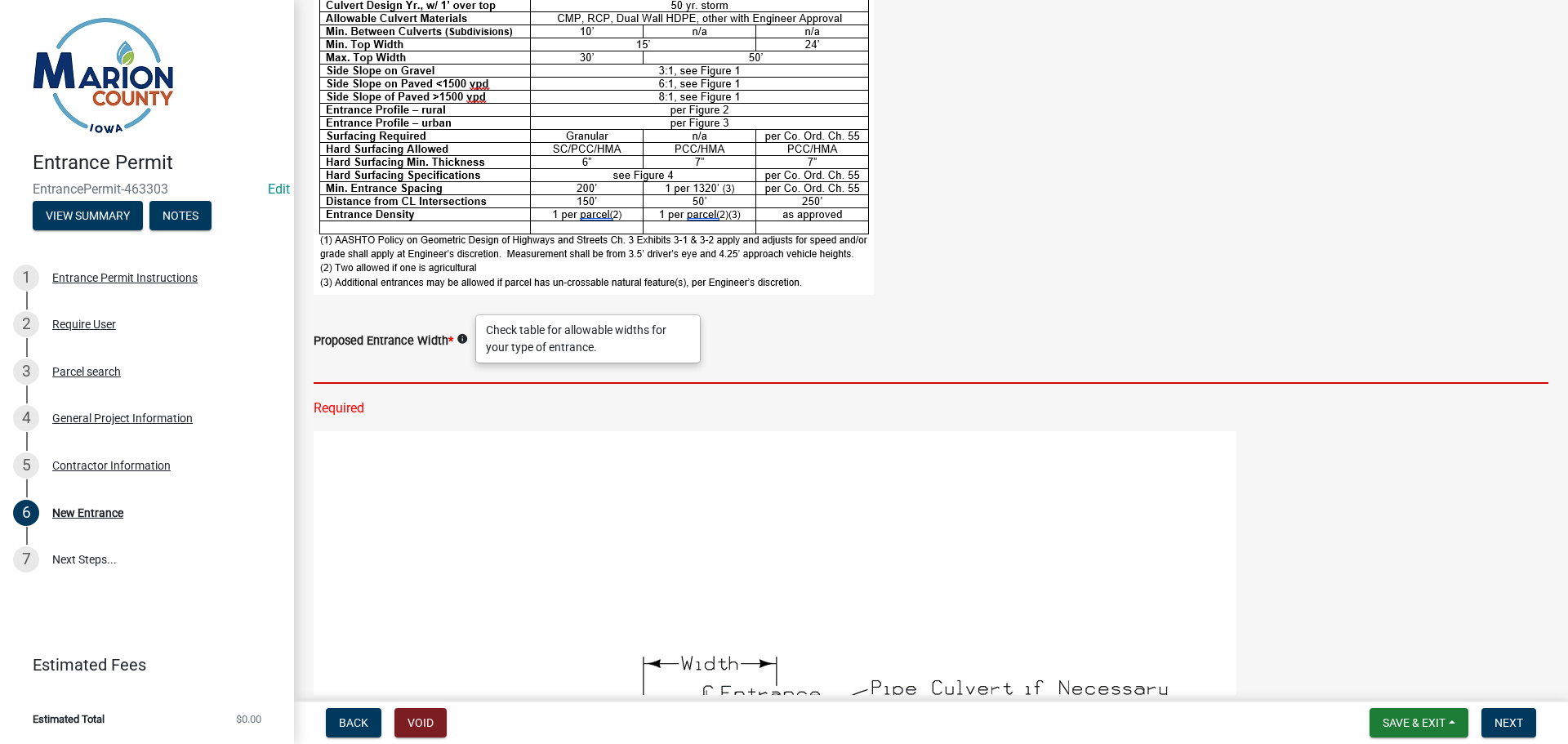
click at [370, 368] on input "text" at bounding box center [930, 366] width 1235 height 33
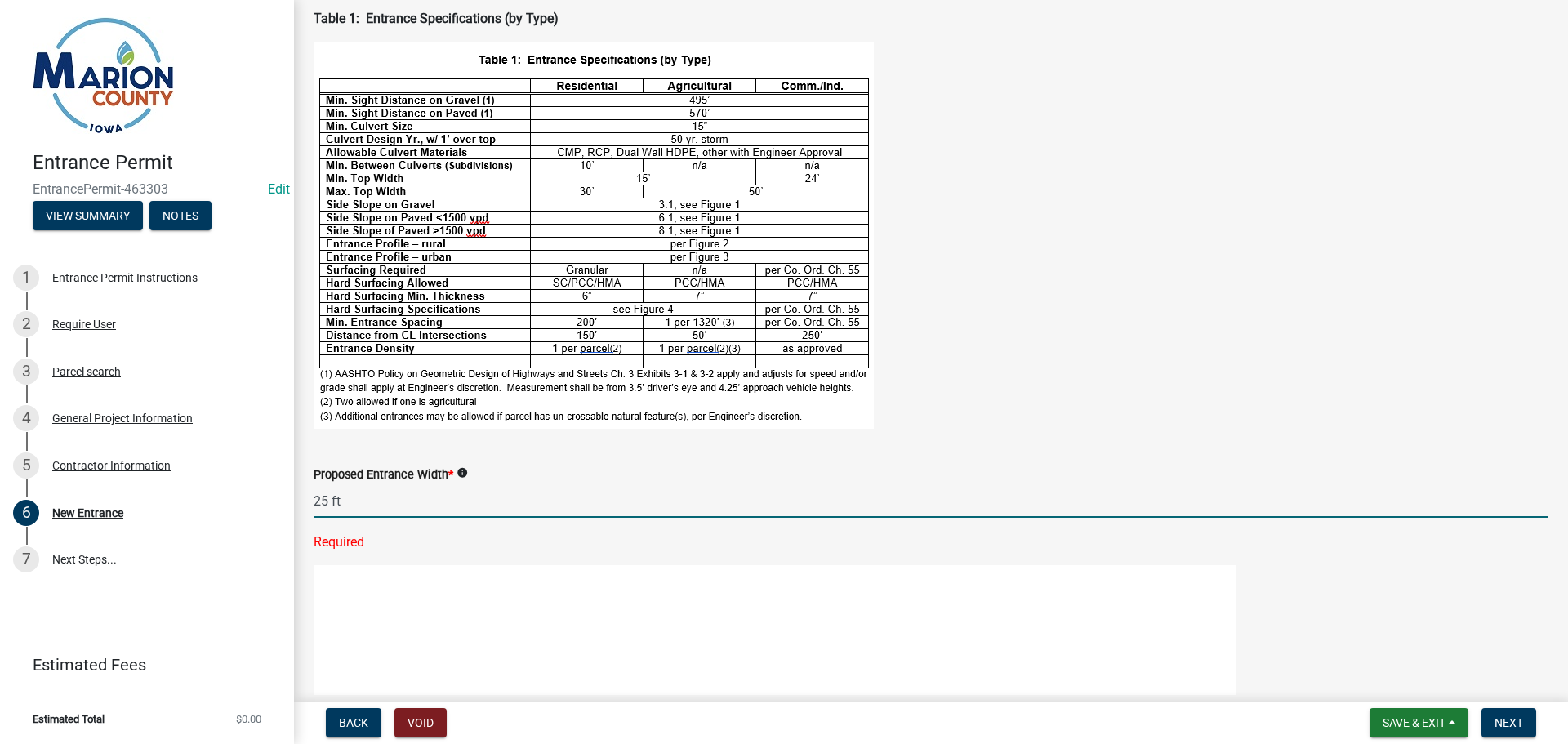
scroll to position [166, 0]
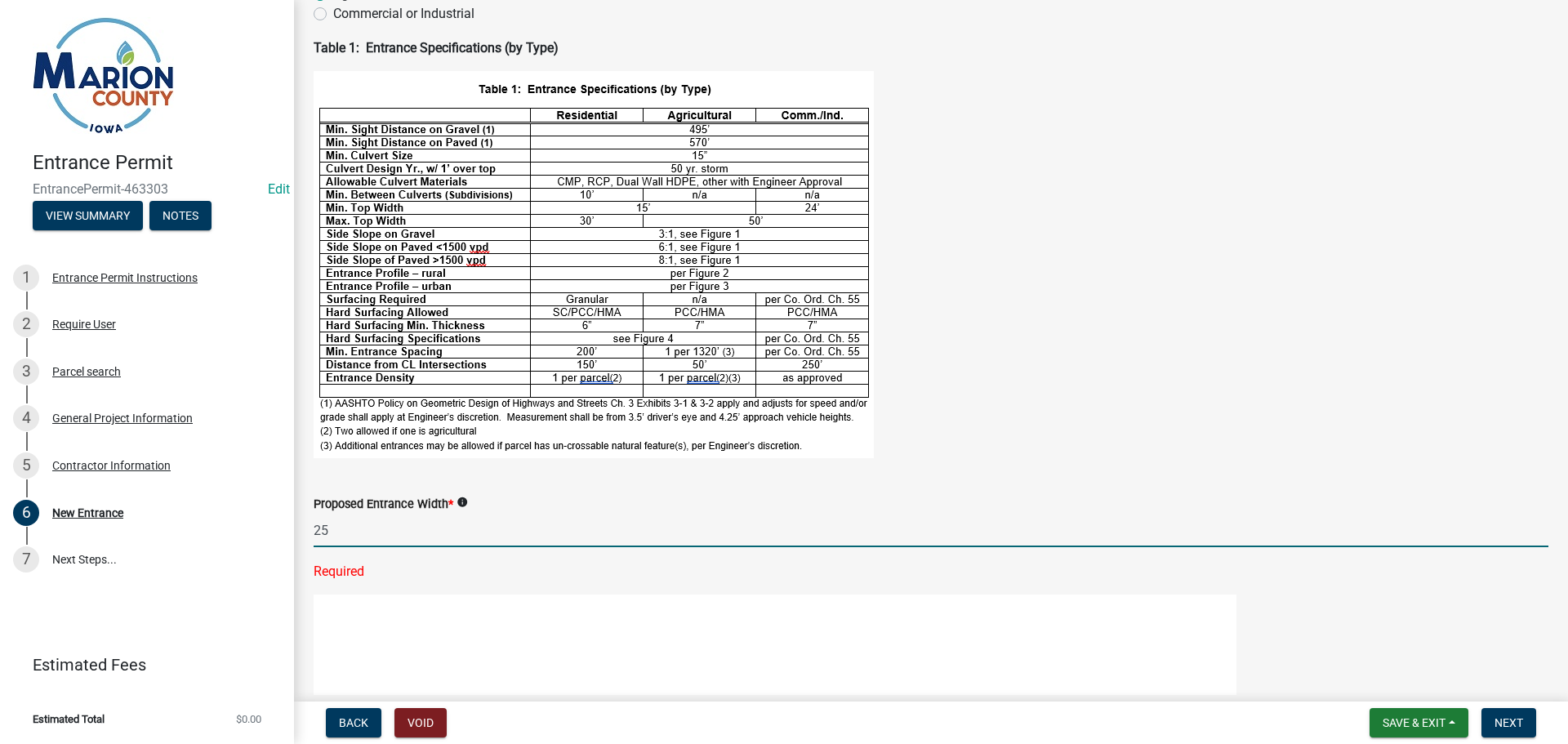
type input "2"
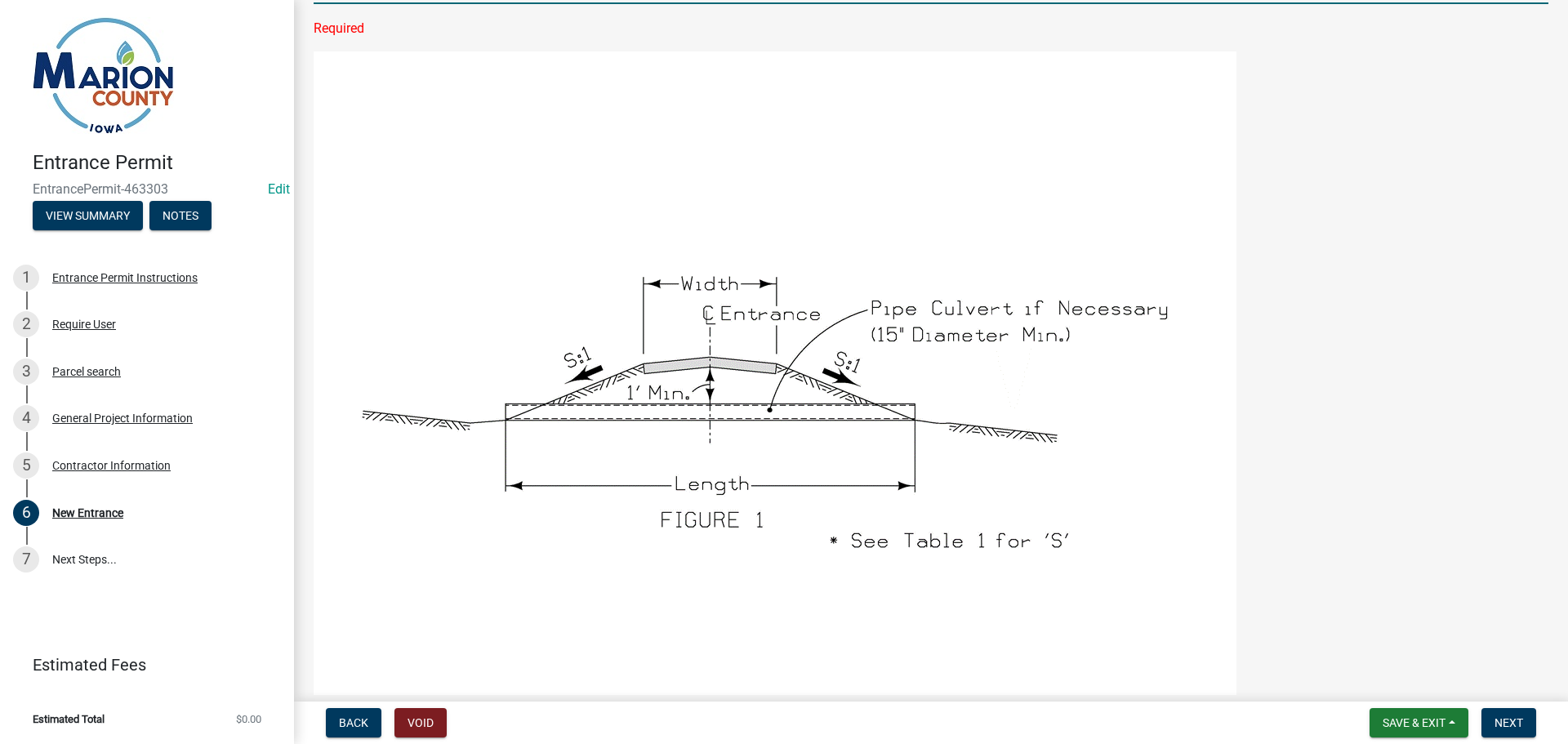
scroll to position [738, 0]
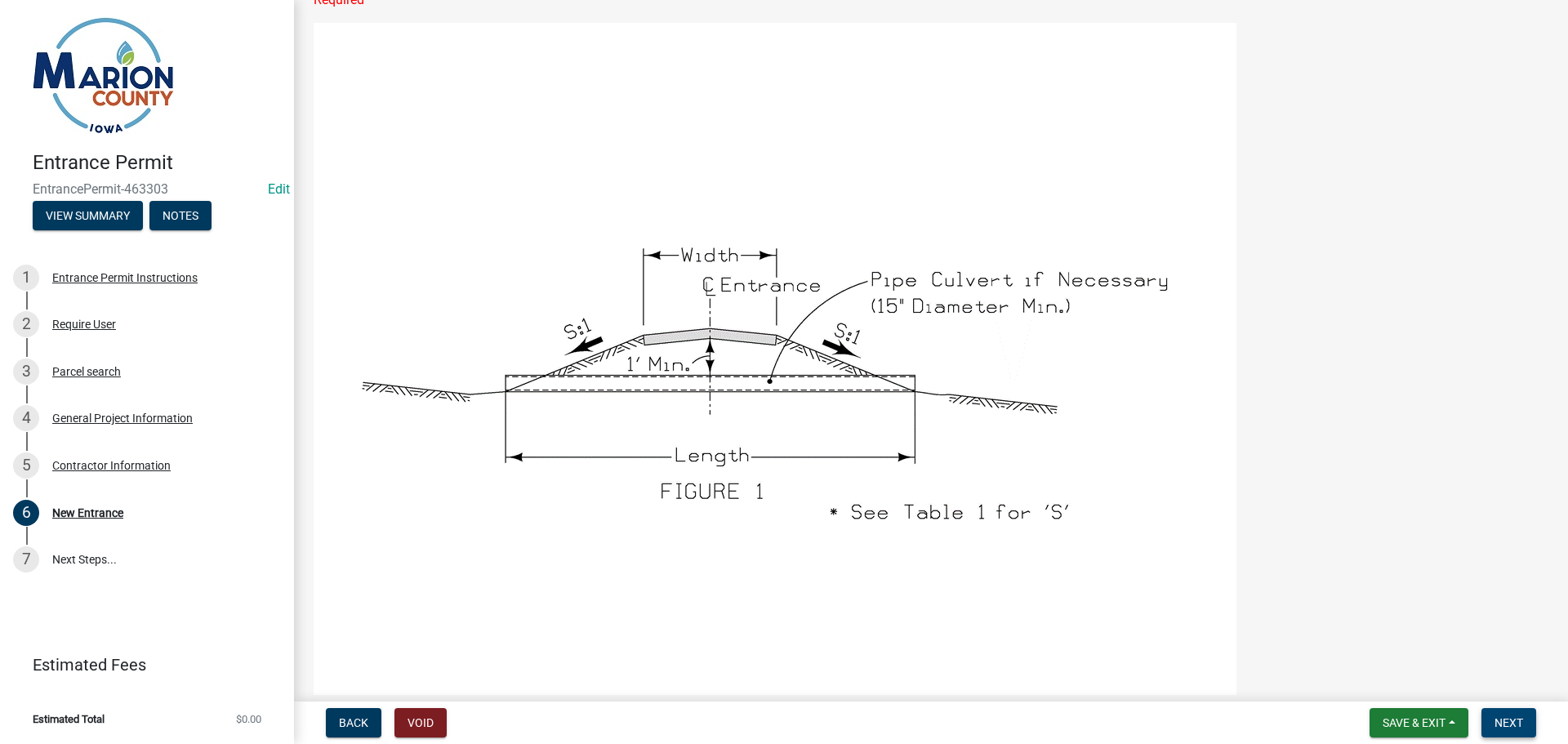
type input "40"
click at [1499, 717] on span "Next" at bounding box center [1508, 722] width 29 height 13
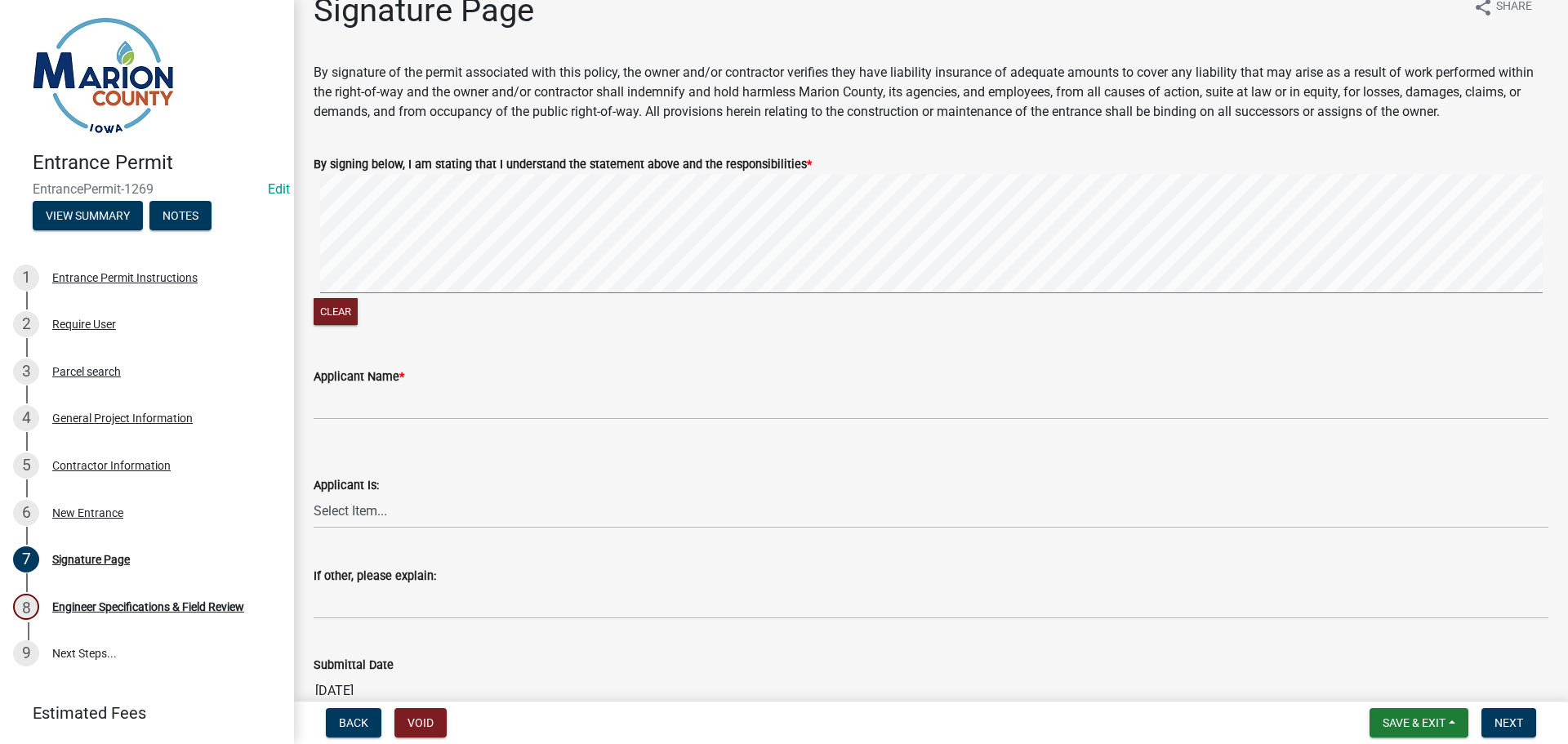
scroll to position [0, 0]
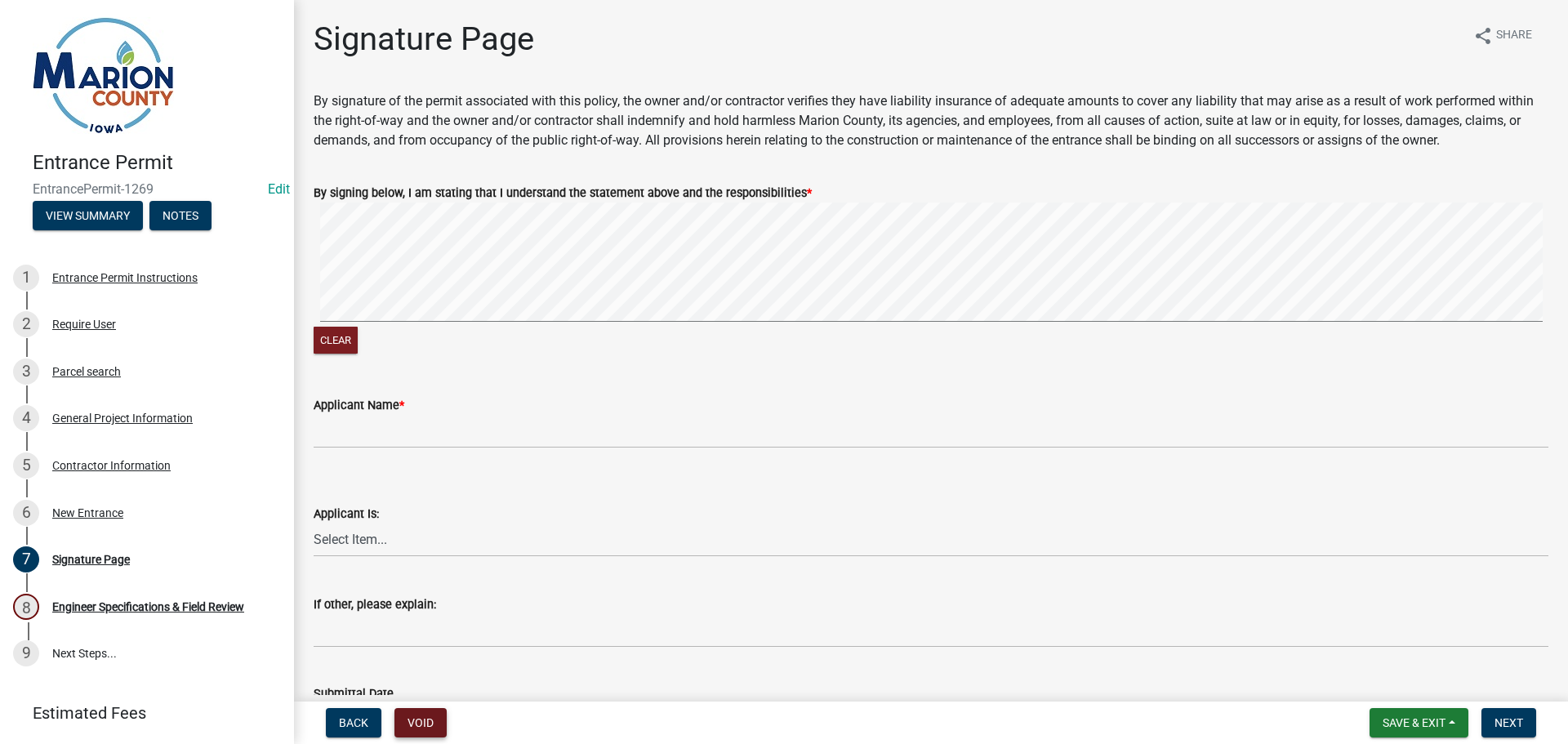
click at [423, 720] on button "Void" at bounding box center [420, 723] width 53 height 29
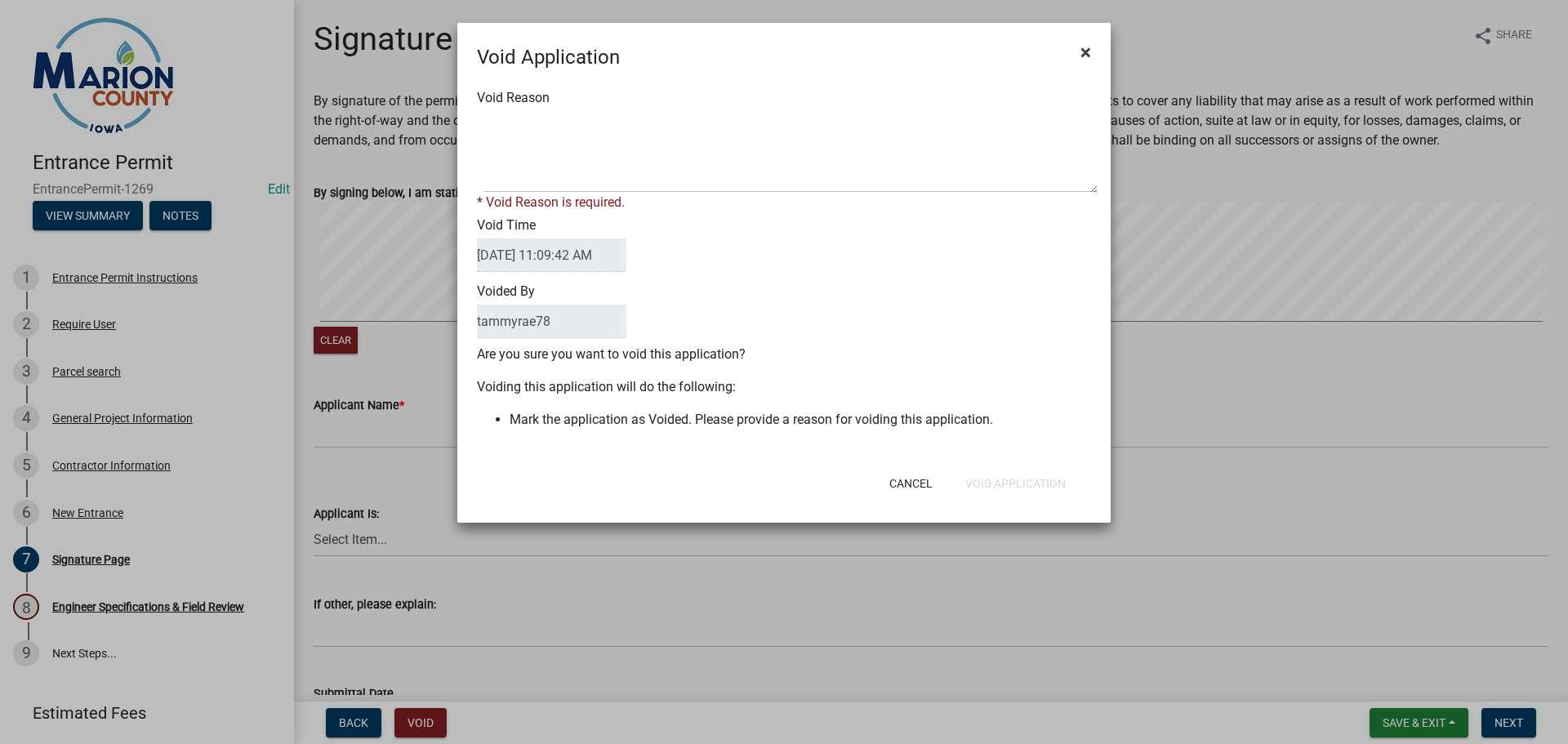
drag, startPoint x: 1085, startPoint y: 54, endPoint x: 966, endPoint y: 37, distance: 120.2
click at [1085, 53] on span "×" at bounding box center [1086, 52] width 11 height 23
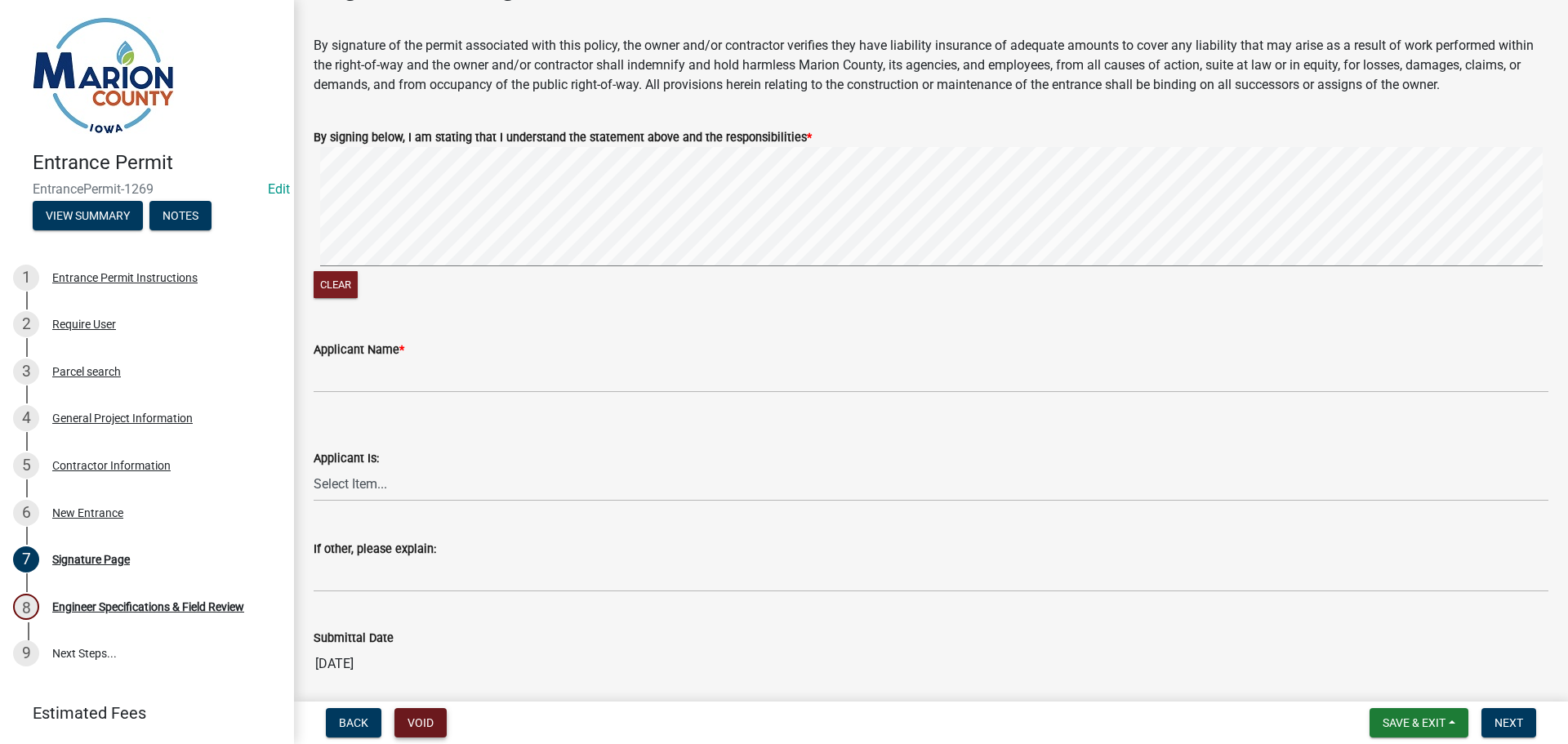
scroll to position [82, 0]
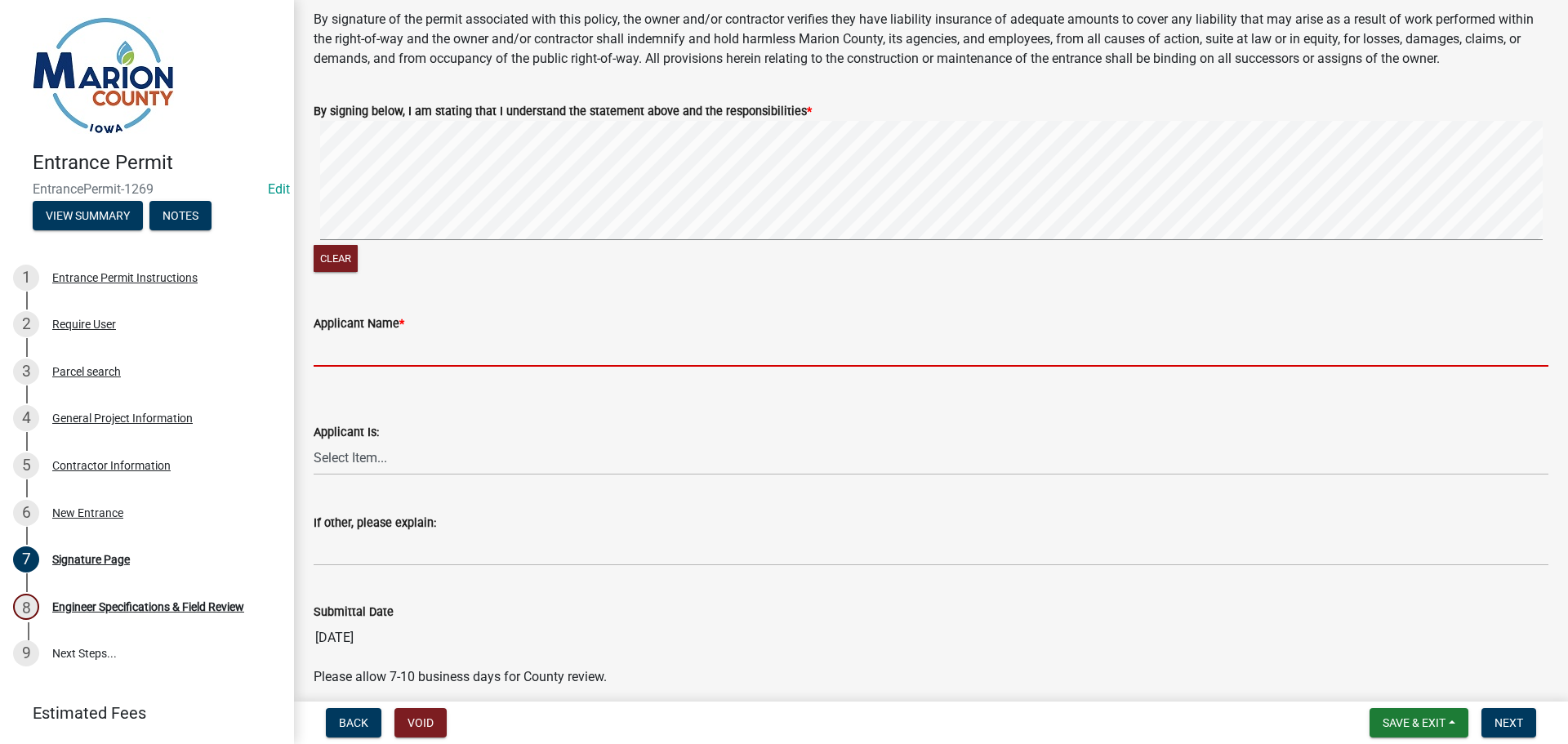
click at [350, 359] on input "Applicant Name *" at bounding box center [930, 350] width 1235 height 33
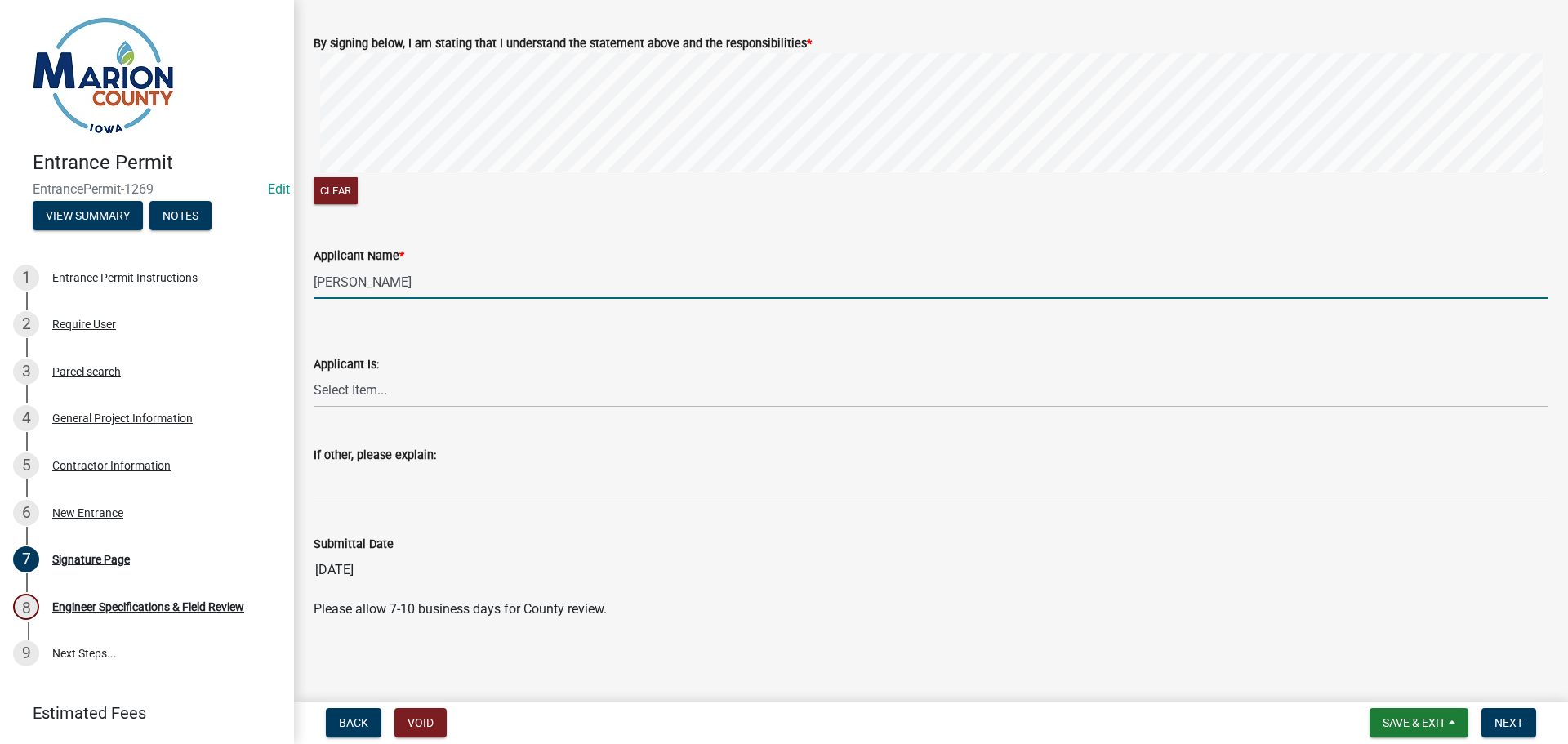
scroll to position [150, 0]
type input "[PERSON_NAME]"
click at [381, 392] on select "Select Item... Homeowner Contractor Other" at bounding box center [930, 389] width 1235 height 33
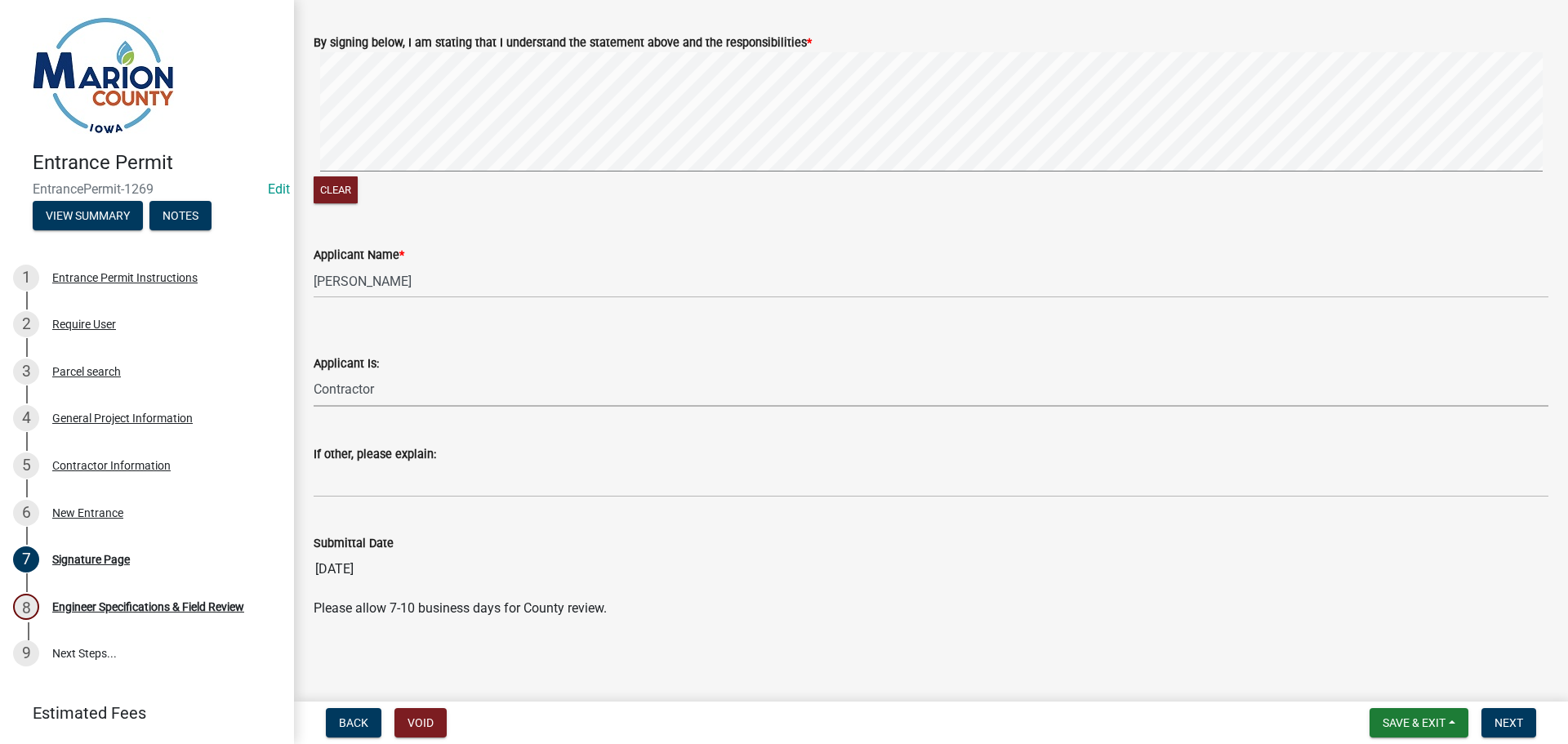
click at [313, 373] on select "Select Item... Homeowner Contractor Other" at bounding box center [930, 389] width 1235 height 33
select select "d2a106b9-4997-4871-bd07-65ceb79538be"
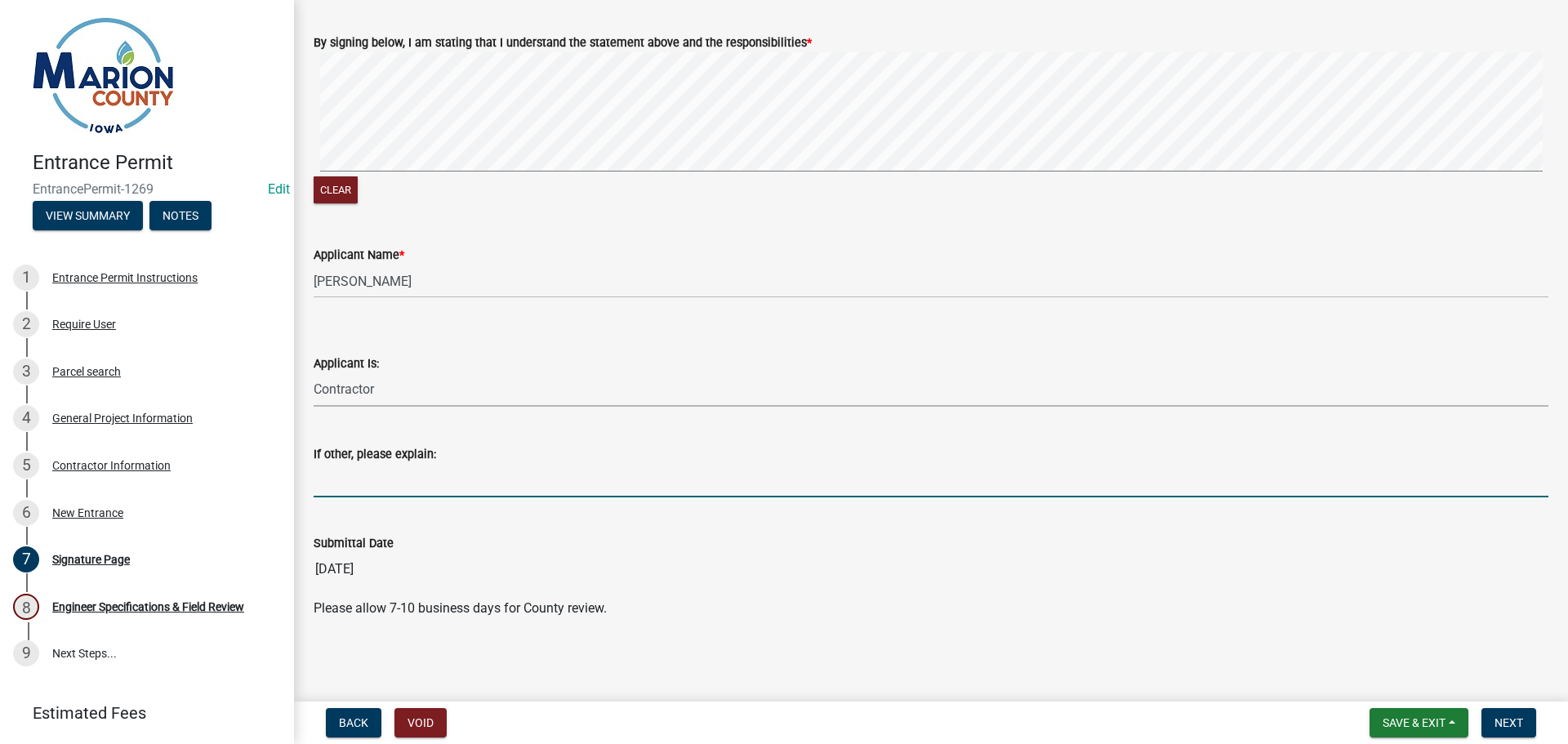
click at [409, 488] on input "If other, please explain:" at bounding box center [930, 481] width 1235 height 33
click at [1515, 717] on span "Next" at bounding box center [1508, 722] width 29 height 13
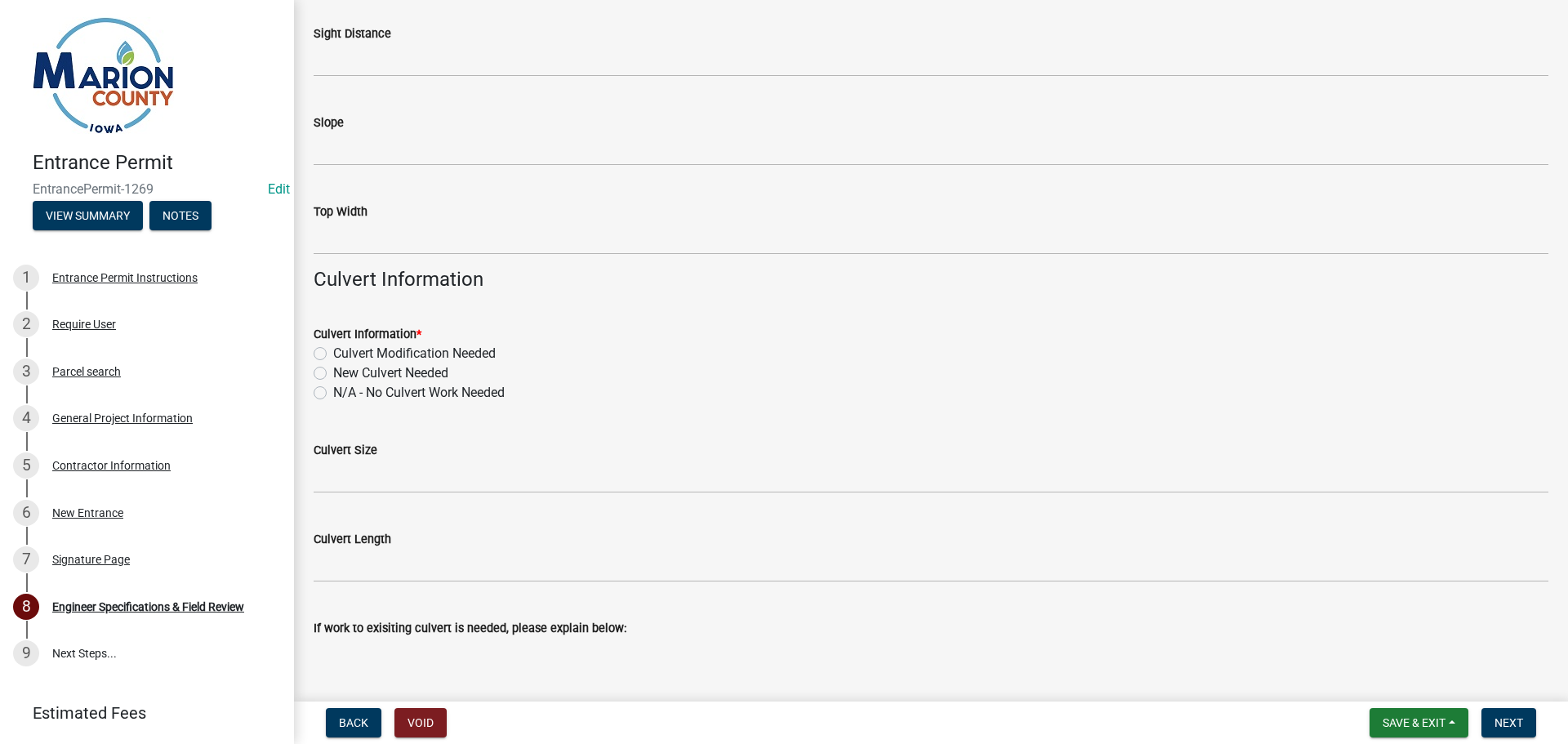
scroll to position [698, 0]
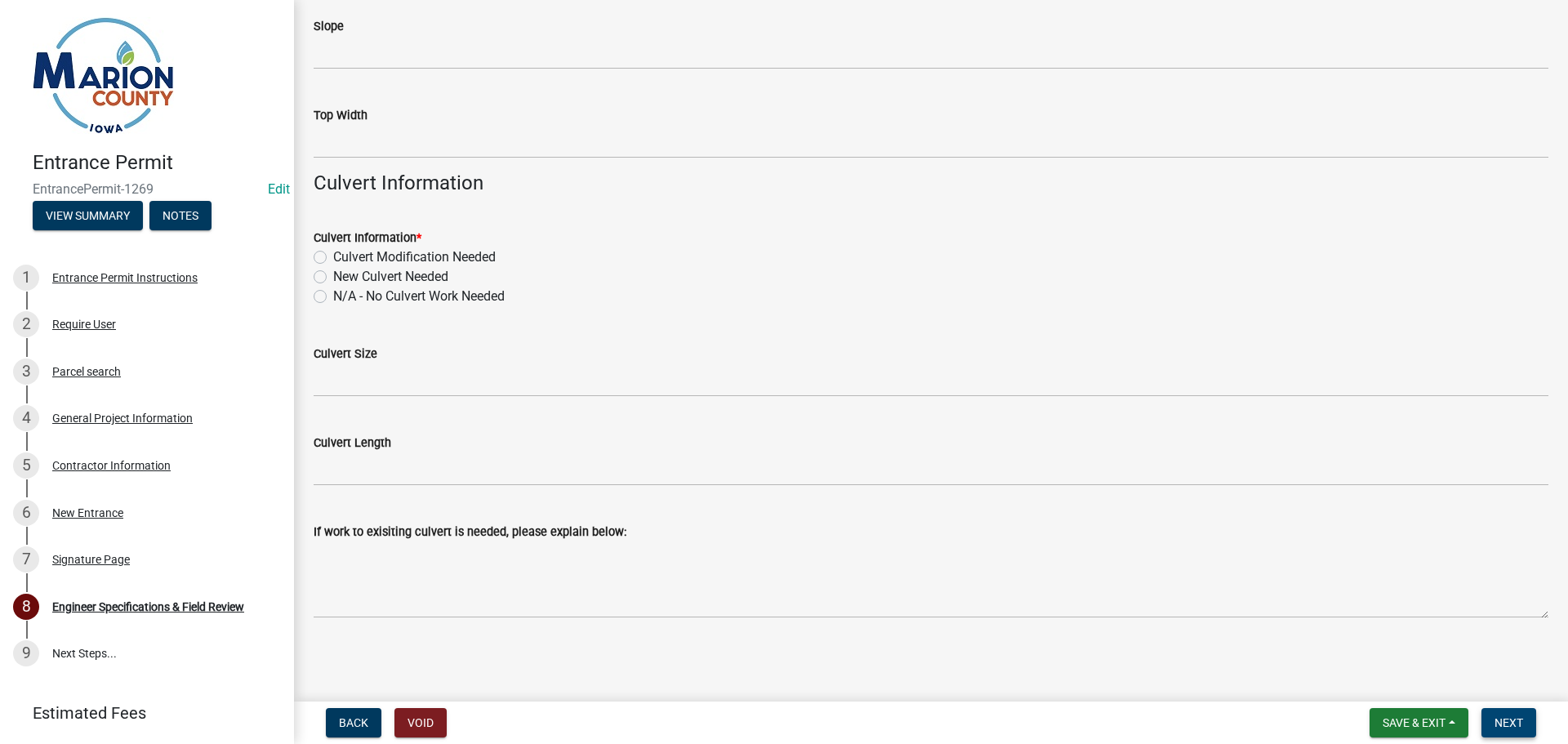
click at [1499, 719] on span "Next" at bounding box center [1508, 722] width 29 height 13
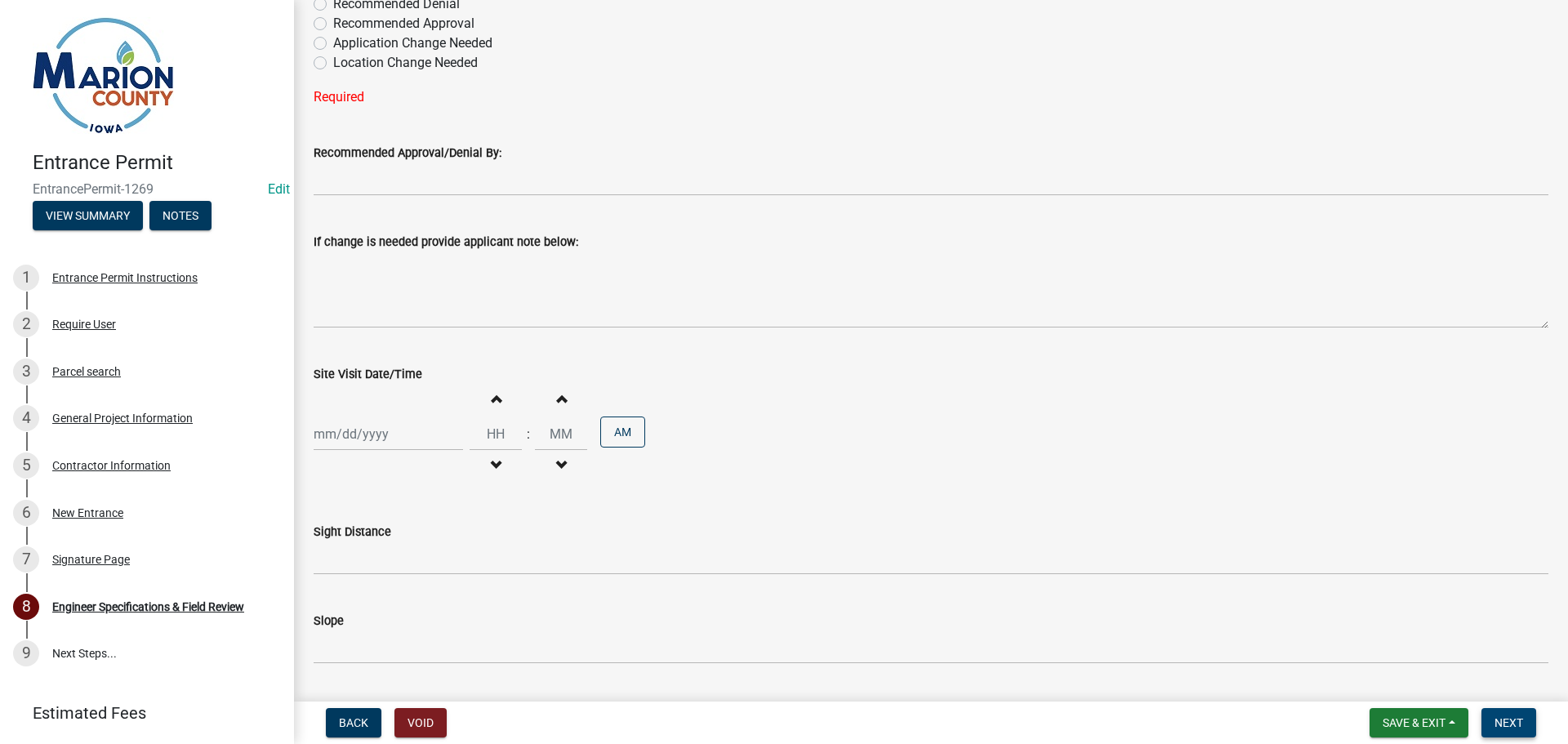
scroll to position [110, 0]
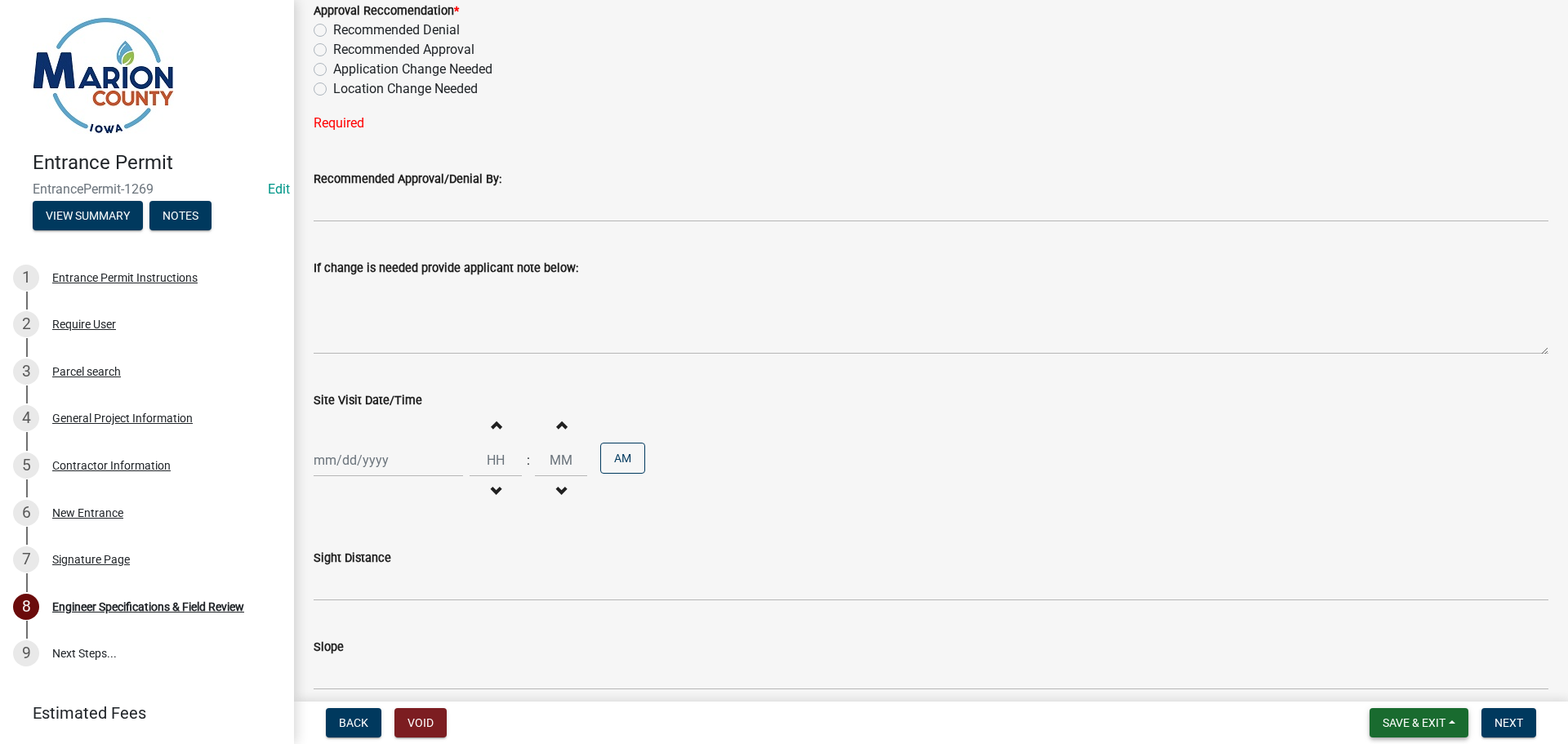
click at [1386, 723] on span "Save & Exit" at bounding box center [1414, 722] width 63 height 13
click at [1378, 675] on button "Save & Exit" at bounding box center [1403, 680] width 131 height 40
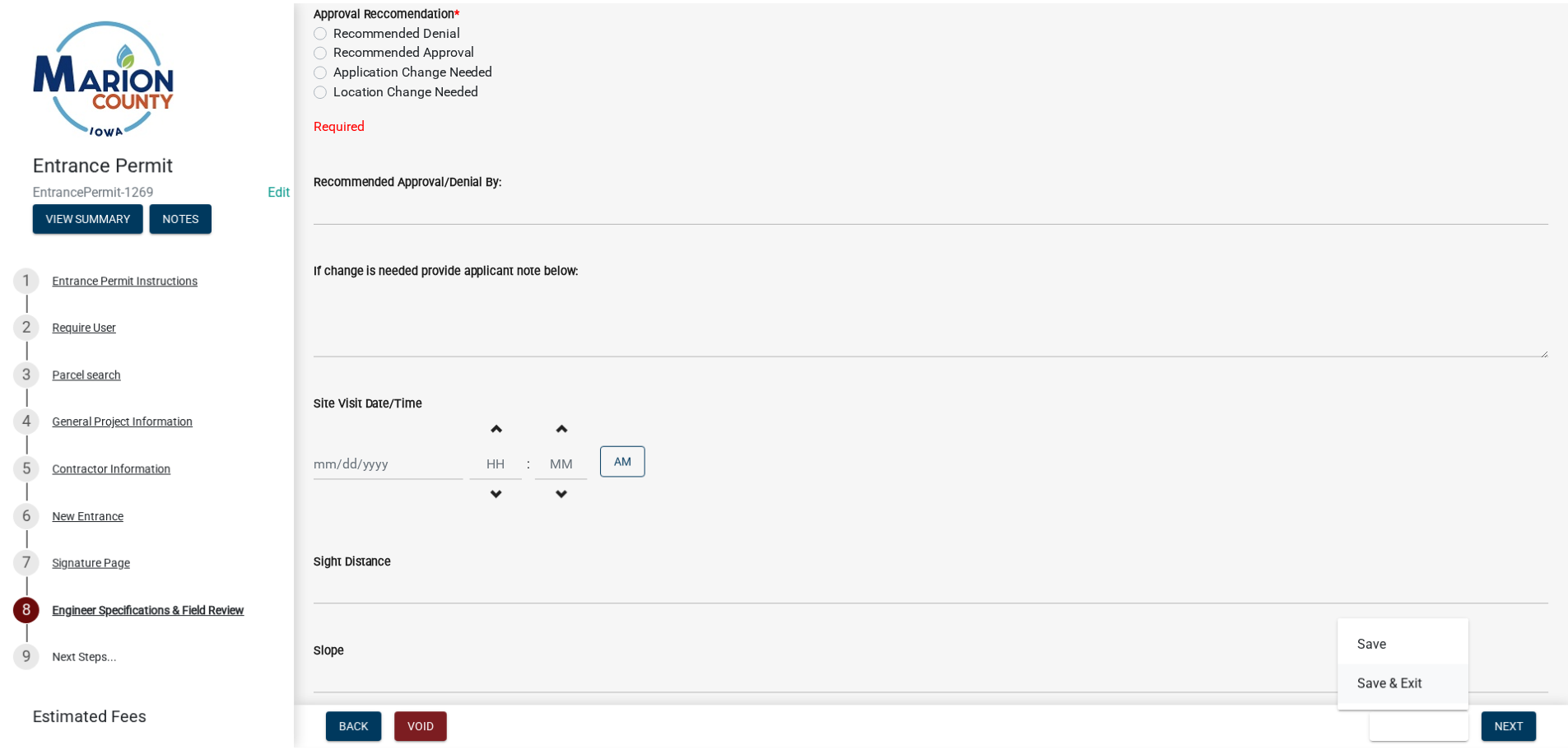
scroll to position [0, 0]
